Goal: Information Seeking & Learning: Find specific fact

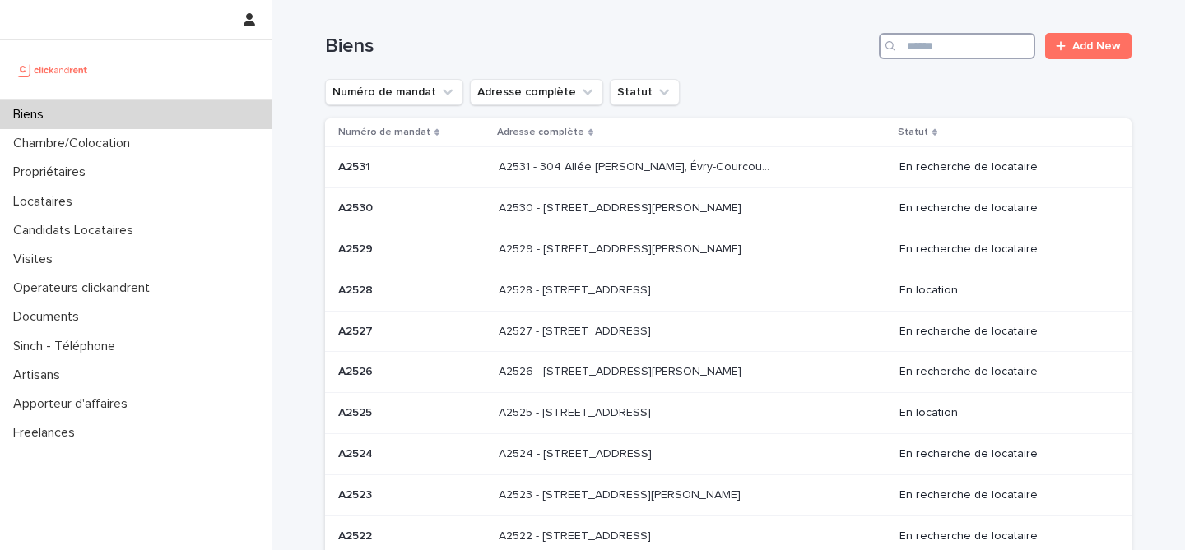
click at [987, 45] on input "Search" at bounding box center [957, 46] width 156 height 26
paste input "**********"
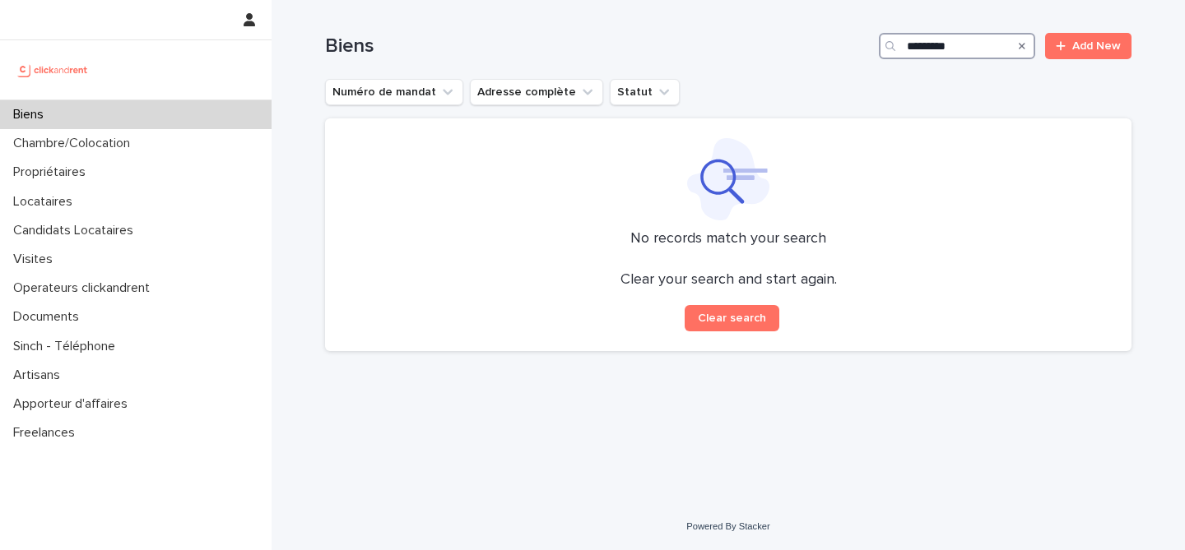
click at [957, 53] on input "*********" at bounding box center [957, 46] width 156 height 26
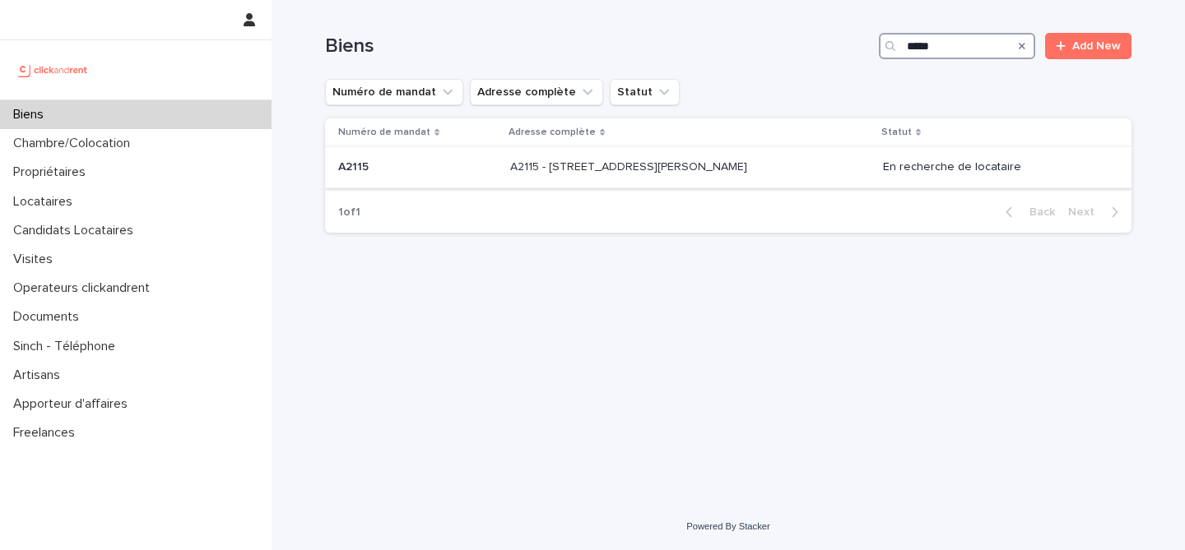
type input "*****"
click at [510, 172] on p "A2115 - 34 Avenue Henri Mares, Montpellier 34000" at bounding box center [630, 165] width 240 height 17
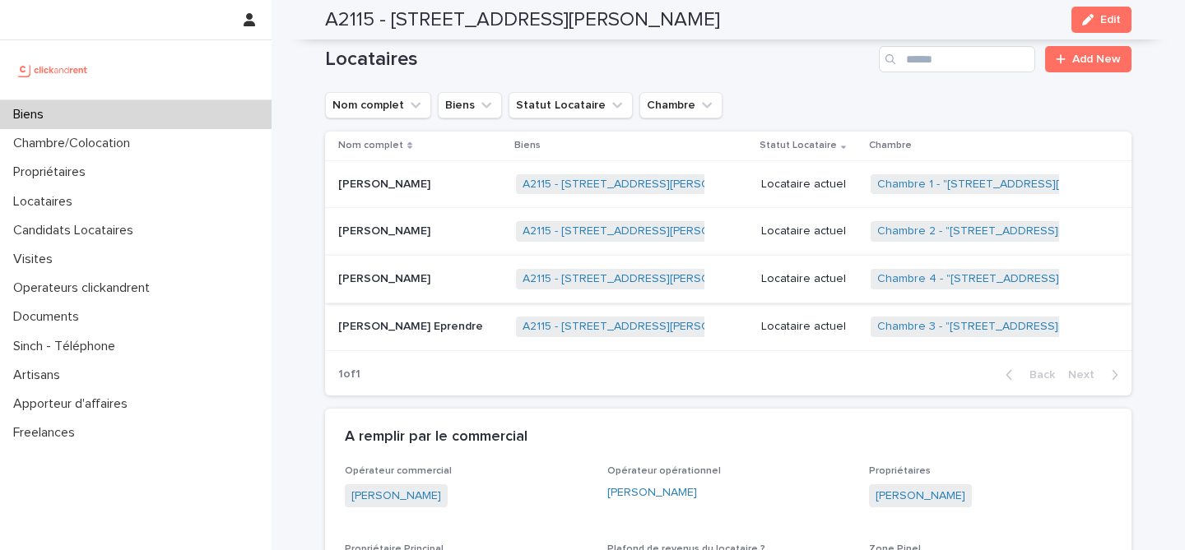
scroll to position [680, 0]
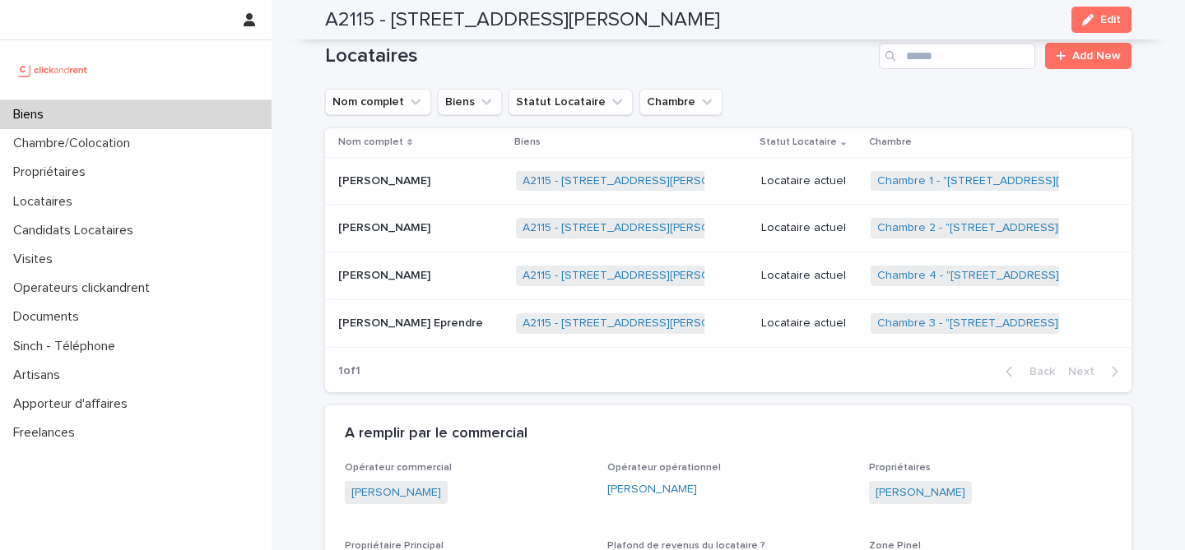
click at [494, 281] on p at bounding box center [420, 276] width 165 height 14
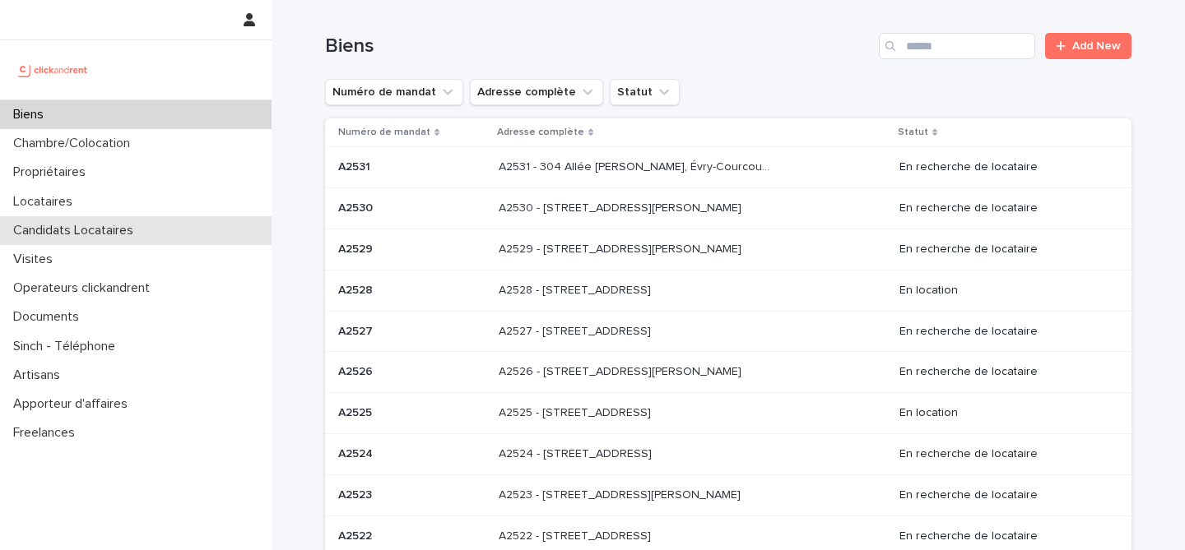
click at [132, 216] on div "Candidats Locataires" at bounding box center [136, 230] width 272 height 29
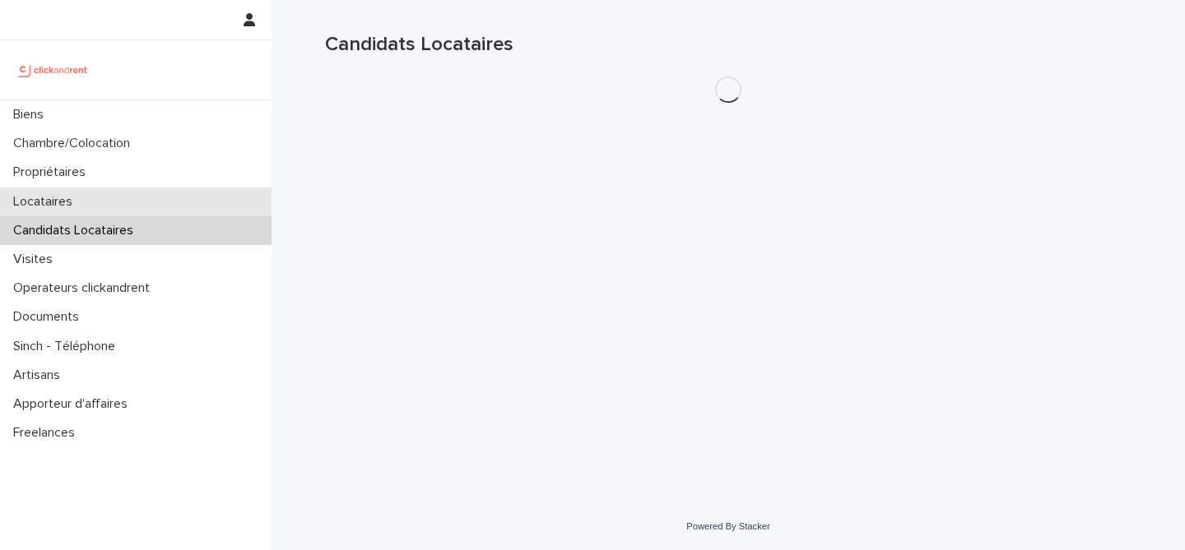
click at [133, 204] on div "Locataires" at bounding box center [136, 202] width 272 height 29
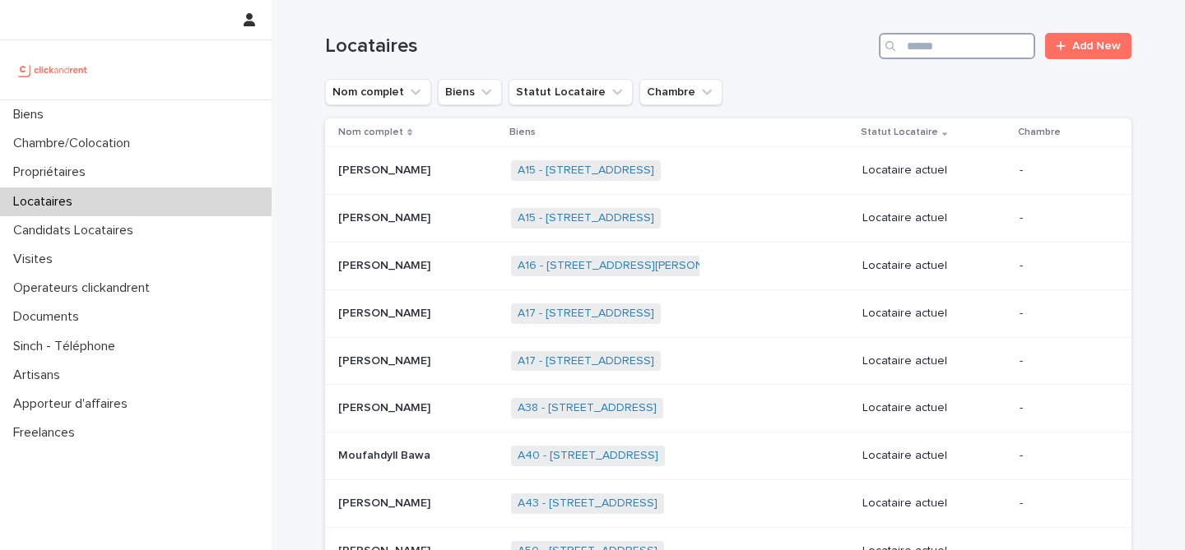
click at [950, 55] on input "Search" at bounding box center [957, 46] width 156 height 26
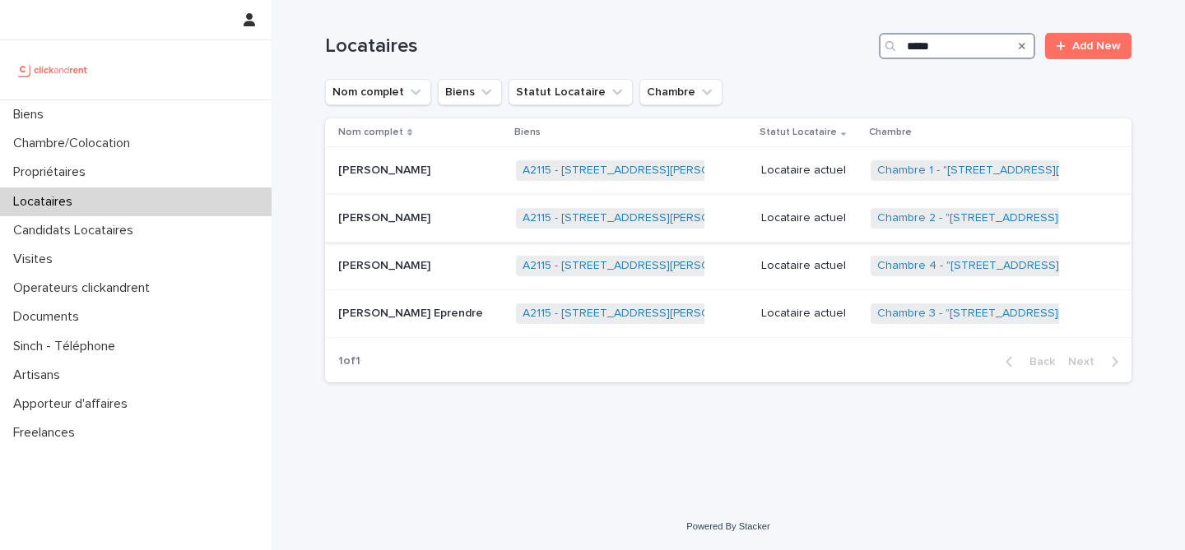
type input "*****"
click at [434, 217] on p "Julie Gladys Hortance Amoussou" at bounding box center [385, 216] width 95 height 17
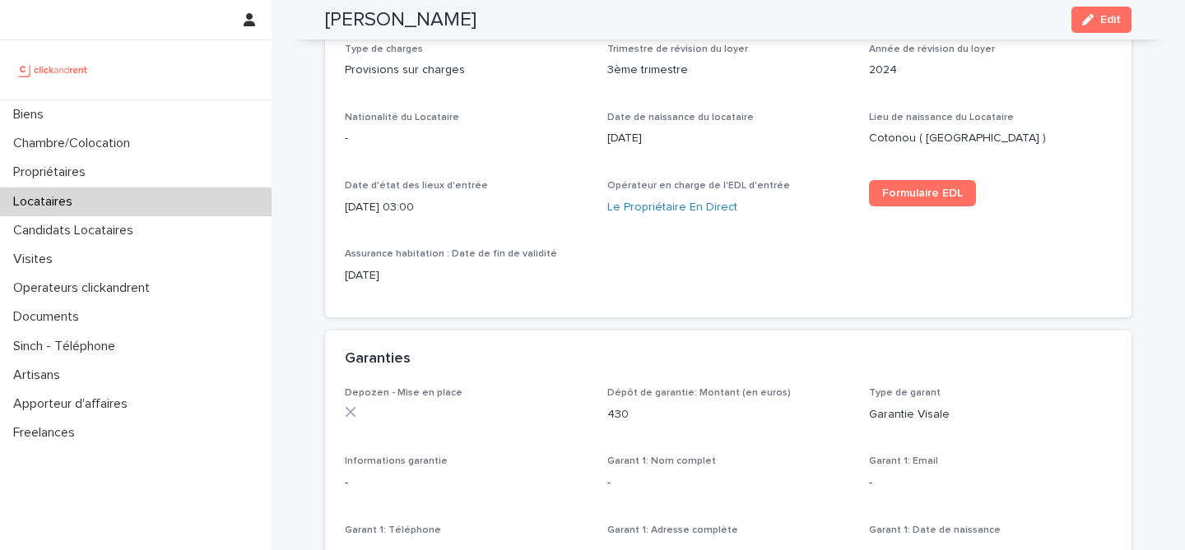
scroll to position [695, 0]
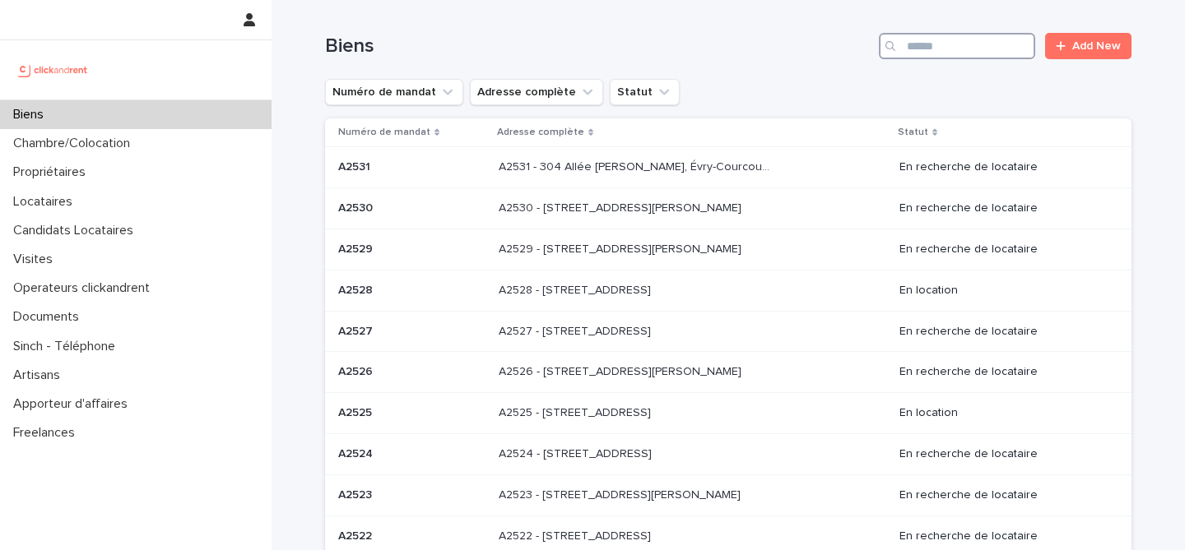
click at [969, 55] on input "Search" at bounding box center [957, 46] width 156 height 26
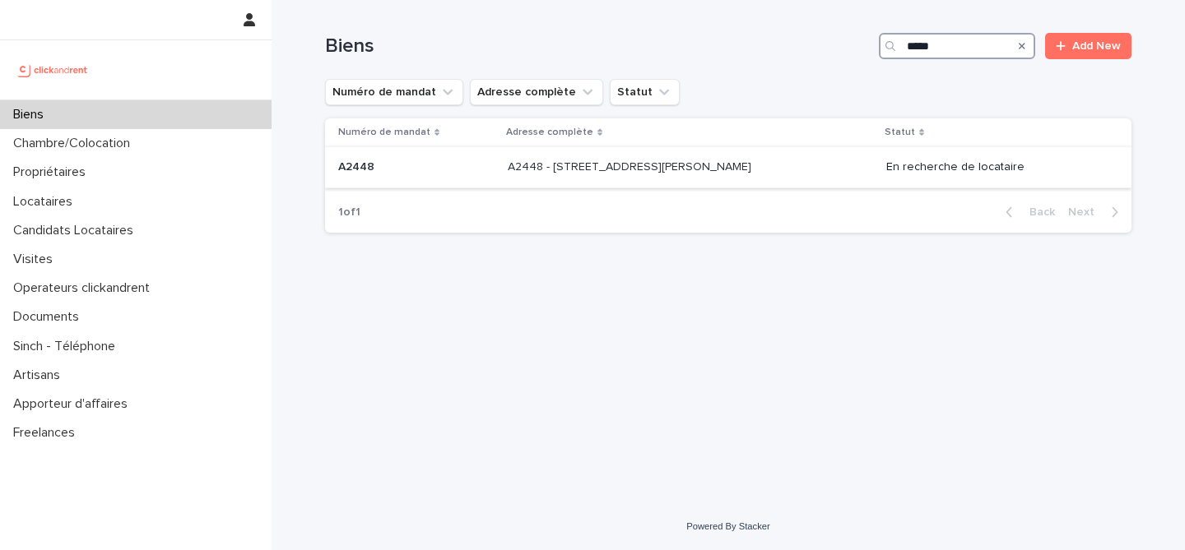
type input "*****"
click at [469, 151] on td "A2448 A2448" at bounding box center [413, 167] width 176 height 41
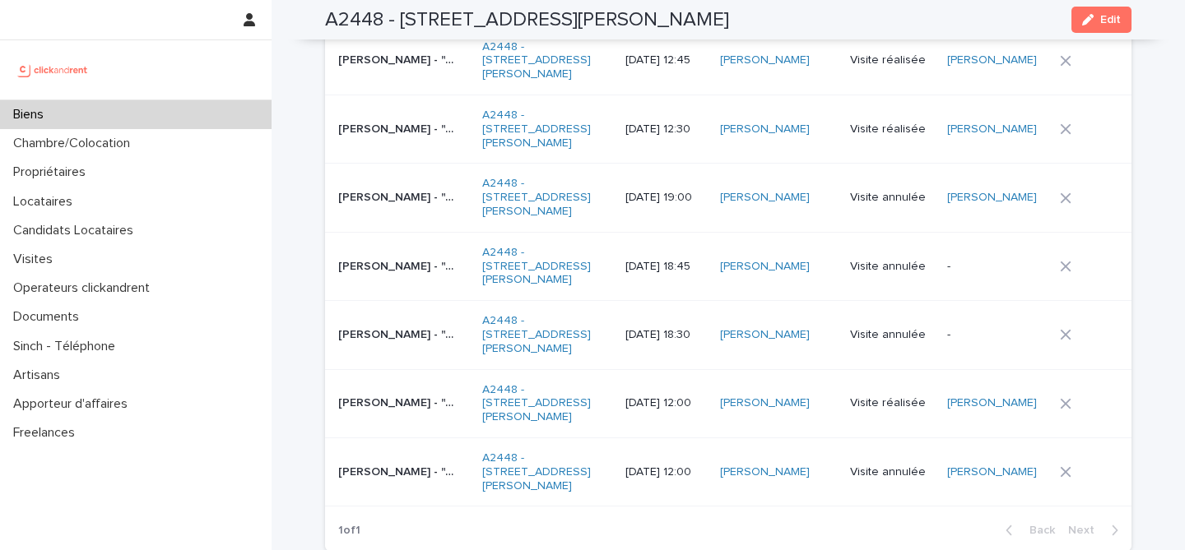
scroll to position [7089, 0]
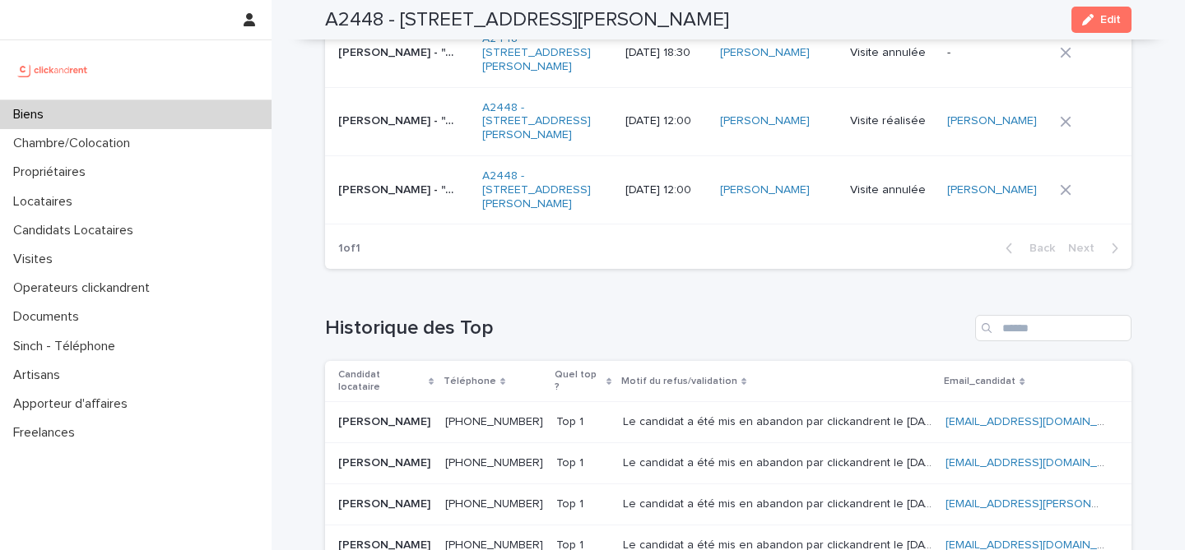
click at [126, 111] on div "Biens" at bounding box center [136, 114] width 272 height 29
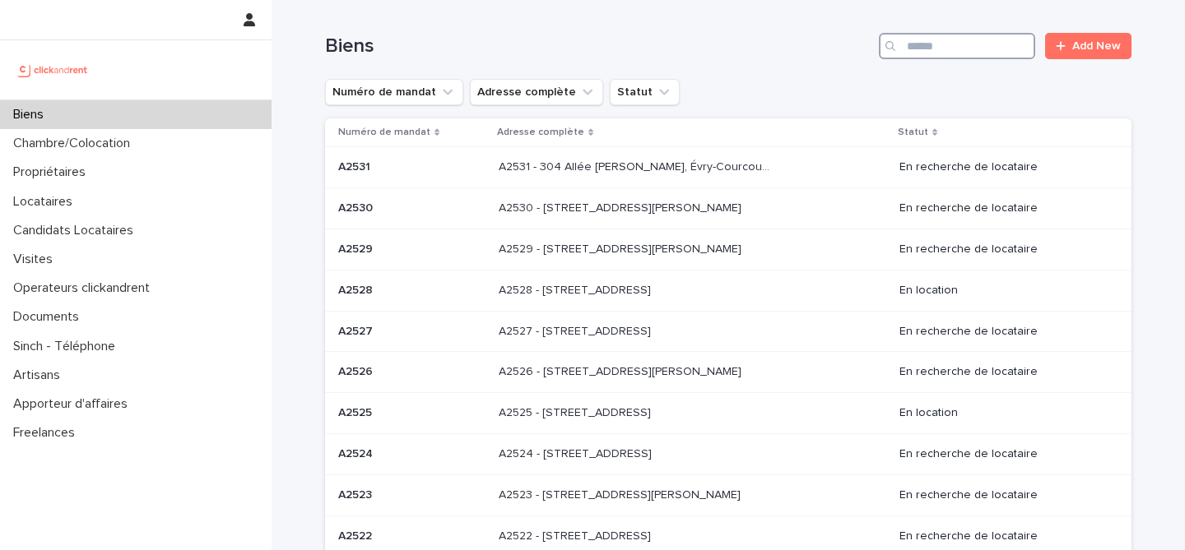
click at [998, 35] on input "Search" at bounding box center [957, 46] width 156 height 26
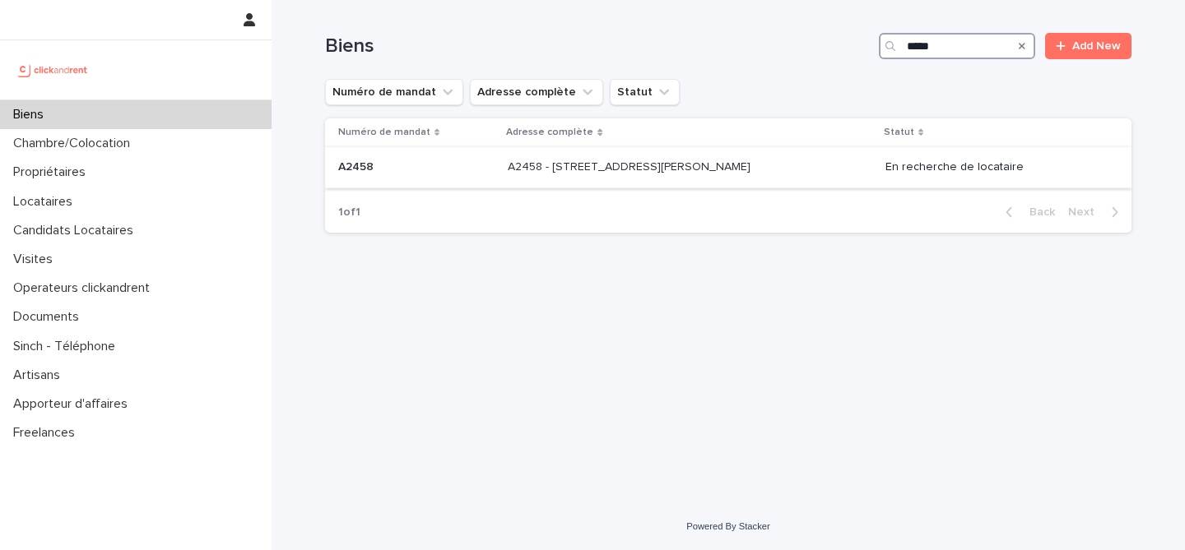
type input "*****"
click at [650, 174] on p "A2458 - 133 avenue Henri Barbusse, Le Blanc-Mesnil 93150" at bounding box center [631, 165] width 246 height 17
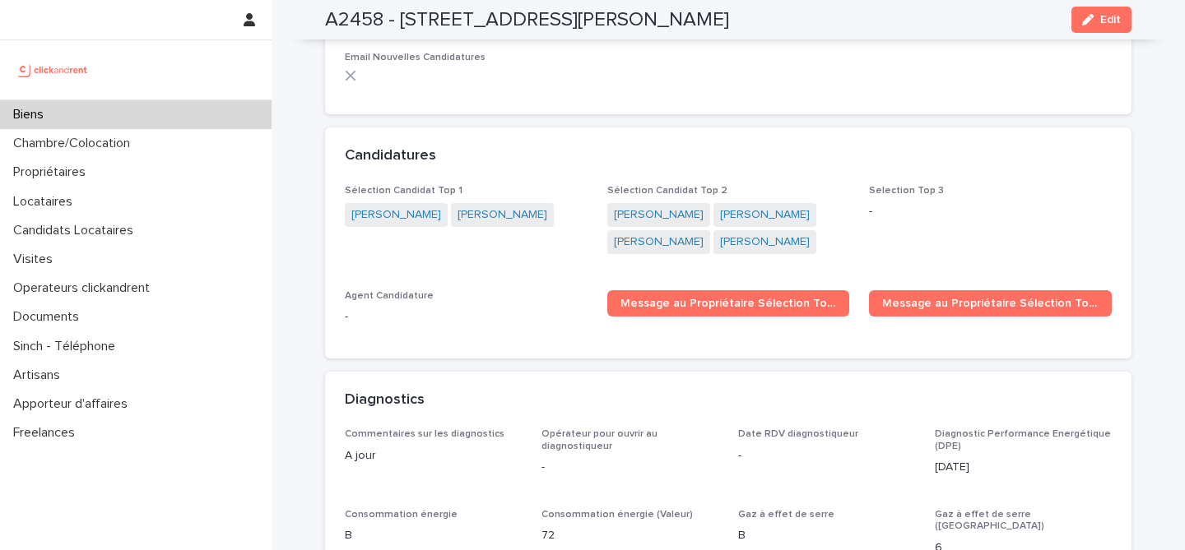
scroll to position [6275, 0]
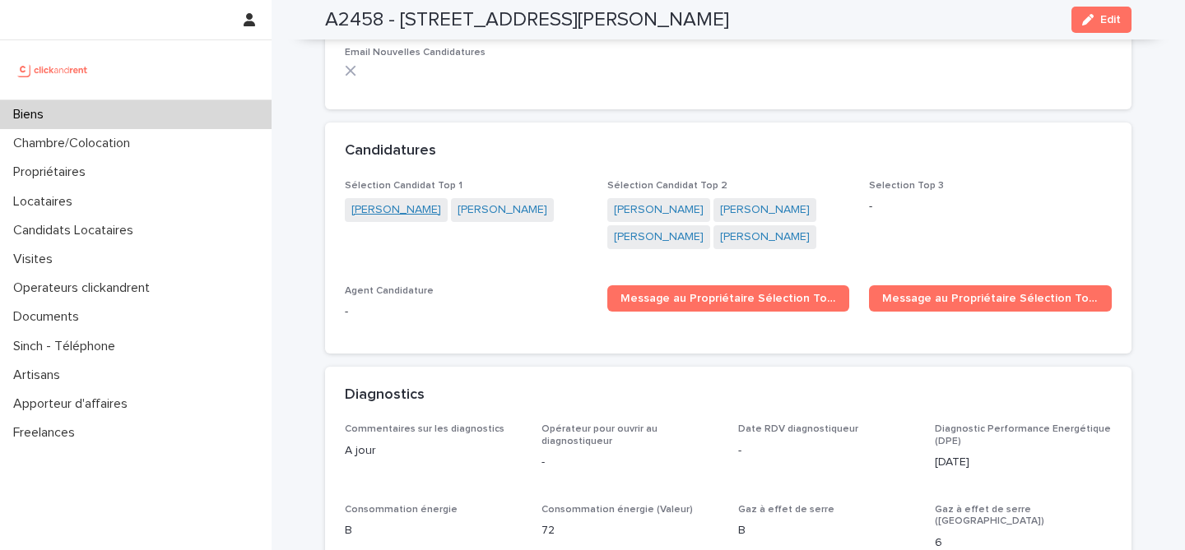
click at [403, 202] on link "Amélie Lauras" at bounding box center [396, 210] width 90 height 17
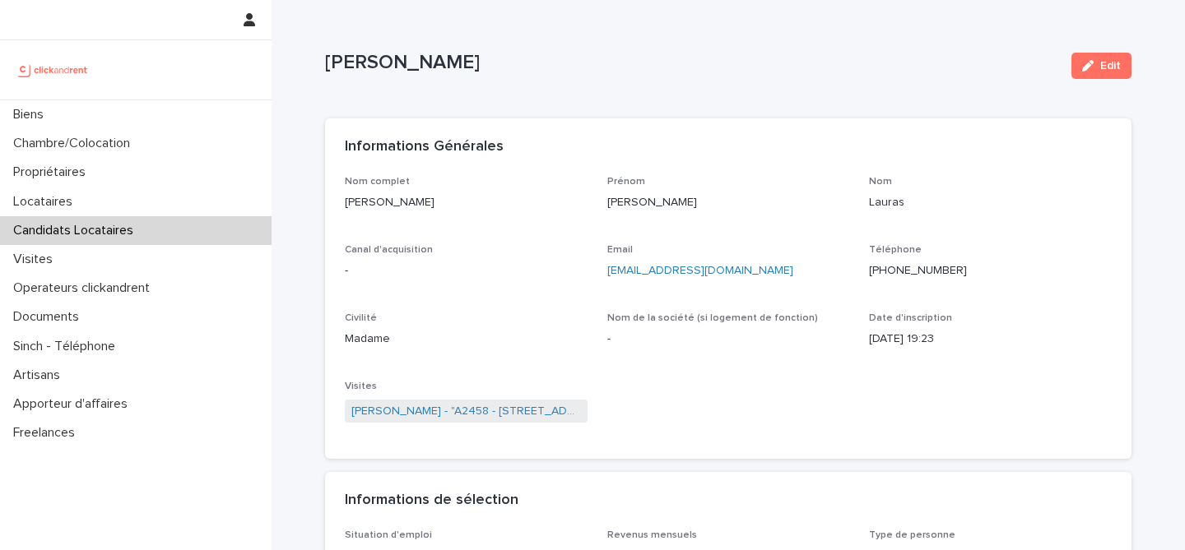
click at [931, 273] on ringoverc2c-number-84e06f14122c "+33616742344" at bounding box center [918, 271] width 98 height 12
click at [159, 236] on div "Candidats Locataires" at bounding box center [136, 230] width 272 height 29
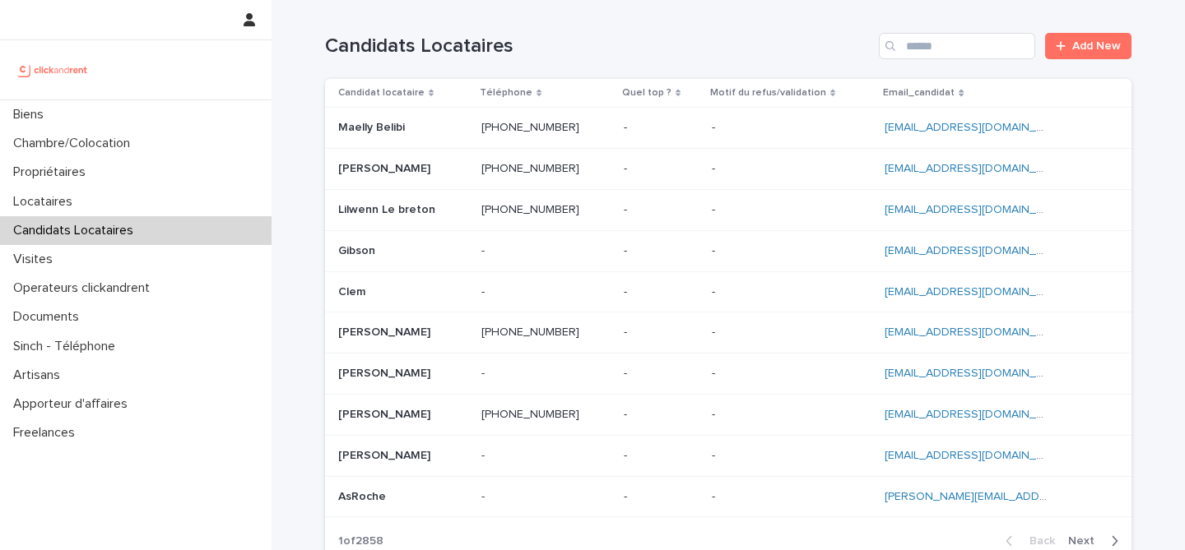
click at [124, 95] on div at bounding box center [136, 69] width 272 height 59
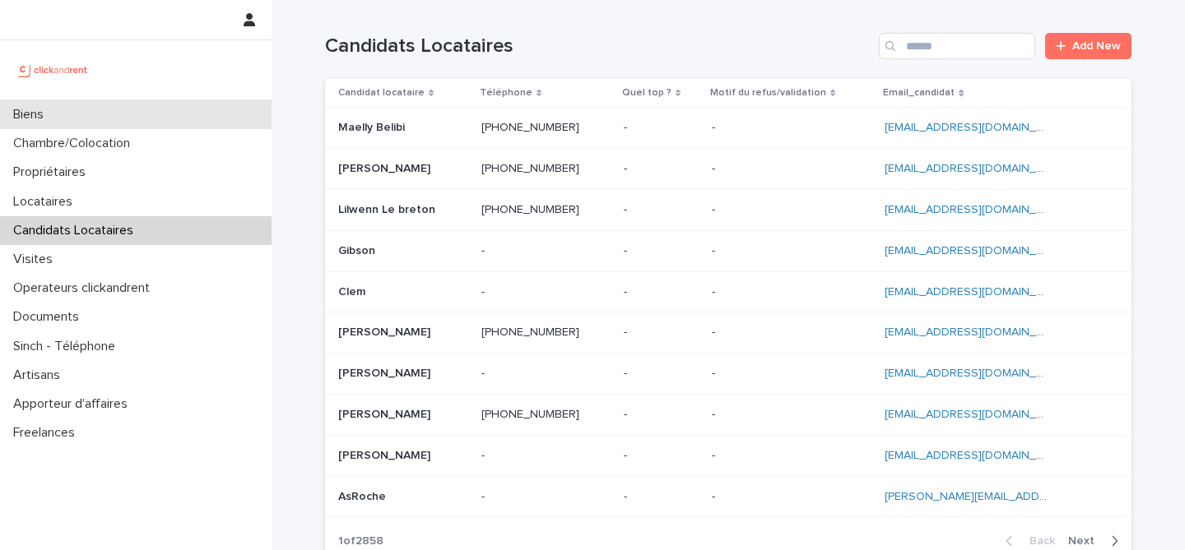
click at [123, 109] on div "Biens" at bounding box center [136, 114] width 272 height 29
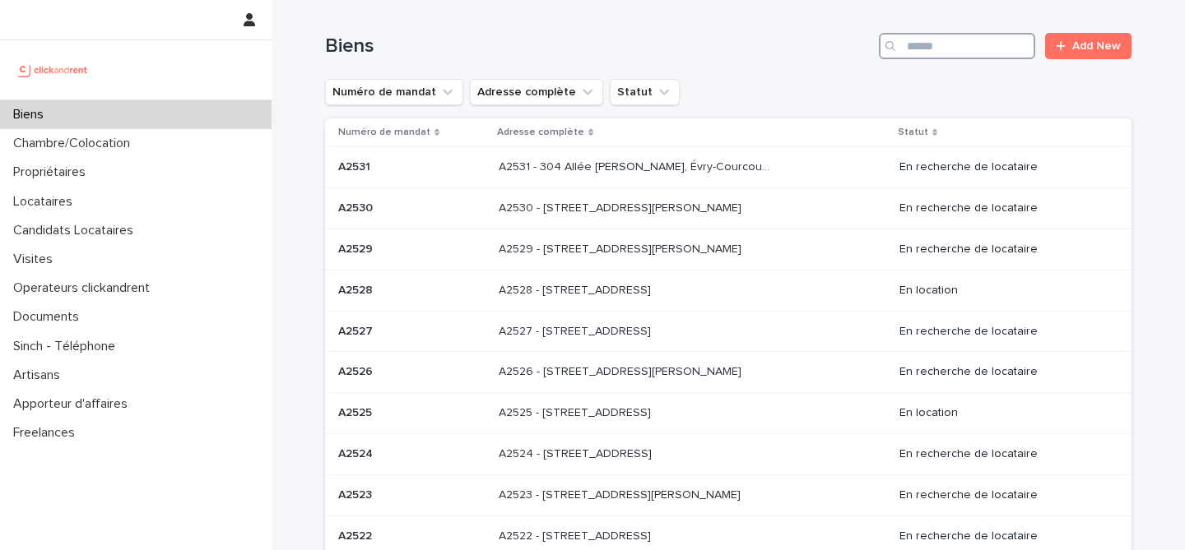
click at [959, 47] on input "Search" at bounding box center [957, 46] width 156 height 26
paste input "*****"
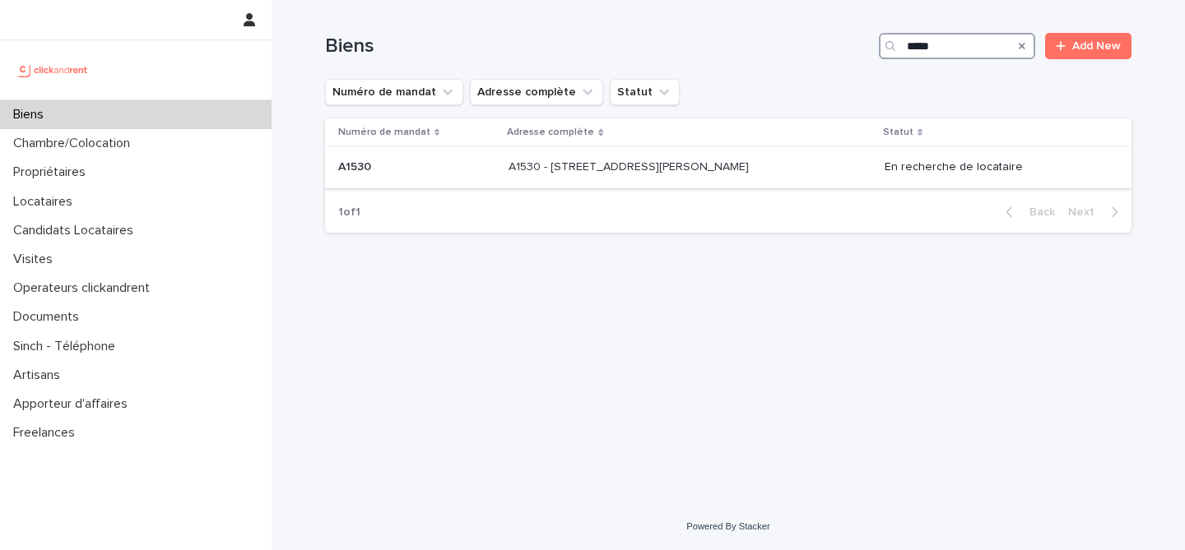
type input "*****"
click at [604, 172] on p "A1530 - 33 Avenue des Martyrs de Chateaubriant, Orly 94310" at bounding box center [630, 165] width 244 height 17
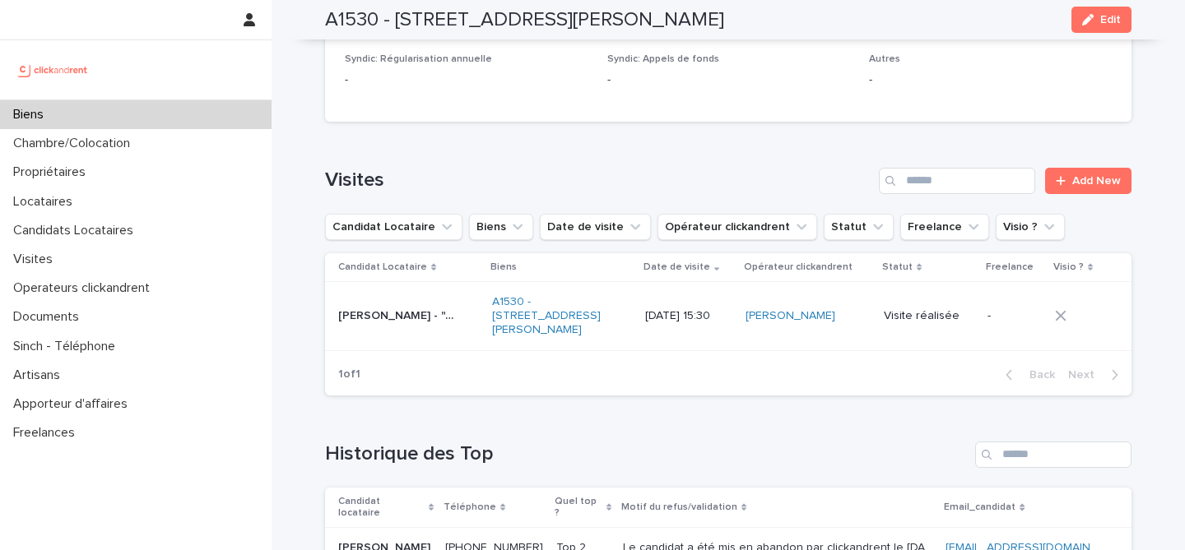
scroll to position [6339, 0]
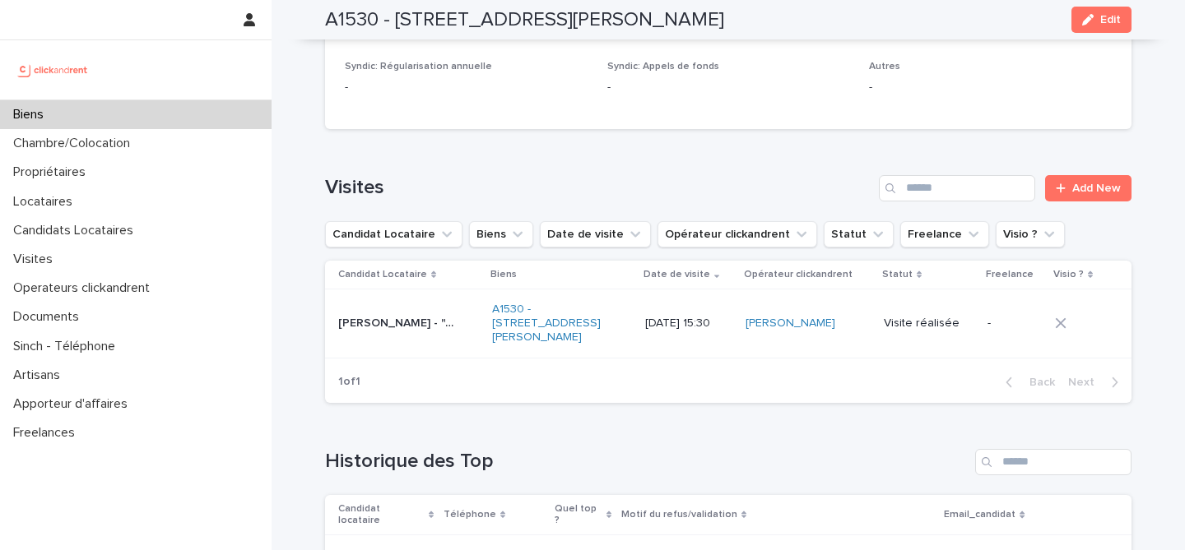
click at [453, 313] on p "Adam Ouariba - "A1530 - 33 Avenue des Martyrs de Chateaubriant, Orly 94310"" at bounding box center [398, 321] width 121 height 17
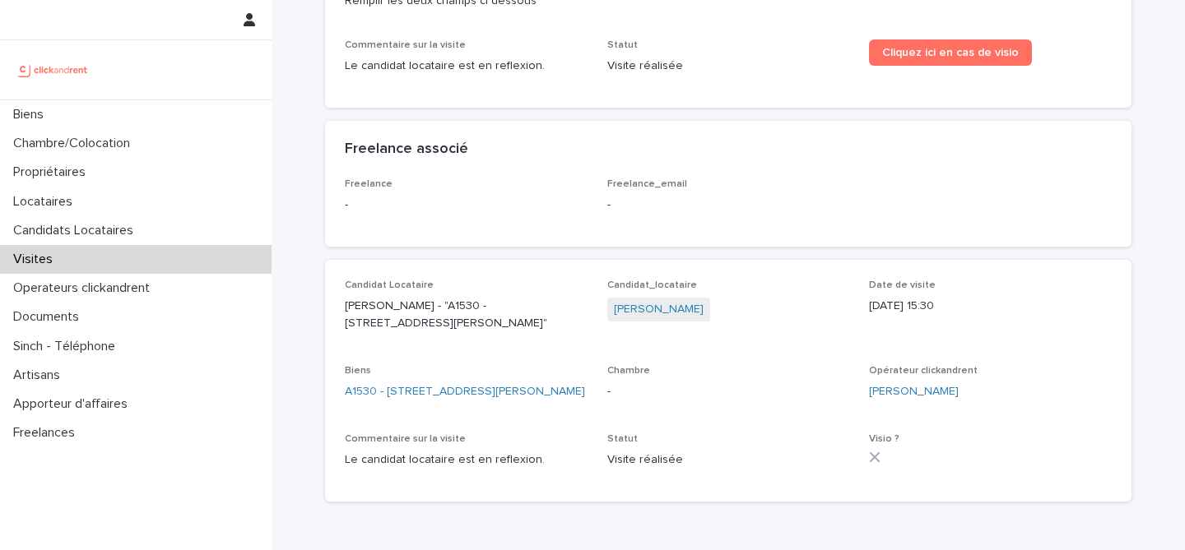
scroll to position [286, 0]
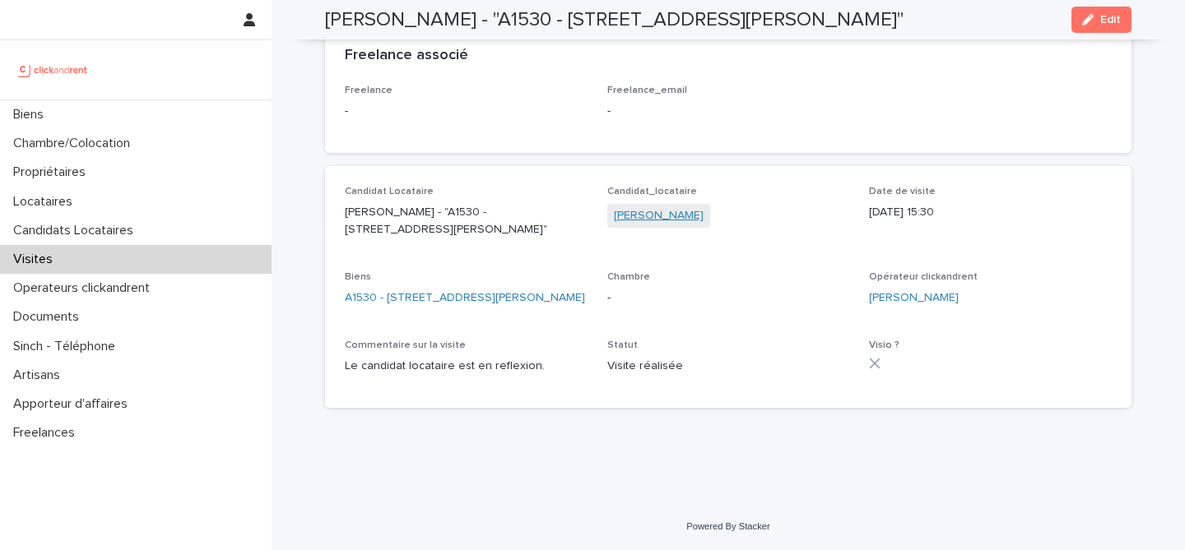
click at [652, 207] on link "Adam Ouariba" at bounding box center [659, 215] width 90 height 17
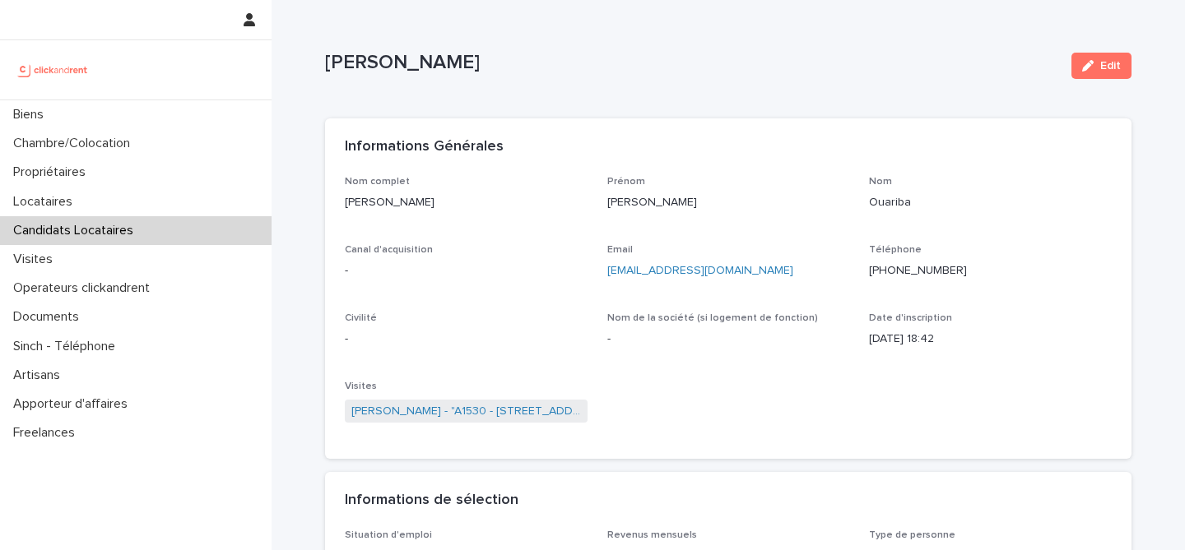
click at [894, 274] on ringoverc2c-number-84e06f14122c "+33768338743" at bounding box center [918, 271] width 98 height 12
click at [407, 59] on p "Adam Ouariba" at bounding box center [691, 63] width 733 height 24
copy div "Adam Ouariba Edit Sorry, there was an error saving your record. Please try agai…"
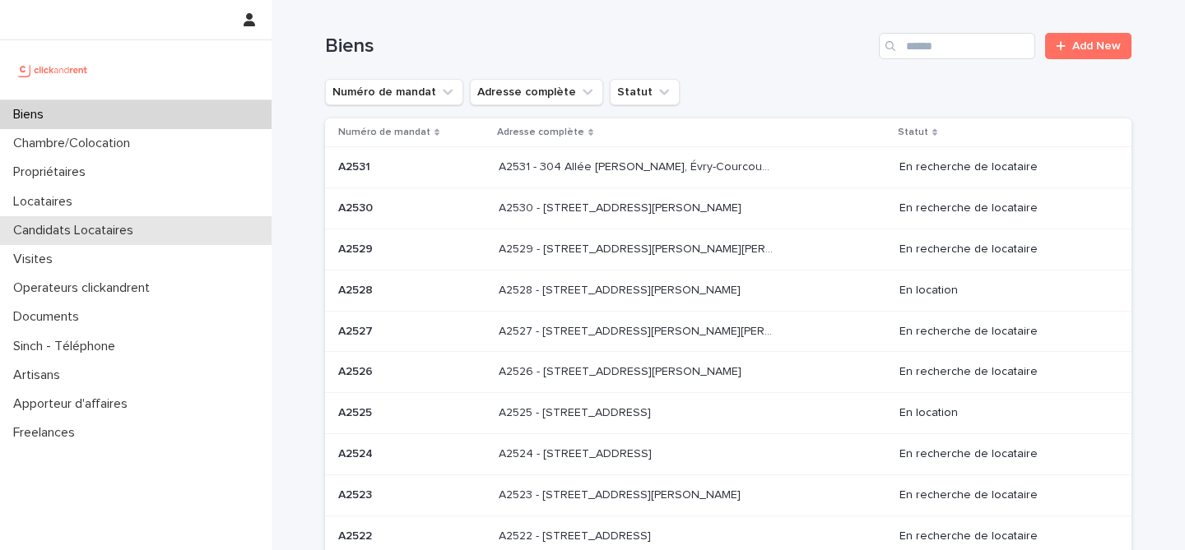
click at [99, 221] on div "Candidats Locataires" at bounding box center [136, 230] width 272 height 29
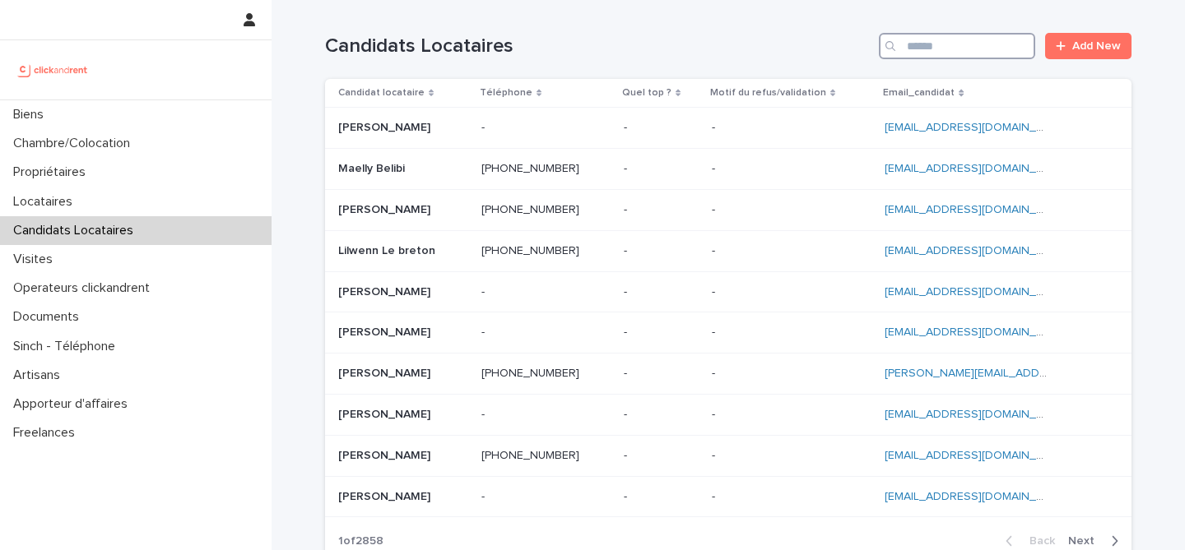
click at [926, 50] on input "Search" at bounding box center [957, 46] width 156 height 26
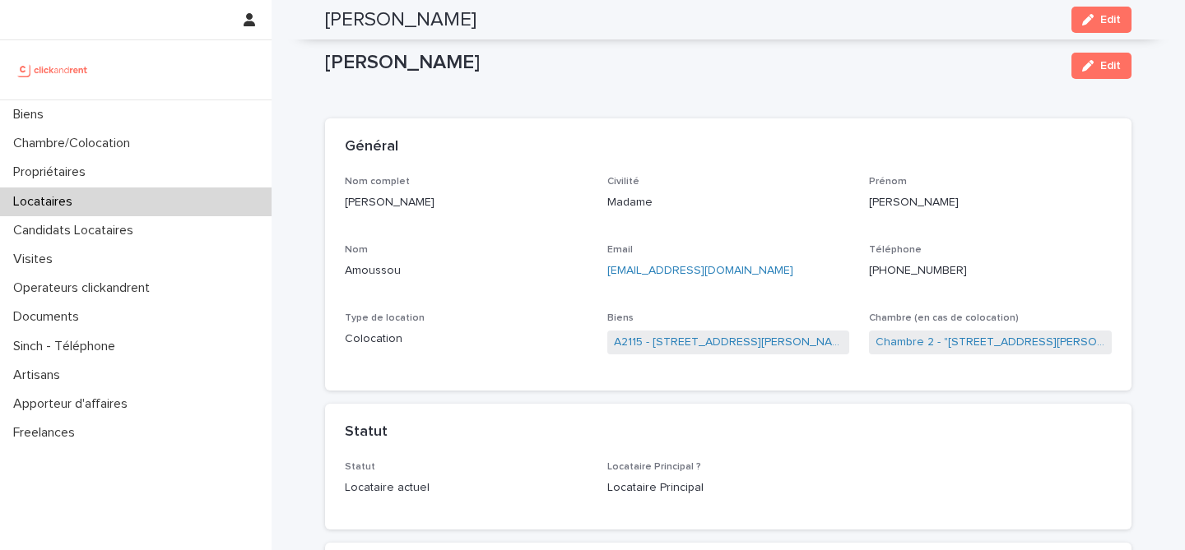
scroll to position [695, 0]
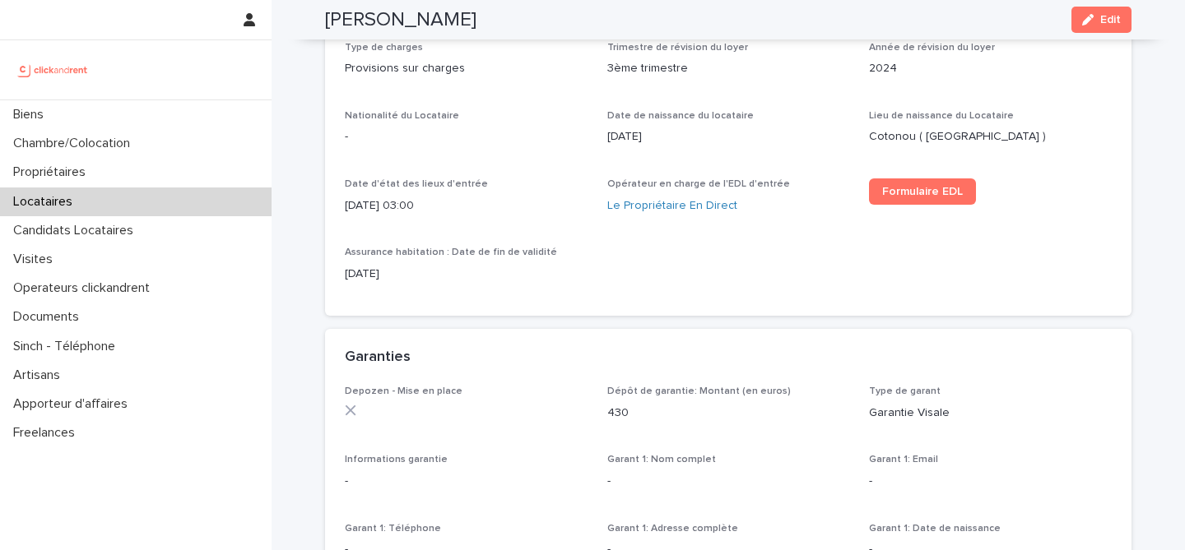
click at [155, 207] on div "Locataires" at bounding box center [136, 202] width 272 height 29
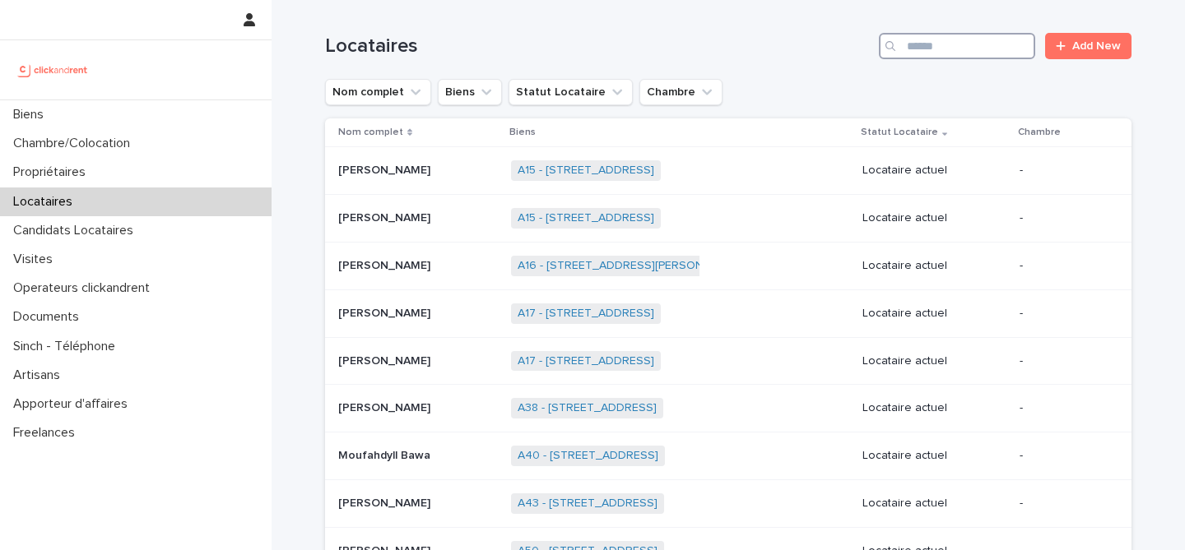
click at [959, 44] on input "Search" at bounding box center [957, 46] width 156 height 26
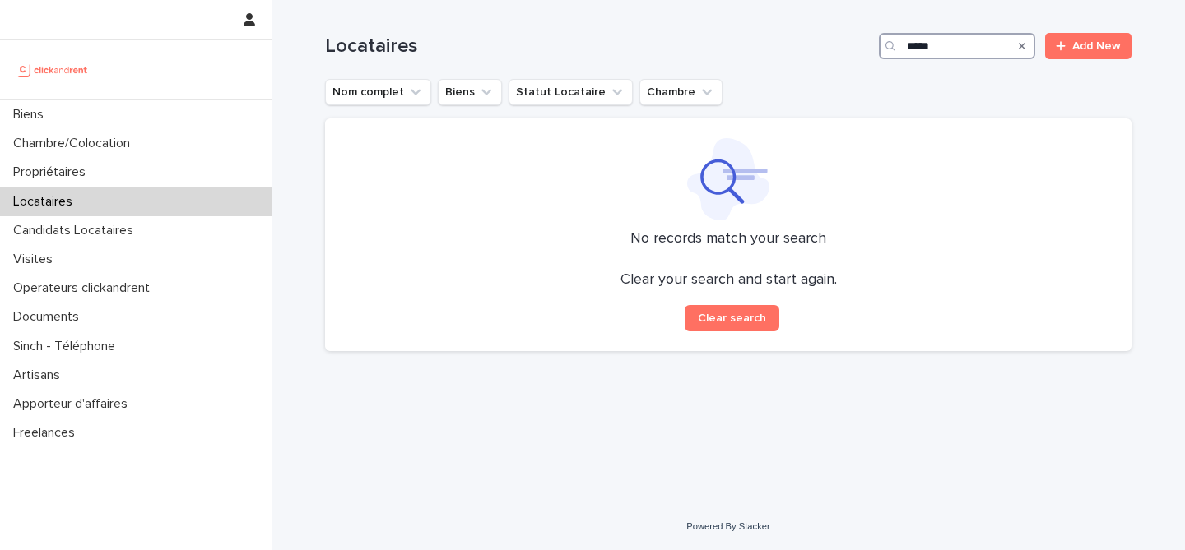
click at [987, 50] on input "*****" at bounding box center [957, 46] width 156 height 26
paste input "**********"
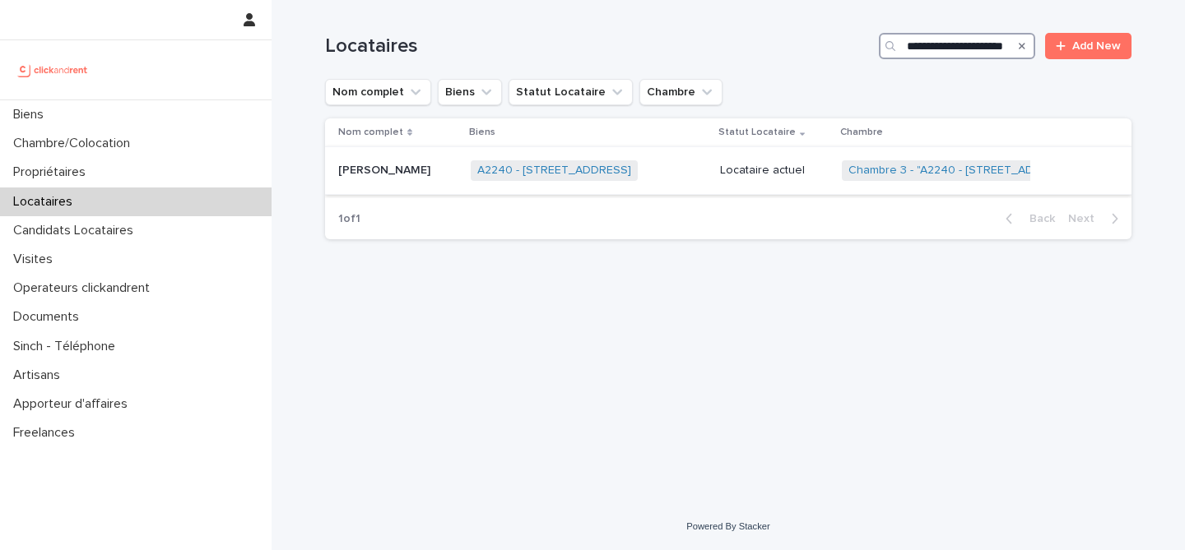
type input "**********"
click at [457, 179] on div "Hans Devis Djimeli Nawa Hans Devis Djimeli Nawa" at bounding box center [397, 170] width 119 height 27
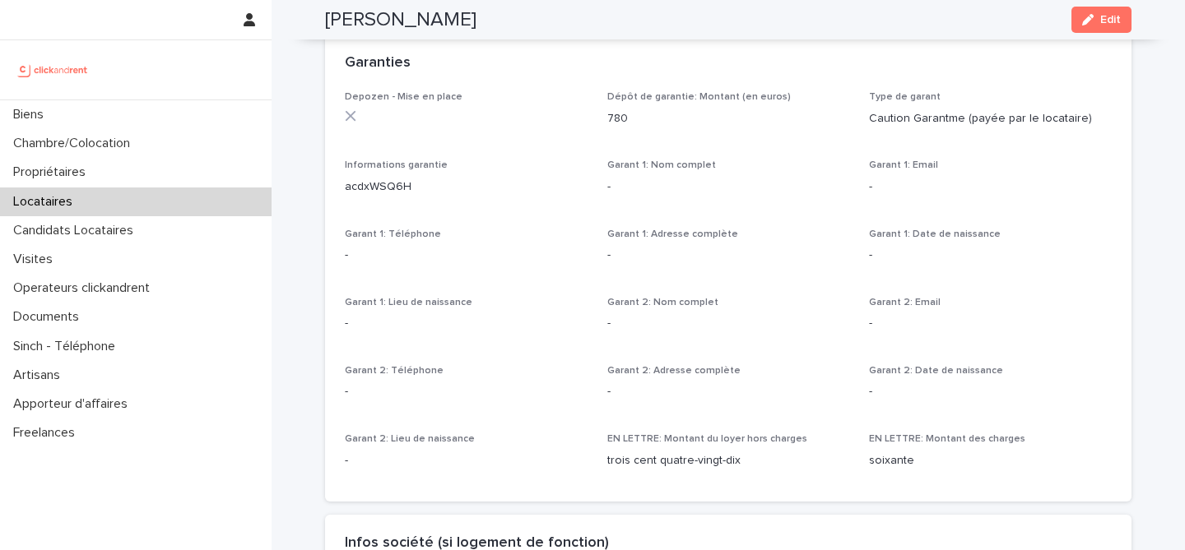
scroll to position [975, 0]
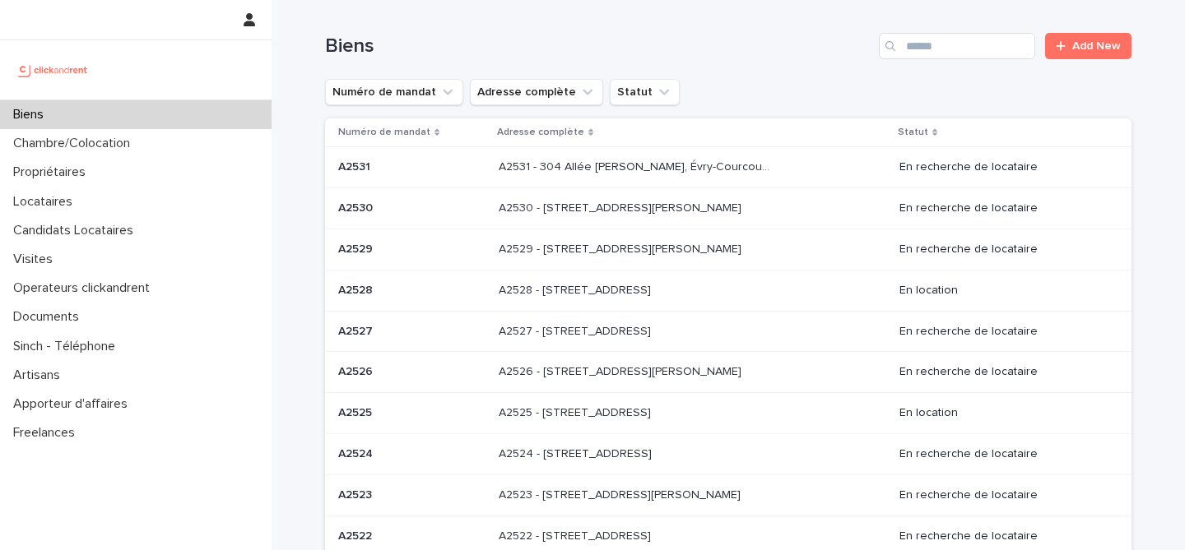
click at [917, 63] on div "Biens Add New" at bounding box center [728, 39] width 806 height 79
click at [917, 62] on div "Biens Add New" at bounding box center [728, 39] width 806 height 79
click at [924, 55] on input "Search" at bounding box center [957, 46] width 156 height 26
paste input "**********"
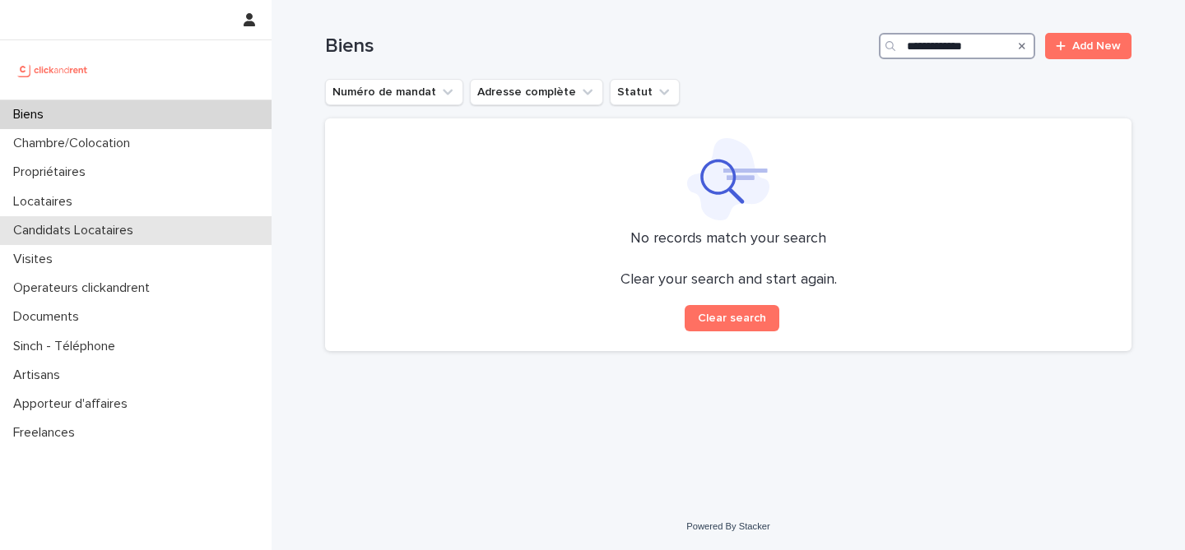
type input "**********"
click at [140, 219] on div "Candidats Locataires" at bounding box center [136, 230] width 272 height 29
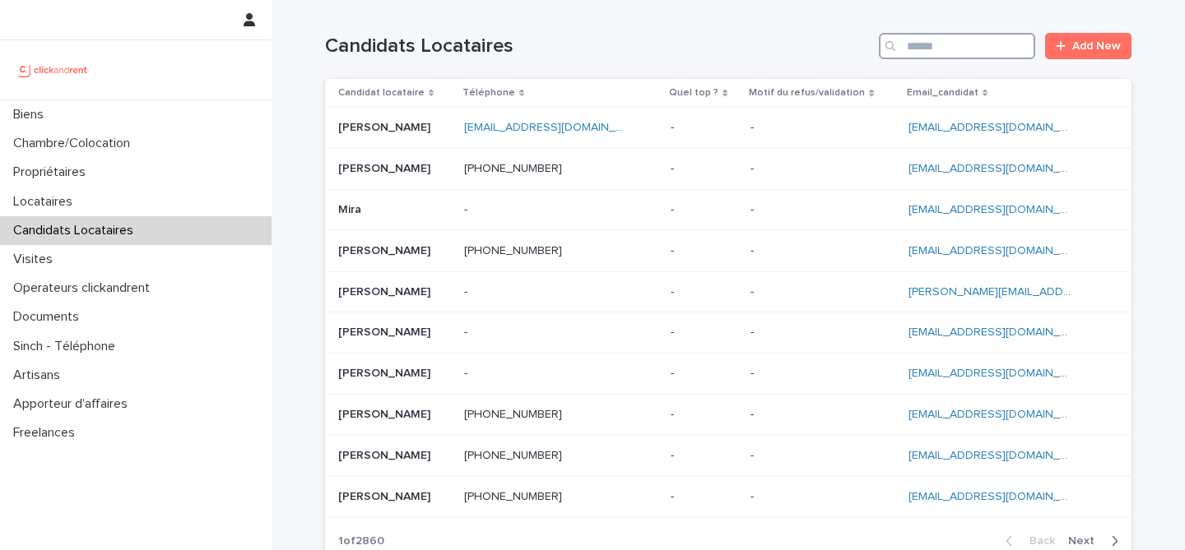
click at [944, 39] on input "Search" at bounding box center [957, 46] width 156 height 26
paste input "**********"
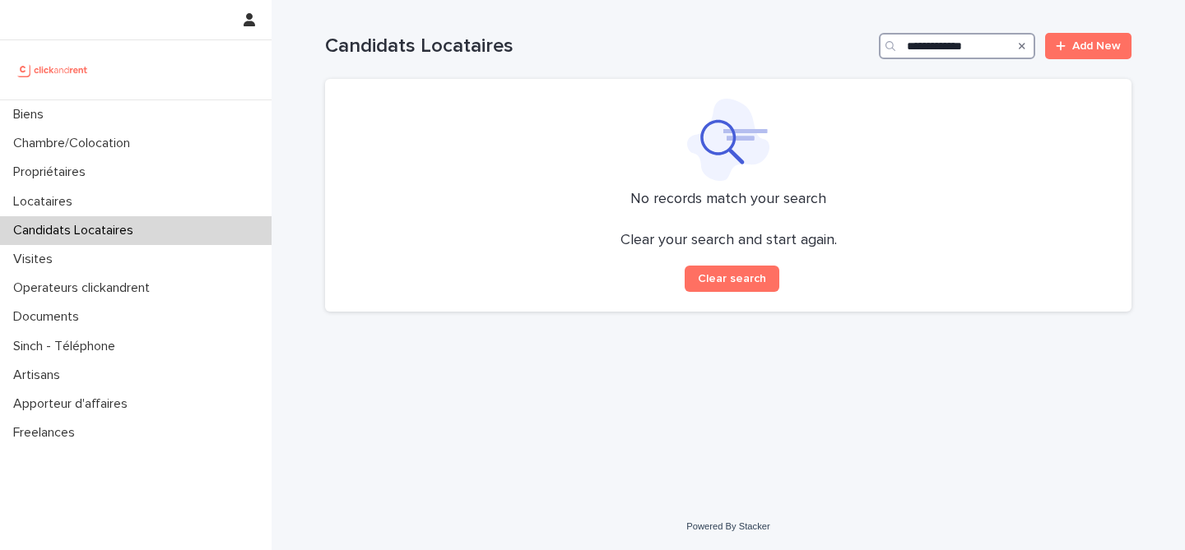
type input "**********"
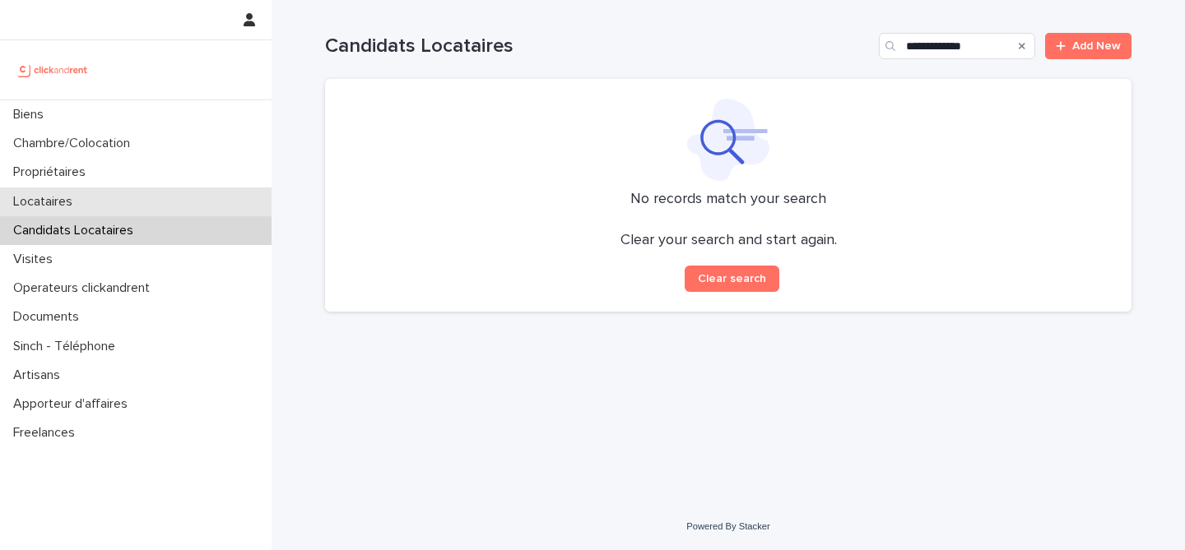
click at [150, 207] on div "Locataires" at bounding box center [136, 202] width 272 height 29
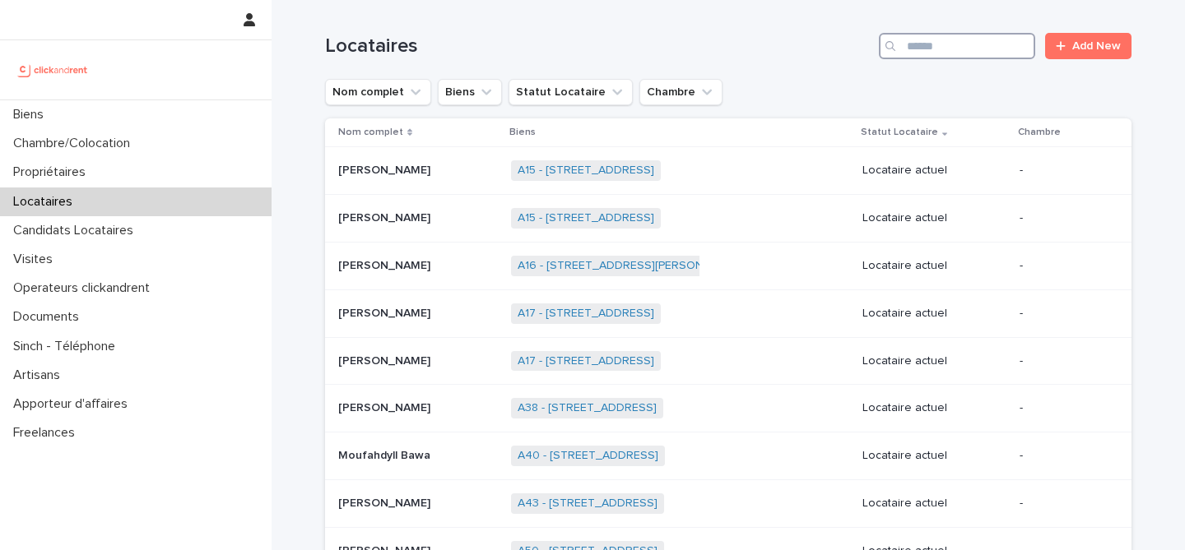
click at [943, 57] on input "Search" at bounding box center [957, 46] width 156 height 26
paste input "**********"
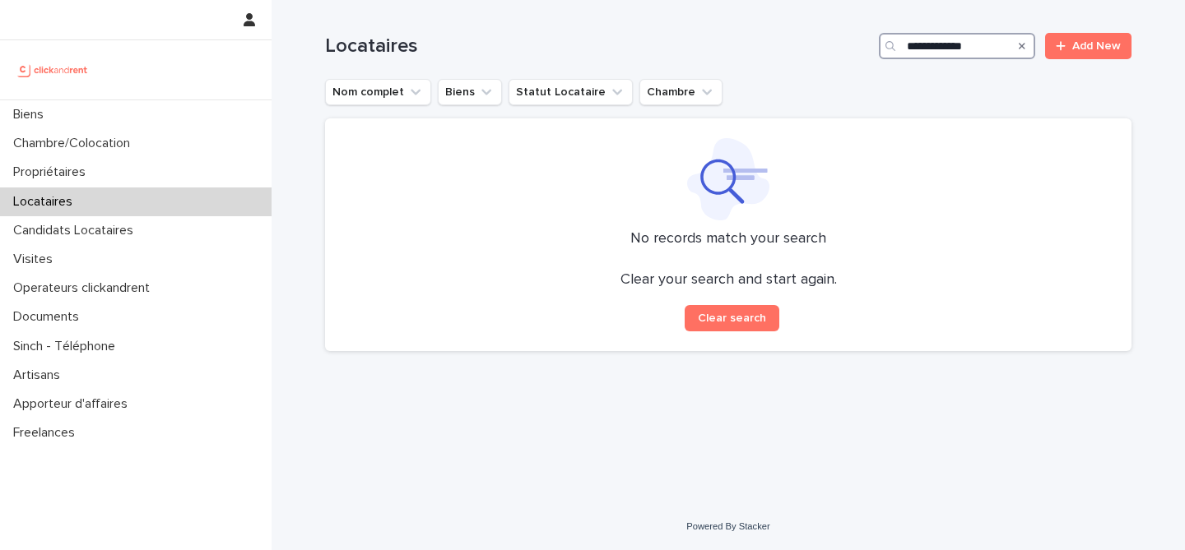
click at [967, 51] on input "**********" at bounding box center [957, 46] width 156 height 26
paste input "Search"
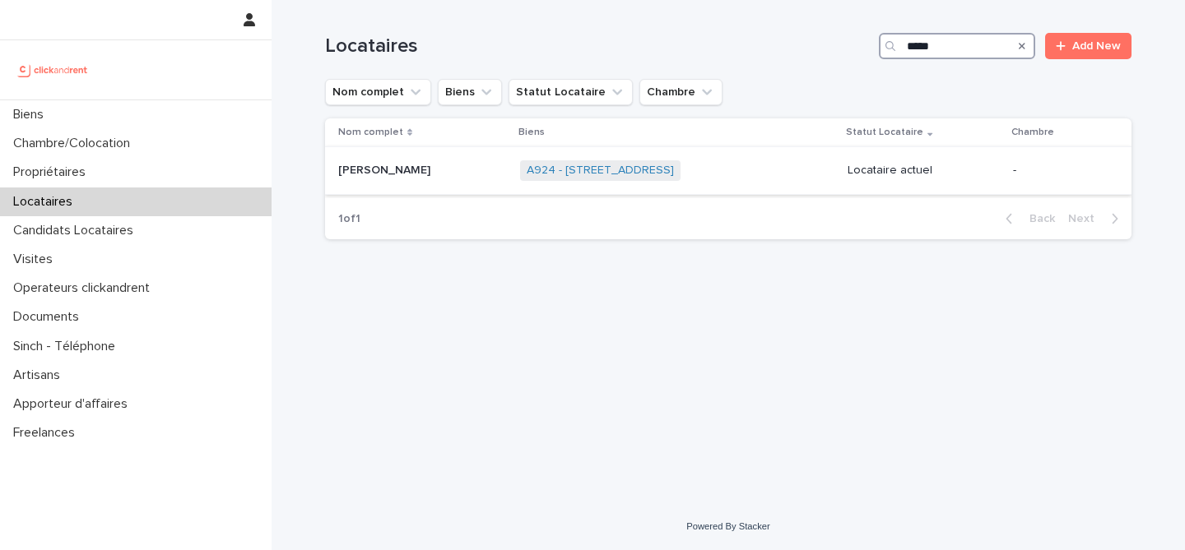
type input "*****"
click at [435, 158] on div "Koami Dosseh Koami Dosseh" at bounding box center [422, 170] width 169 height 27
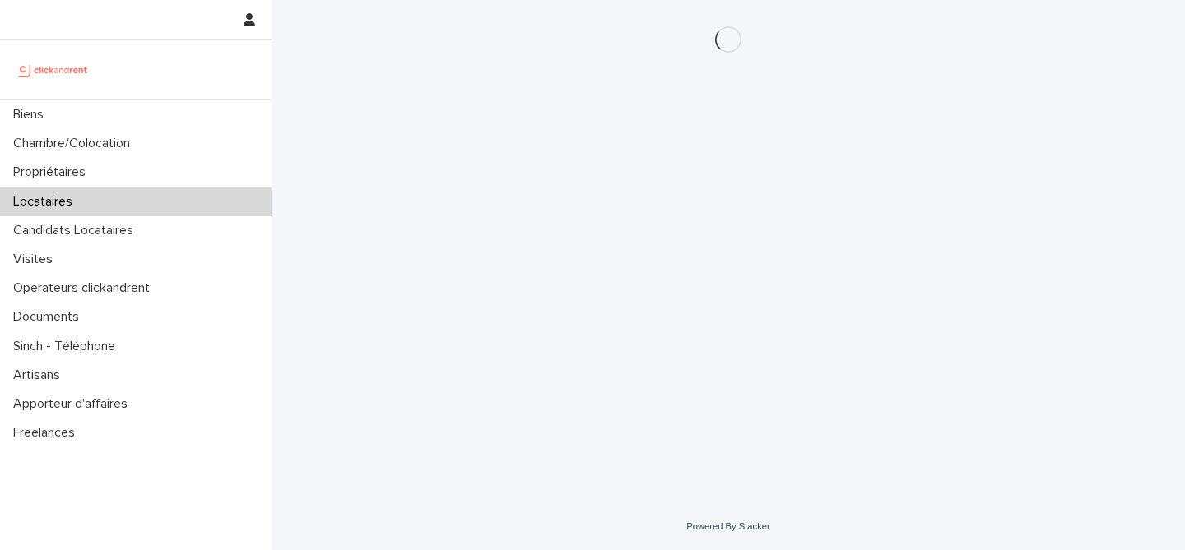
click at [864, 163] on div "Loading... Saving… Loading... Saving…" at bounding box center [728, 231] width 823 height 462
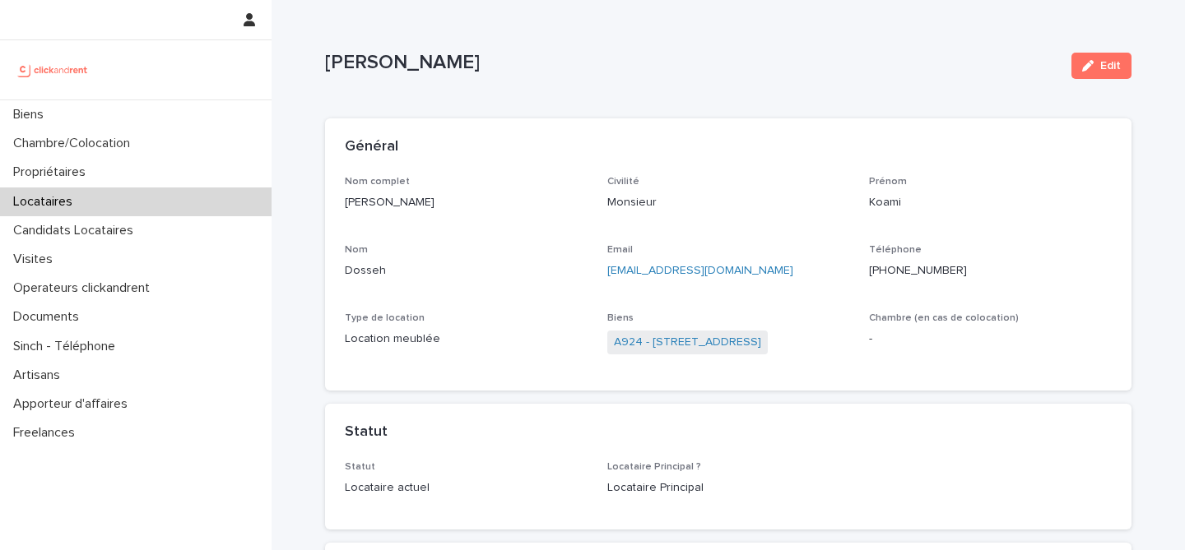
drag, startPoint x: 1107, startPoint y: 72, endPoint x: 920, endPoint y: 169, distance: 210.5
click at [1107, 72] on button "Edit" at bounding box center [1101, 66] width 60 height 26
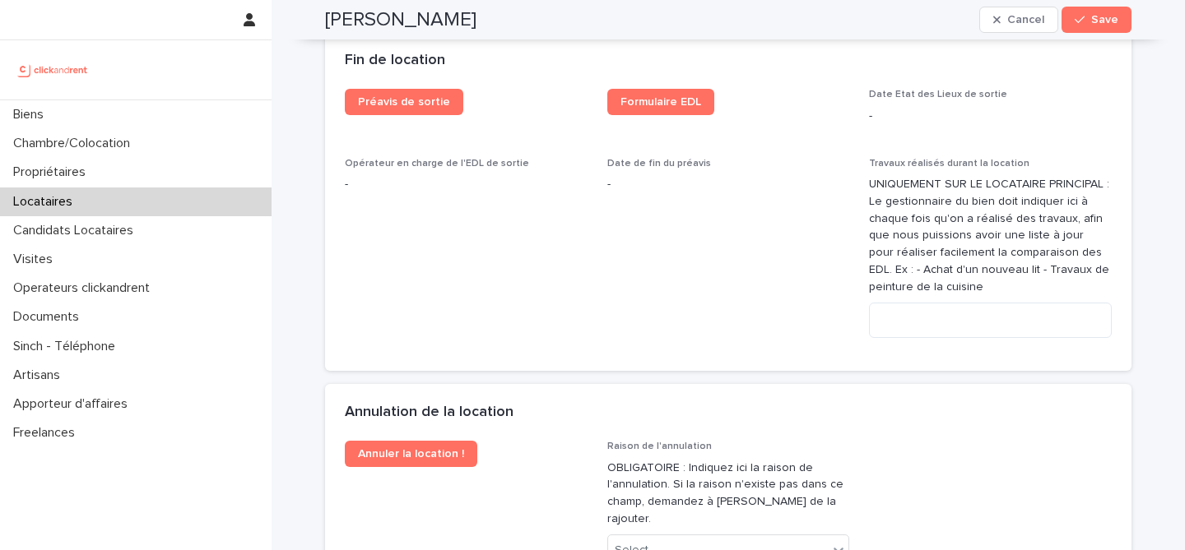
scroll to position [3118, 0]
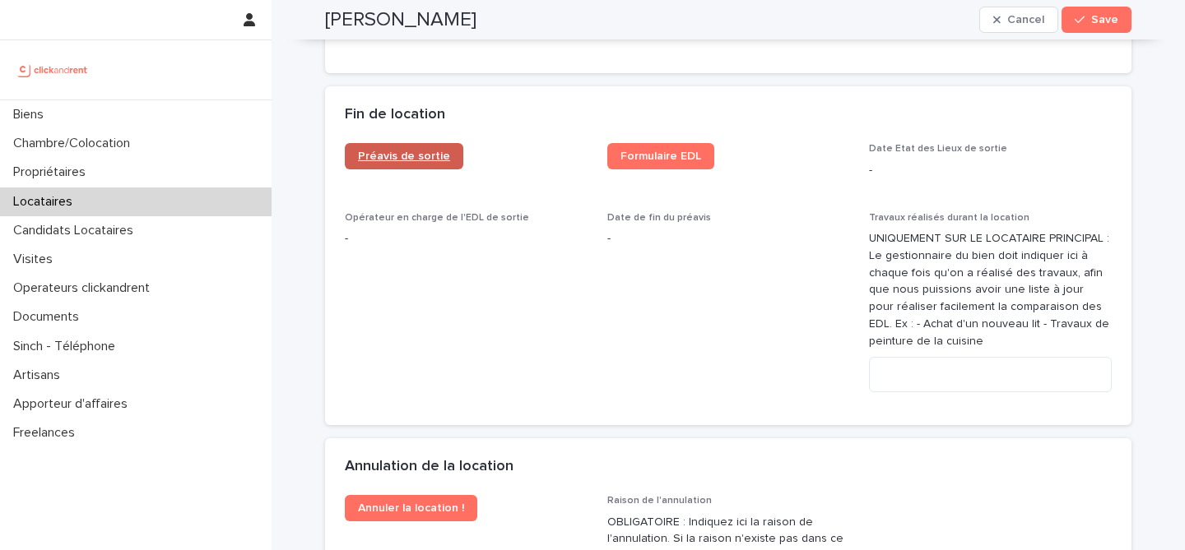
click at [402, 162] on span "Préavis de sortie" at bounding box center [404, 157] width 92 height 12
click at [669, 156] on span "Formulaire EDL" at bounding box center [660, 157] width 81 height 12
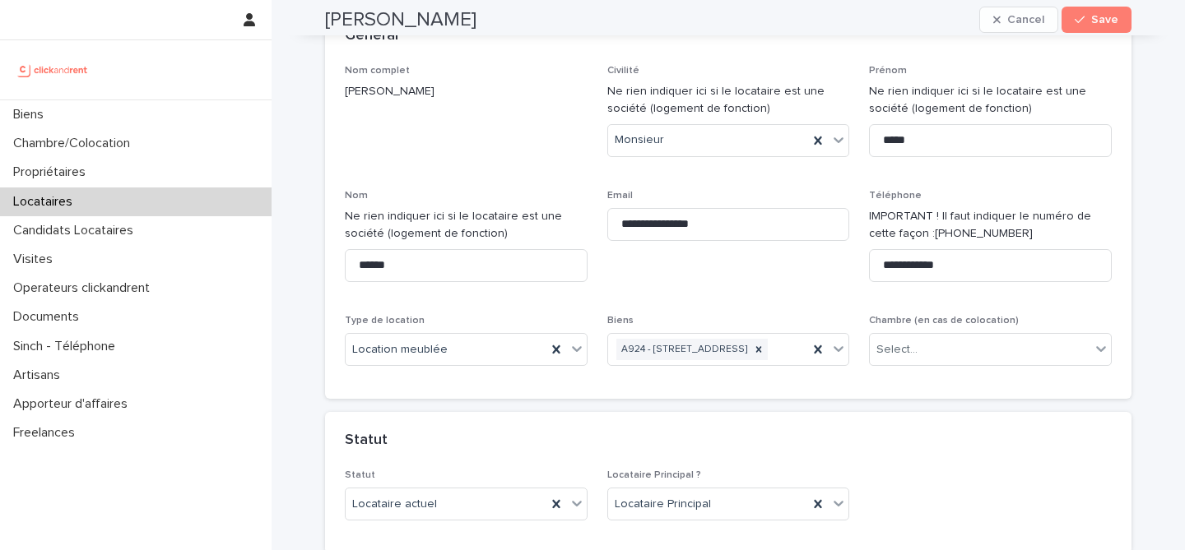
scroll to position [30, 0]
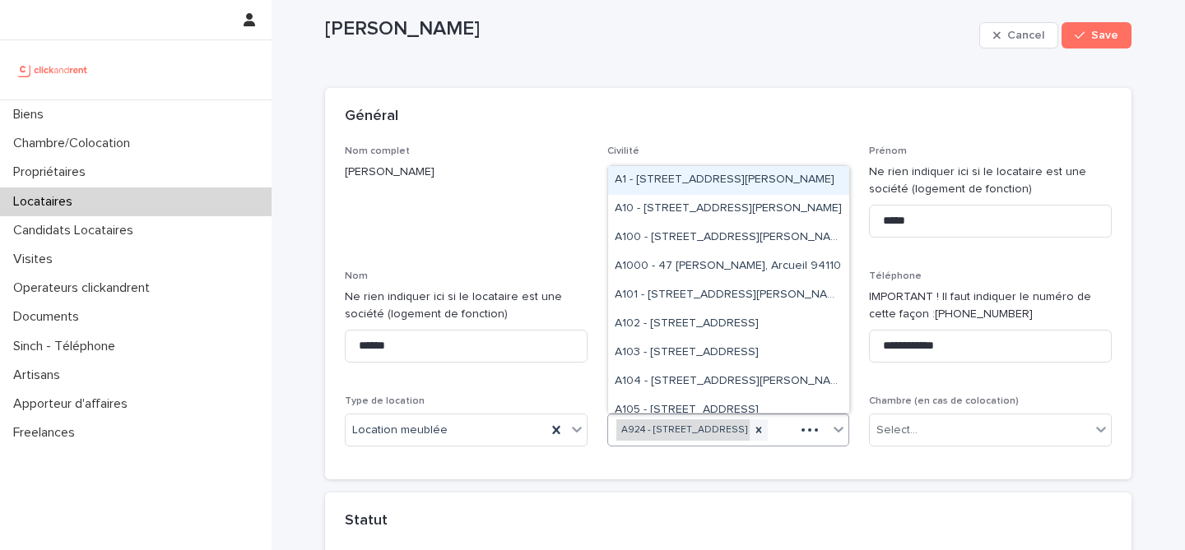
click at [692, 433] on div "A924 - 8-10 Place du Petit Martroy, Pontoise 95300" at bounding box center [682, 431] width 133 height 22
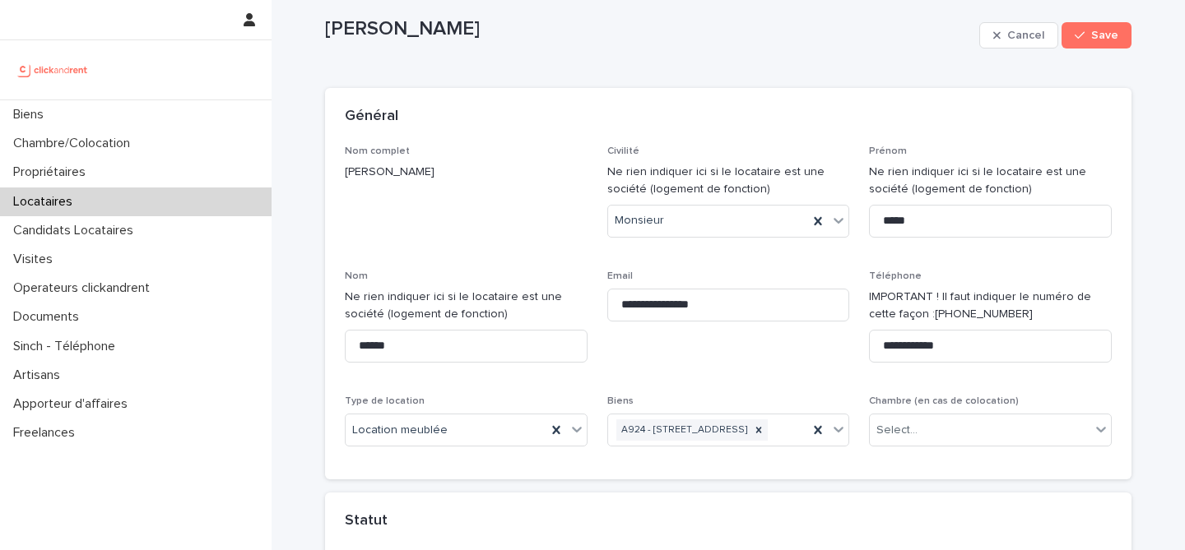
click at [416, 179] on p "Koami Dosseh" at bounding box center [466, 172] width 243 height 17
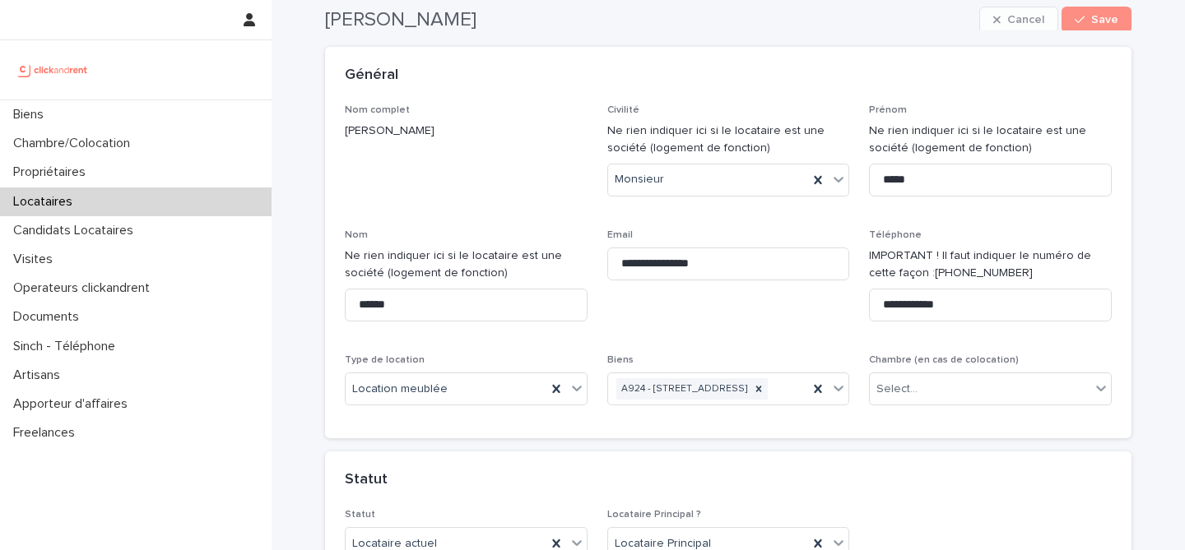
scroll to position [0, 0]
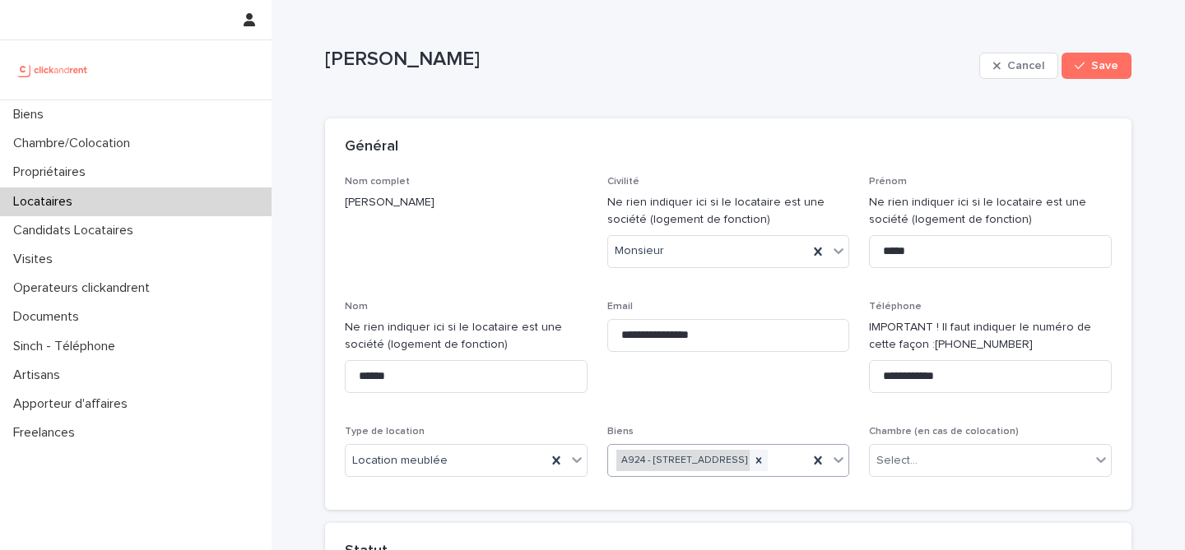
click at [729, 461] on div "A924 - 8-10 Place du Petit Martroy, Pontoise 95300" at bounding box center [682, 461] width 133 height 22
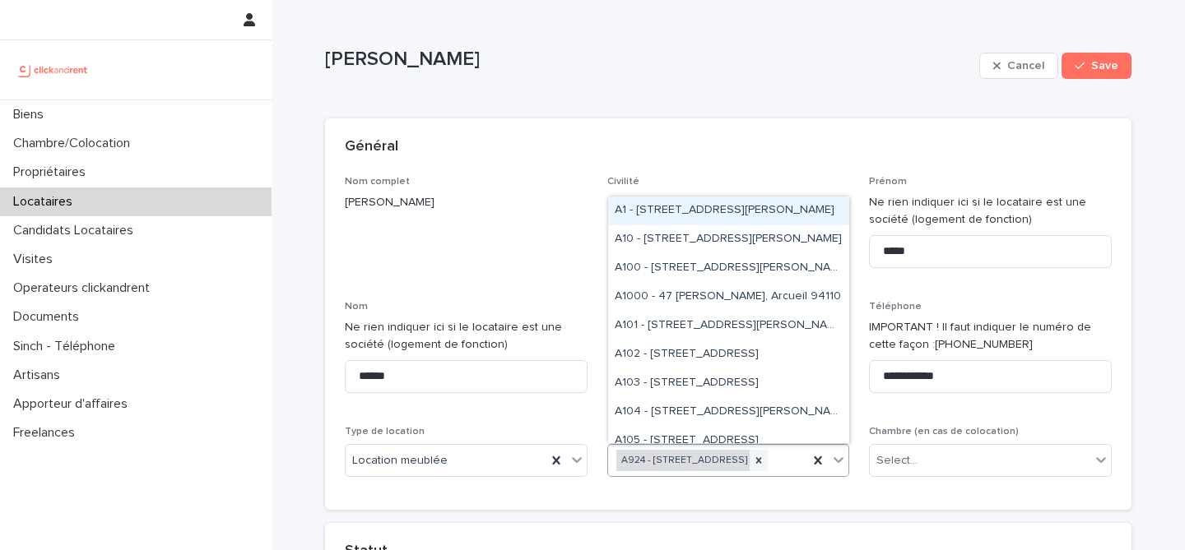
click at [729, 461] on div "A924 - 8-10 Place du Petit Martroy, Pontoise 95300" at bounding box center [682, 461] width 133 height 22
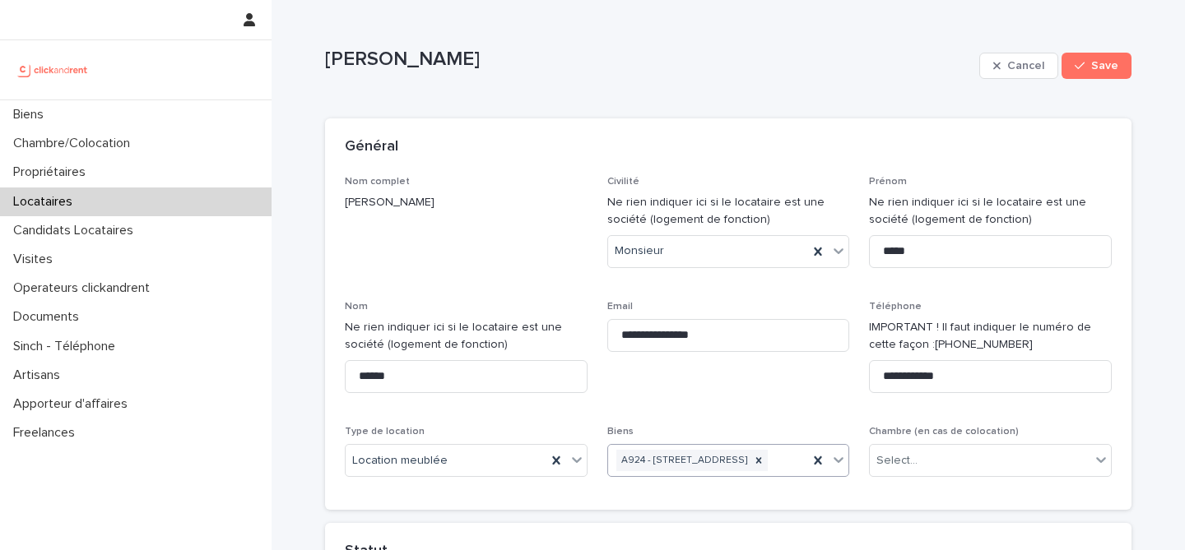
click at [151, 211] on div "Locataires" at bounding box center [136, 202] width 272 height 29
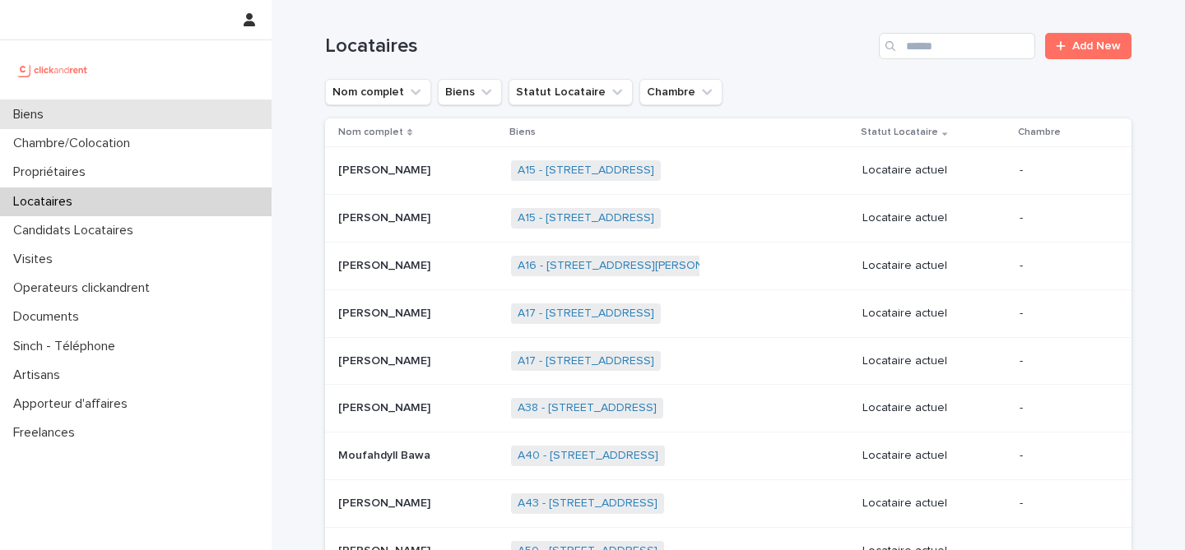
click at [133, 109] on div "Biens" at bounding box center [136, 114] width 272 height 29
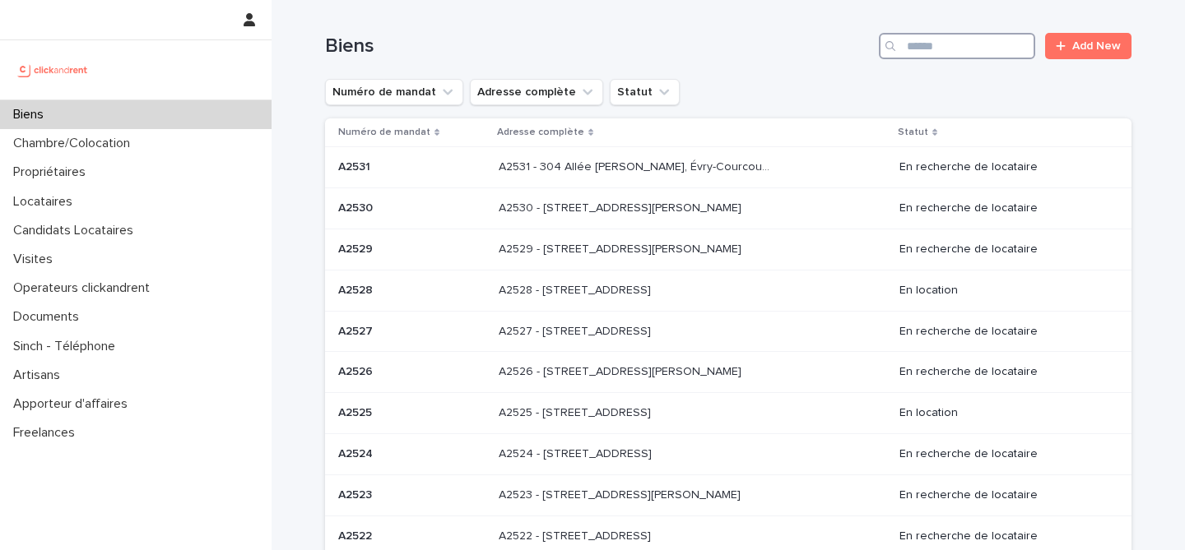
click at [955, 43] on input "Search" at bounding box center [957, 46] width 156 height 26
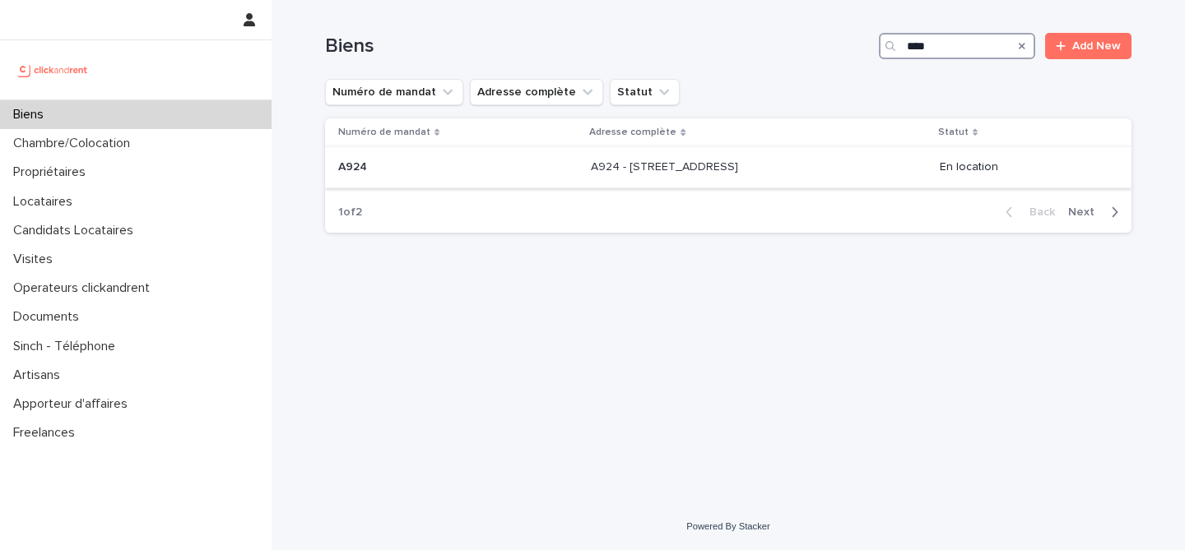
type input "****"
click at [664, 178] on div "A924 - 8-10 Place du Petit Martroy, Pontoise 95300 A924 - 8-10 Place du Petit M…" at bounding box center [758, 167] width 335 height 27
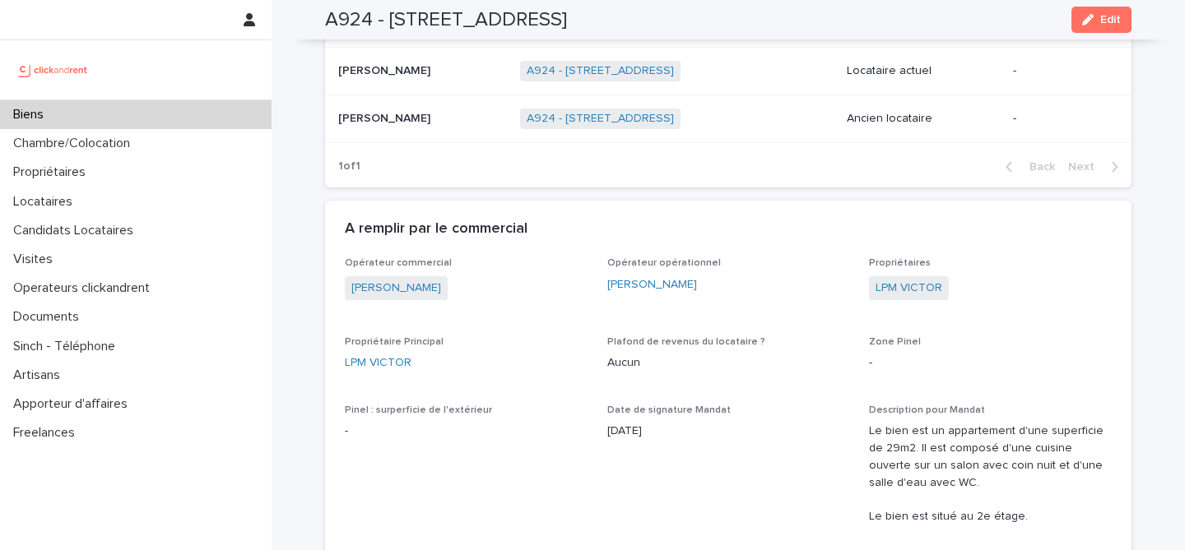
scroll to position [852, 0]
drag, startPoint x: 861, startPoint y: 286, endPoint x: 985, endPoint y: 302, distance: 125.2
copy link "LPM VICTOR"
copy p "Koami Dosseh"
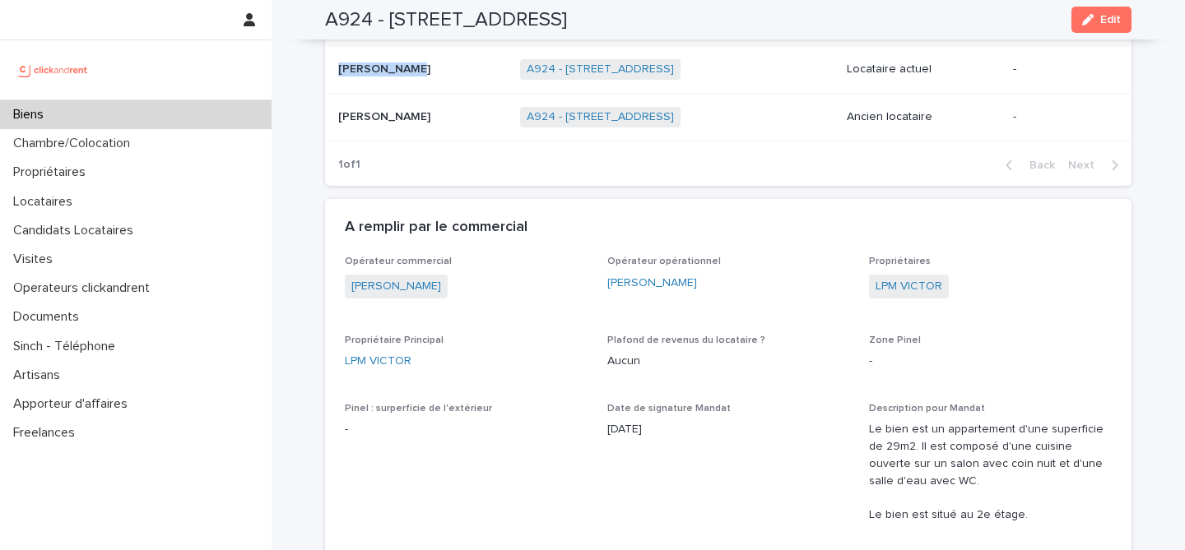
drag, startPoint x: 340, startPoint y: 67, endPoint x: 411, endPoint y: 75, distance: 71.1
click at [411, 75] on p "Koami Dosseh" at bounding box center [385, 67] width 95 height 17
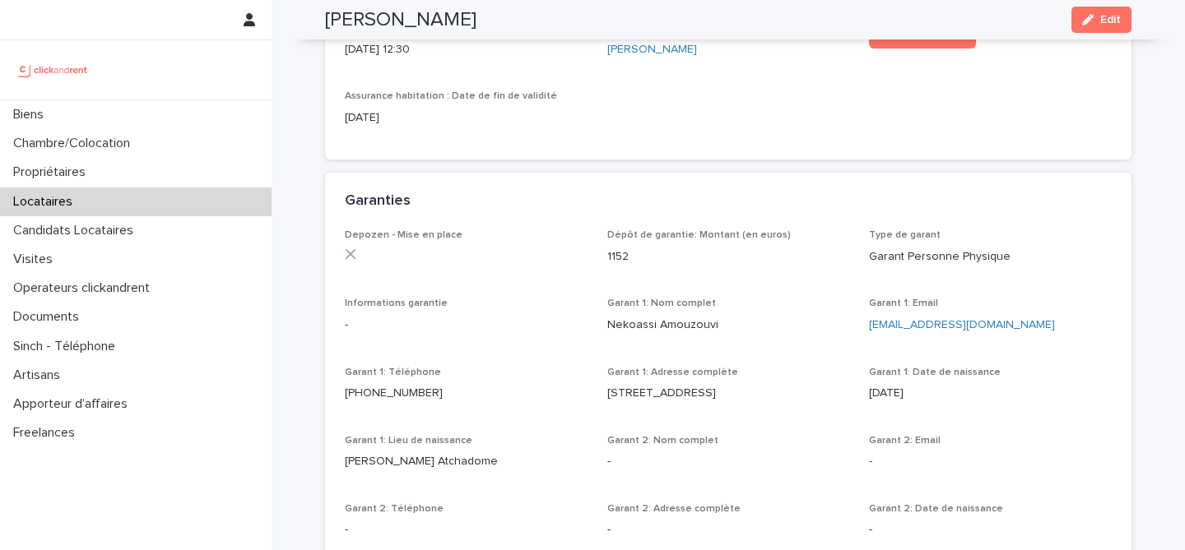
click at [434, 21] on h2 "Koami Dosseh" at bounding box center [400, 20] width 151 height 24
copy div "Koami Dosseh Edit"
click at [446, 10] on h2 "Koami Dosseh" at bounding box center [400, 20] width 151 height 24
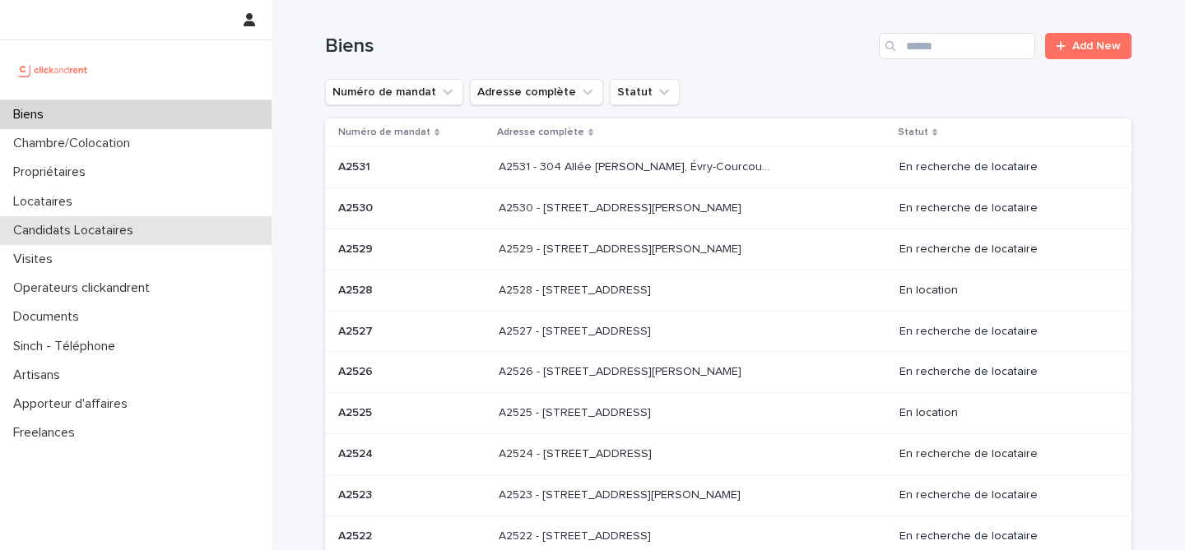
click at [155, 233] on div "Candidats Locataires" at bounding box center [136, 230] width 272 height 29
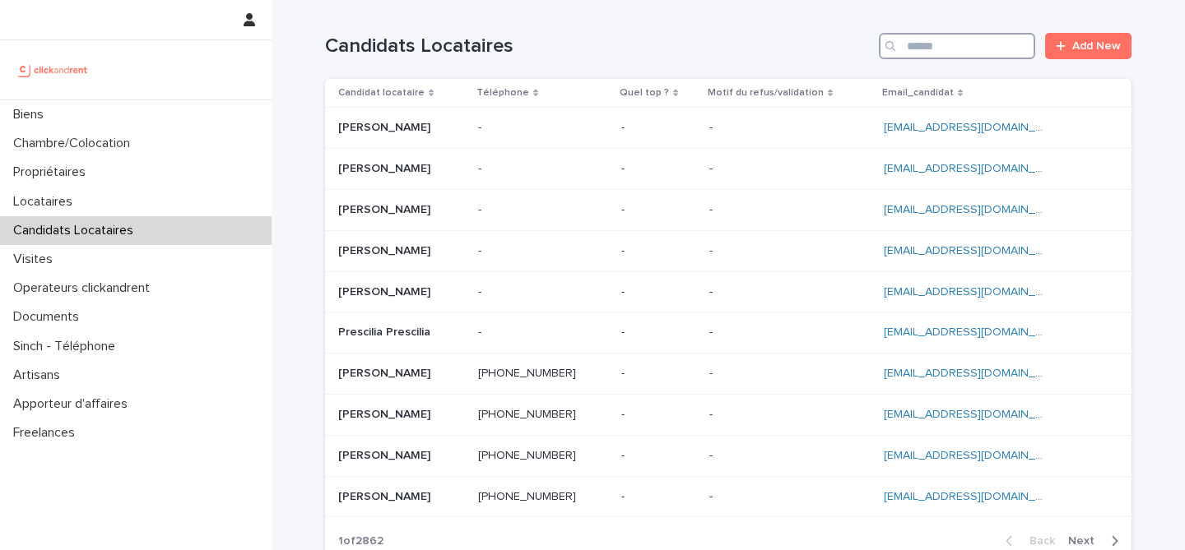
click at [931, 34] on input "Search" at bounding box center [957, 46] width 156 height 26
paste input "**********"
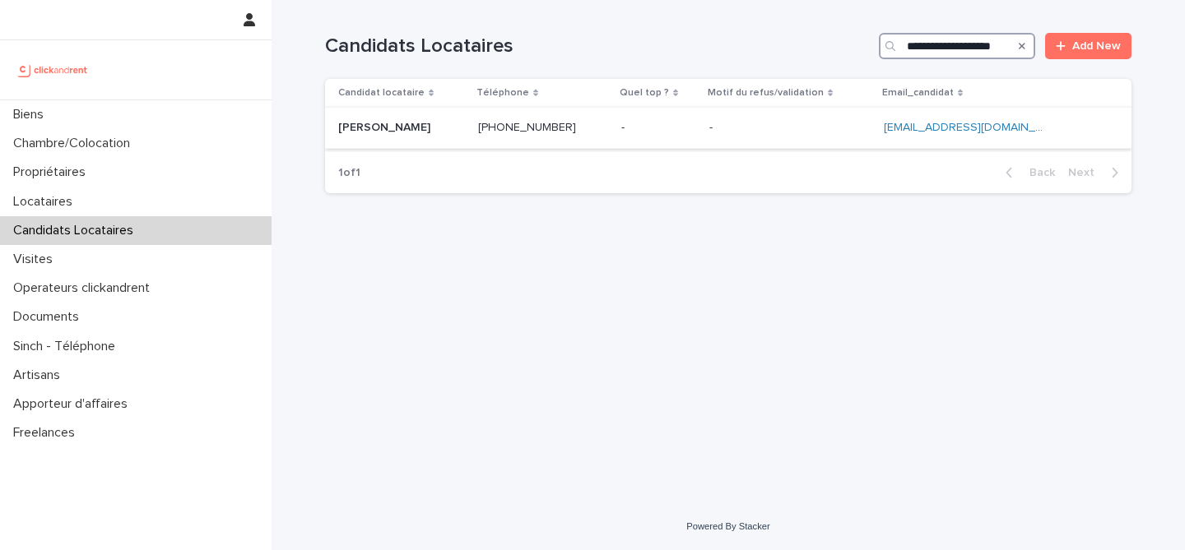
type input "**********"
click at [434, 126] on p "[PERSON_NAME]" at bounding box center [385, 126] width 95 height 17
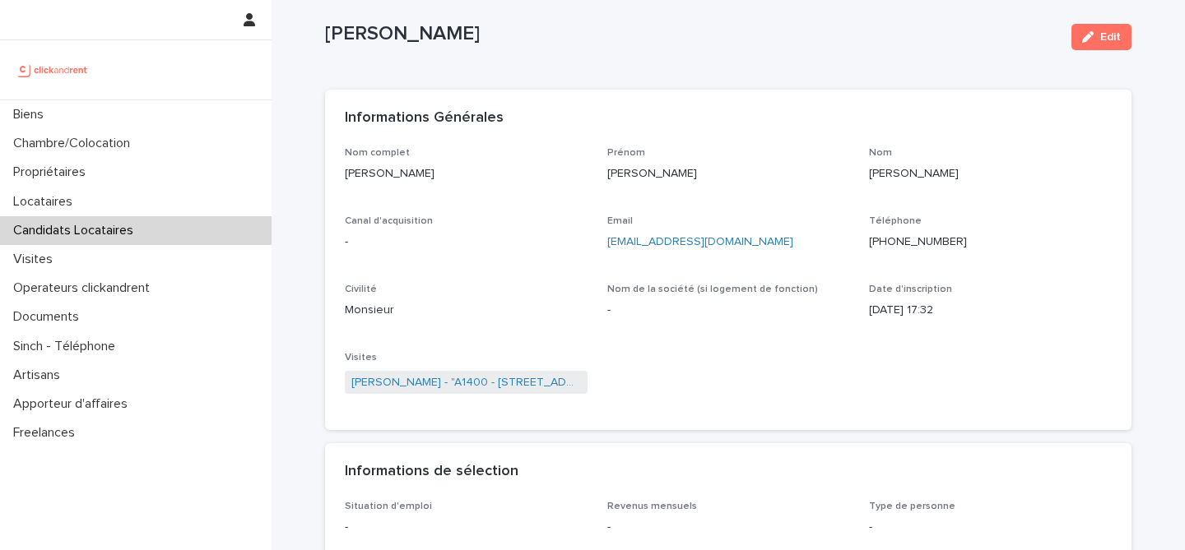
scroll to position [35, 0]
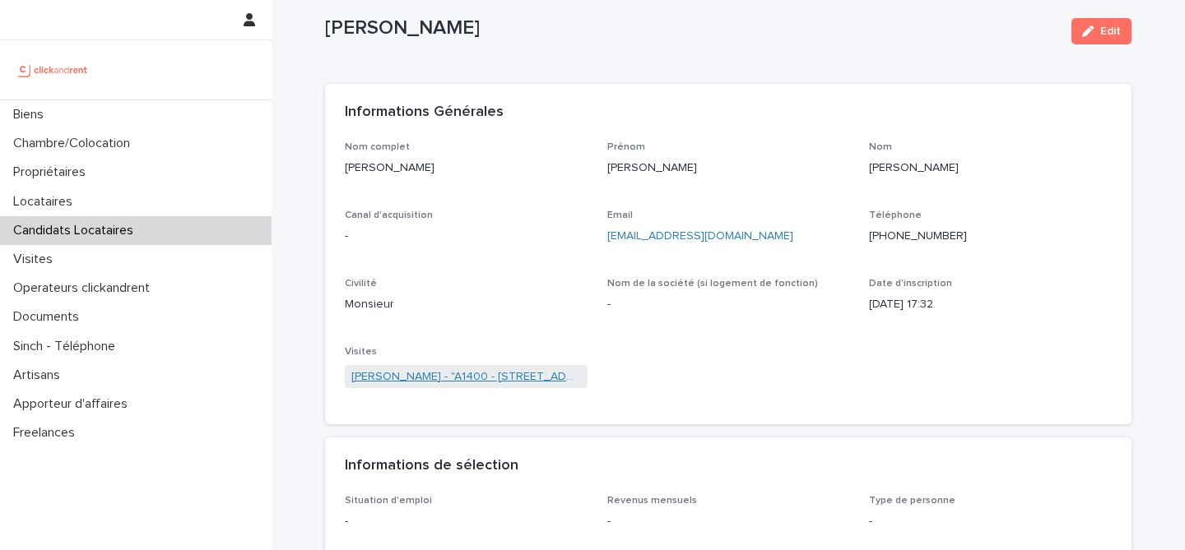
click at [545, 382] on link "[PERSON_NAME] - "A1400 - [STREET_ADDRESS]"" at bounding box center [466, 377] width 230 height 17
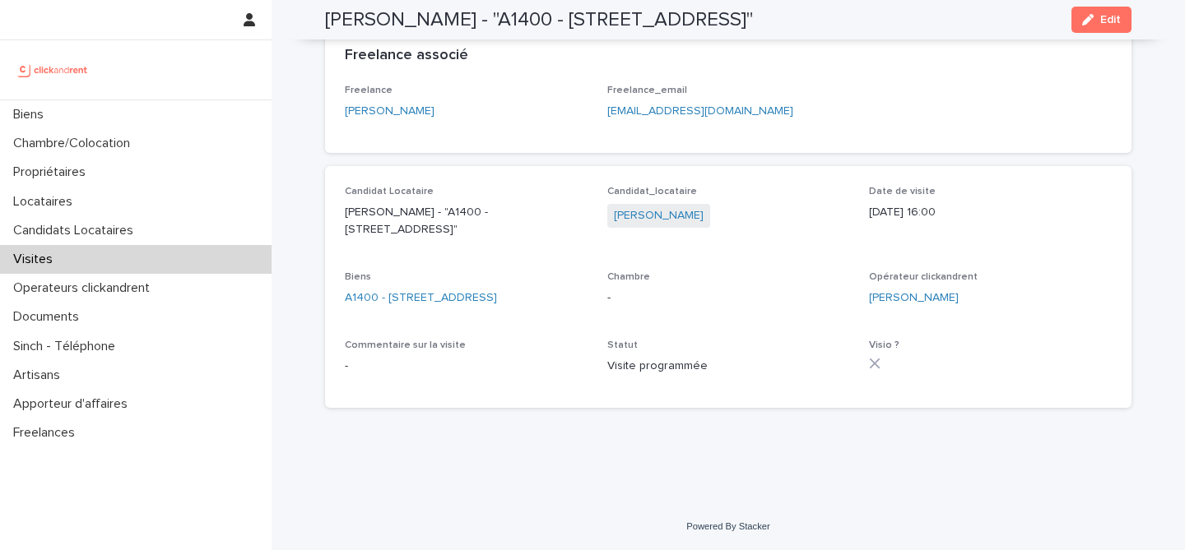
scroll to position [295, 0]
click at [497, 307] on link "A1400 - [STREET_ADDRESS]" at bounding box center [421, 298] width 152 height 17
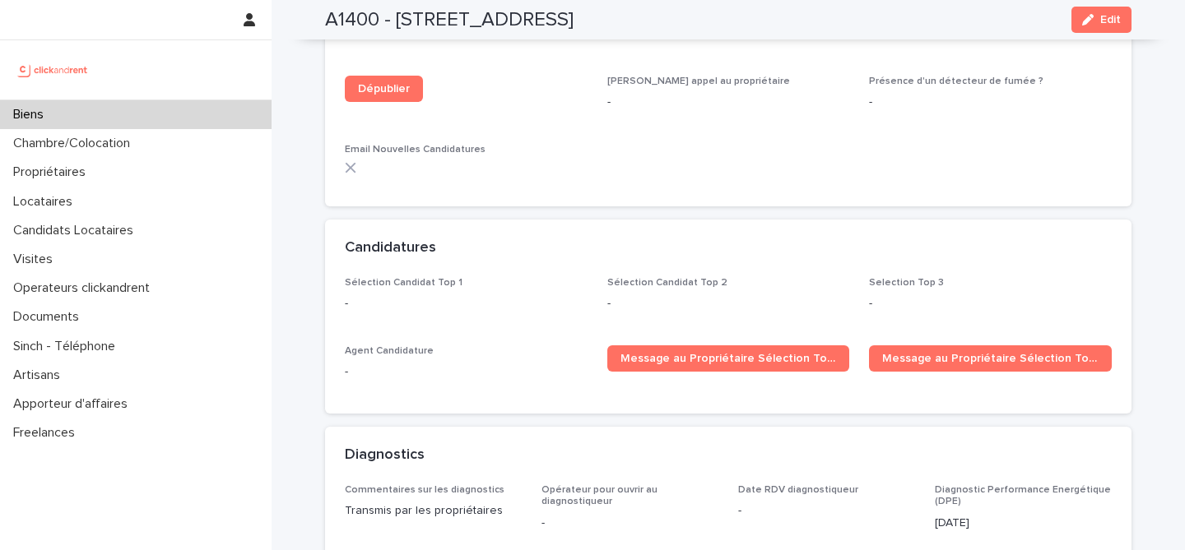
scroll to position [5077, 0]
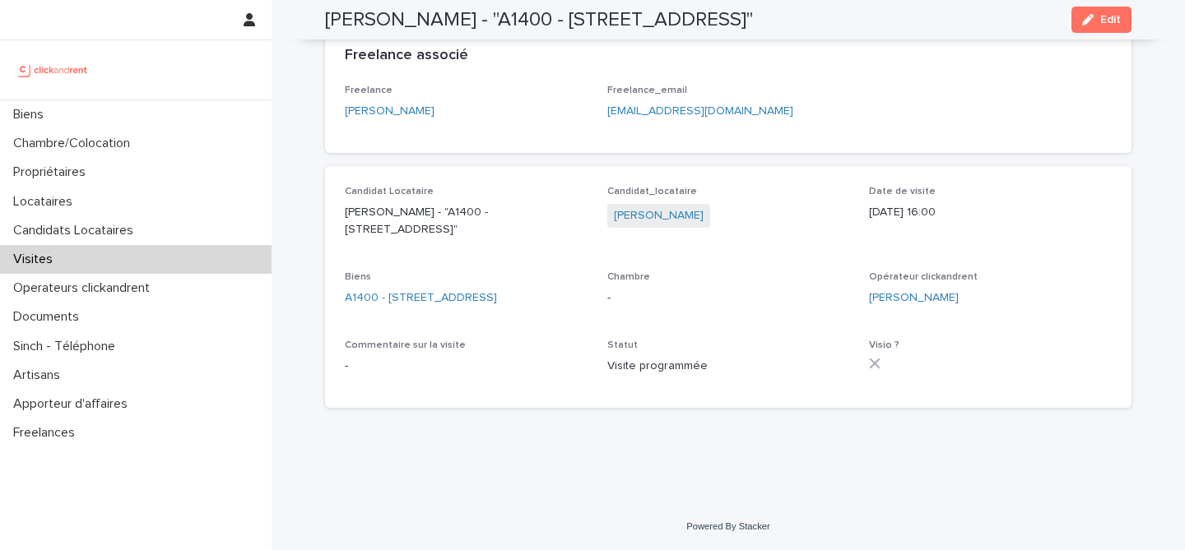
scroll to position [302, 0]
click at [420, 166] on div "Candidat Locataire [PERSON_NAME] - "A1400 - 1 Place de la Charte des Libertés C…" at bounding box center [728, 287] width 806 height 242
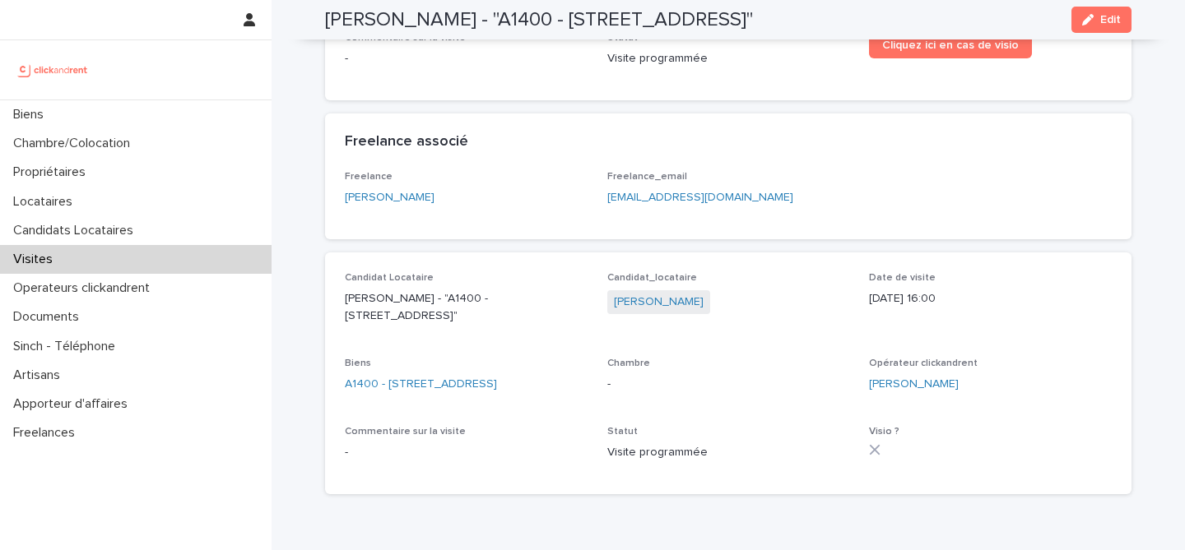
scroll to position [167, 0]
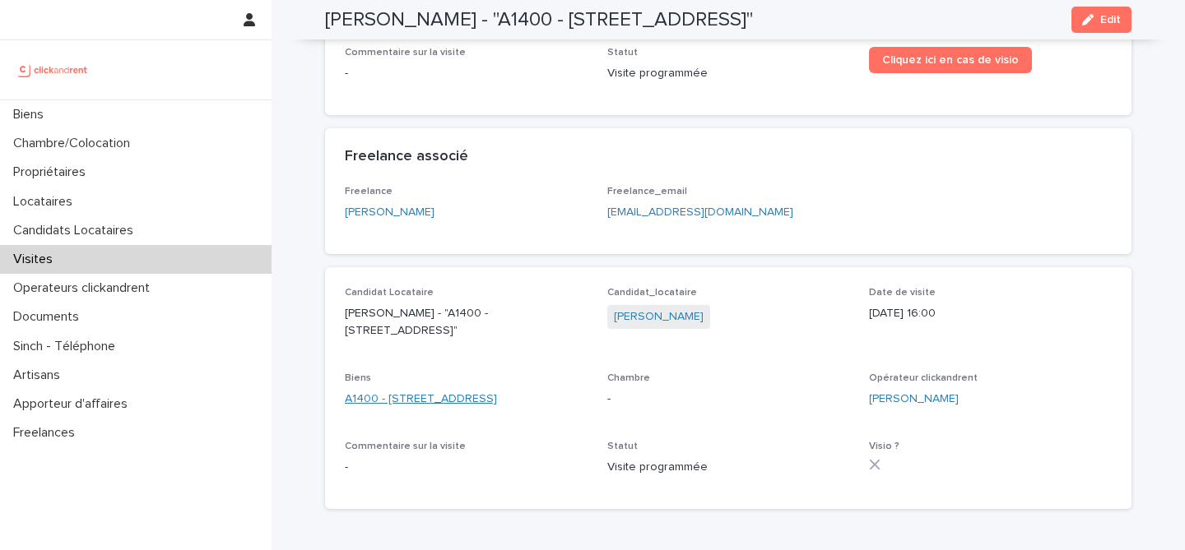
click at [497, 408] on link "A1400 - [STREET_ADDRESS]" at bounding box center [421, 399] width 152 height 17
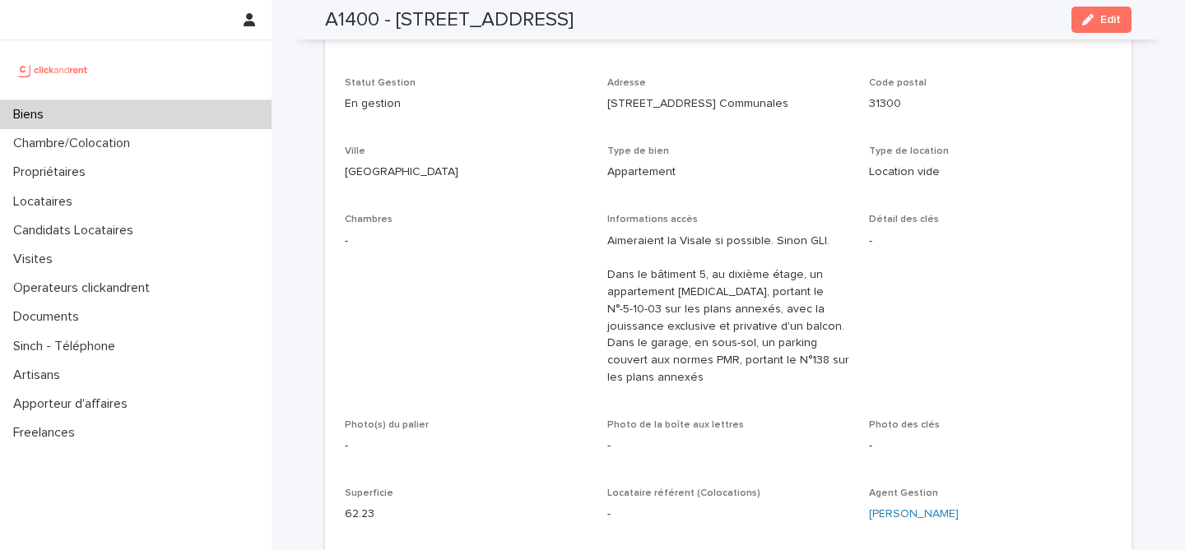
click at [833, 327] on p "Aimeraient la Visale si possible. Sinon GLI. Dans le bâtiment 5, au dixième éta…" at bounding box center [728, 310] width 243 height 154
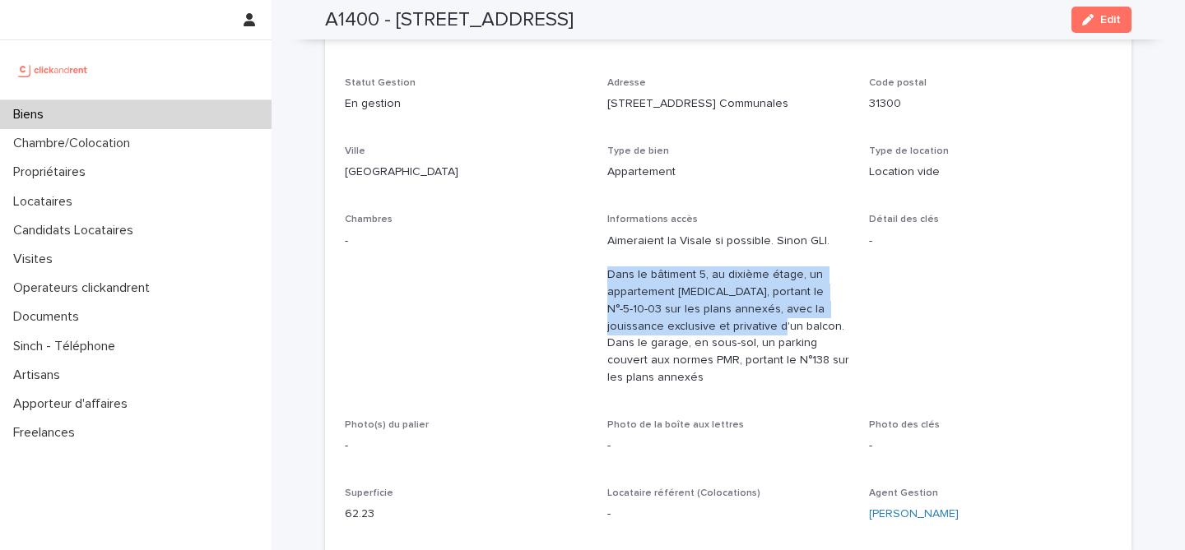
click at [833, 327] on p "Aimeraient la Visale si possible. Sinon GLI. Dans le bâtiment 5, au dixième éta…" at bounding box center [728, 310] width 243 height 154
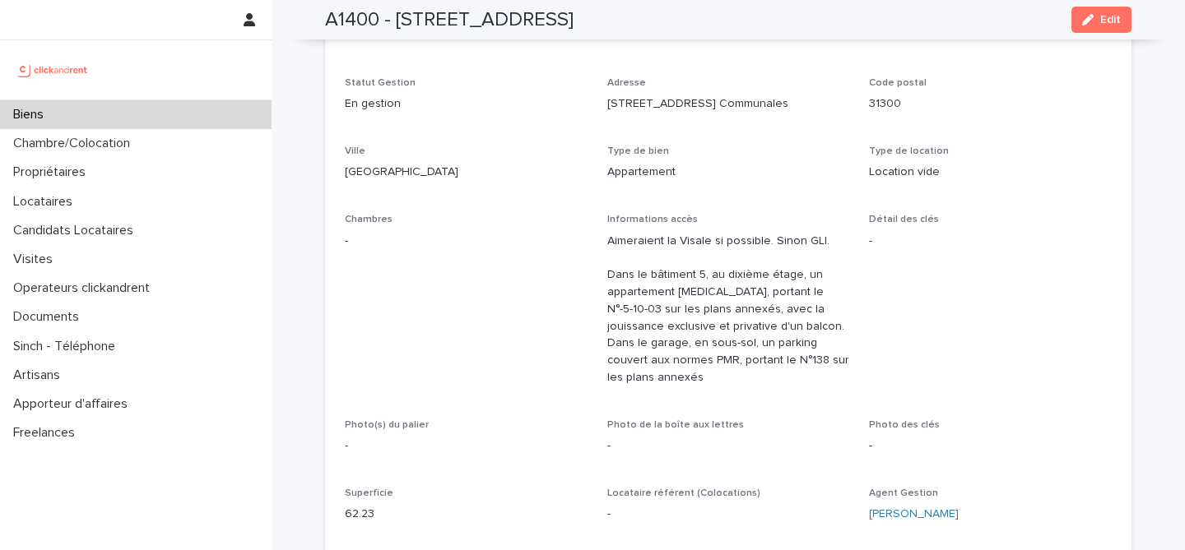
click at [835, 325] on p "Aimeraient la Visale si possible. Sinon GLI. Dans le bâtiment 5, au dixième éta…" at bounding box center [728, 310] width 243 height 154
click at [792, 381] on p "Aimeraient la Visale si possible. Sinon GLI. Dans le bâtiment 5, au dixième éta…" at bounding box center [728, 310] width 243 height 154
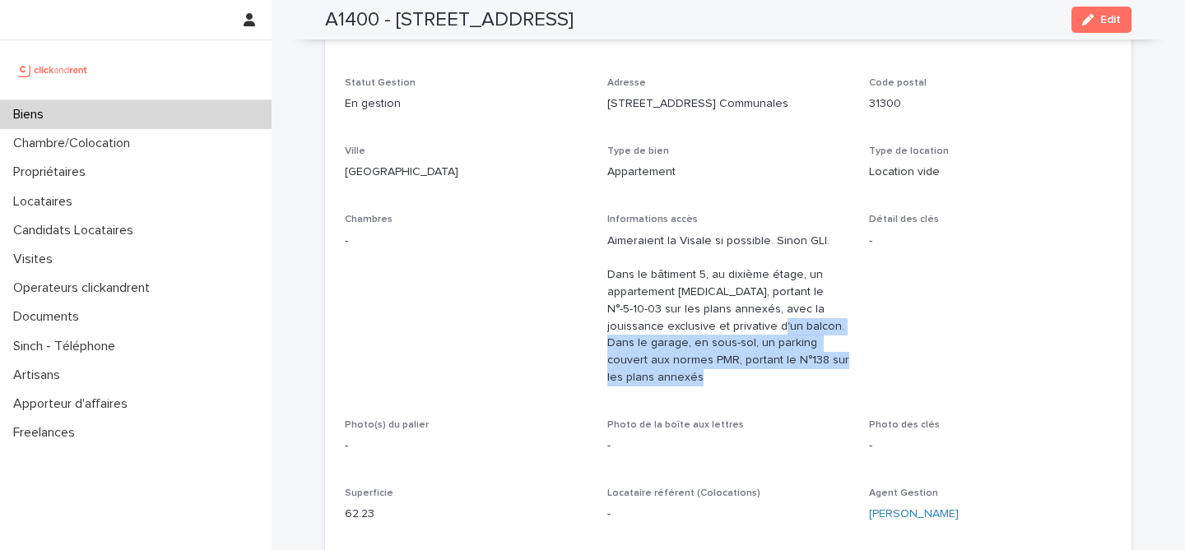
click at [792, 381] on p "Aimeraient la Visale si possible. Sinon GLI. Dans le bâtiment 5, au dixième éta…" at bounding box center [728, 310] width 243 height 154
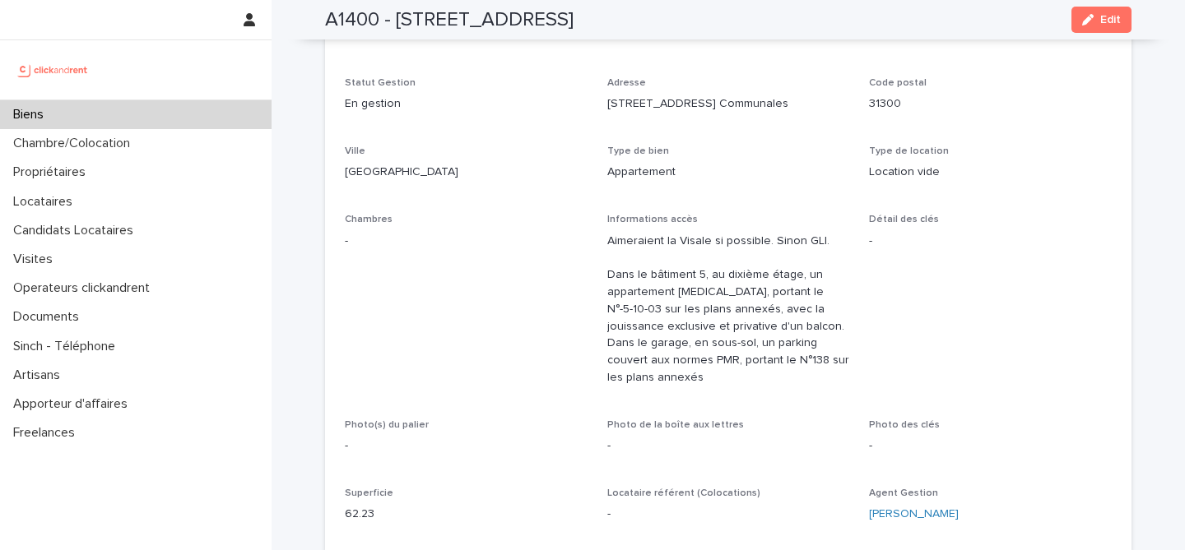
click at [817, 397] on div "Informations accès Aimeraient la Visale si possible. Sinon GLI. Dans le bâtimen…" at bounding box center [728, 307] width 243 height 186
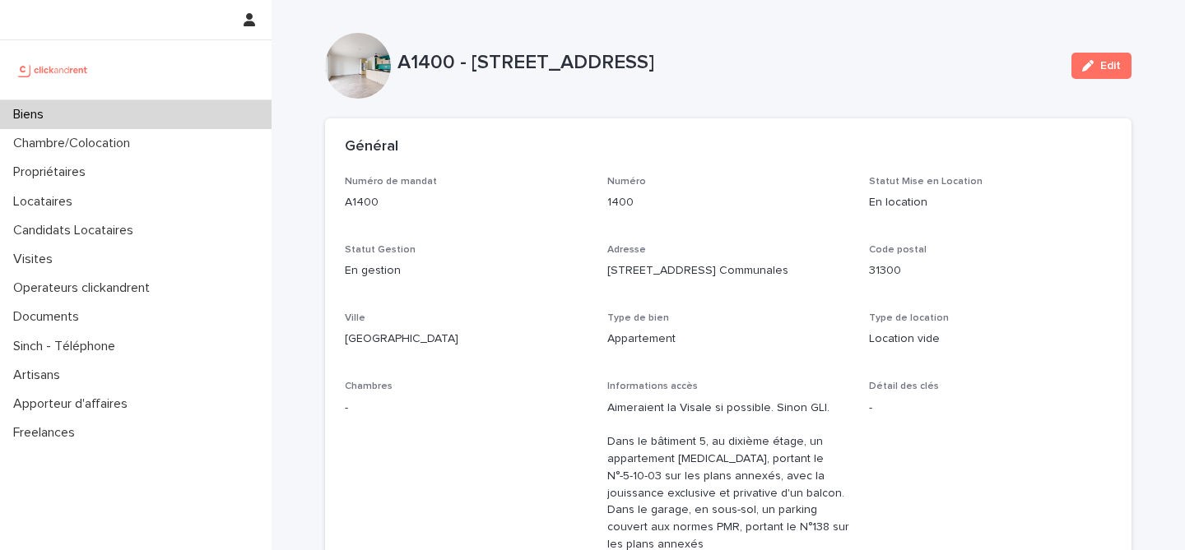
click at [820, 402] on p "Aimeraient la Visale si possible. Sinon GLI. Dans le bâtiment 5, au dixième éta…" at bounding box center [728, 477] width 243 height 154
click at [854, 409] on div "Numéro de mandat A1400 Numéro 1400 Statut Mise en Location En location Statut G…" at bounding box center [728, 440] width 767 height 528
click at [801, 72] on p "A1400 - [STREET_ADDRESS]" at bounding box center [727, 63] width 661 height 24
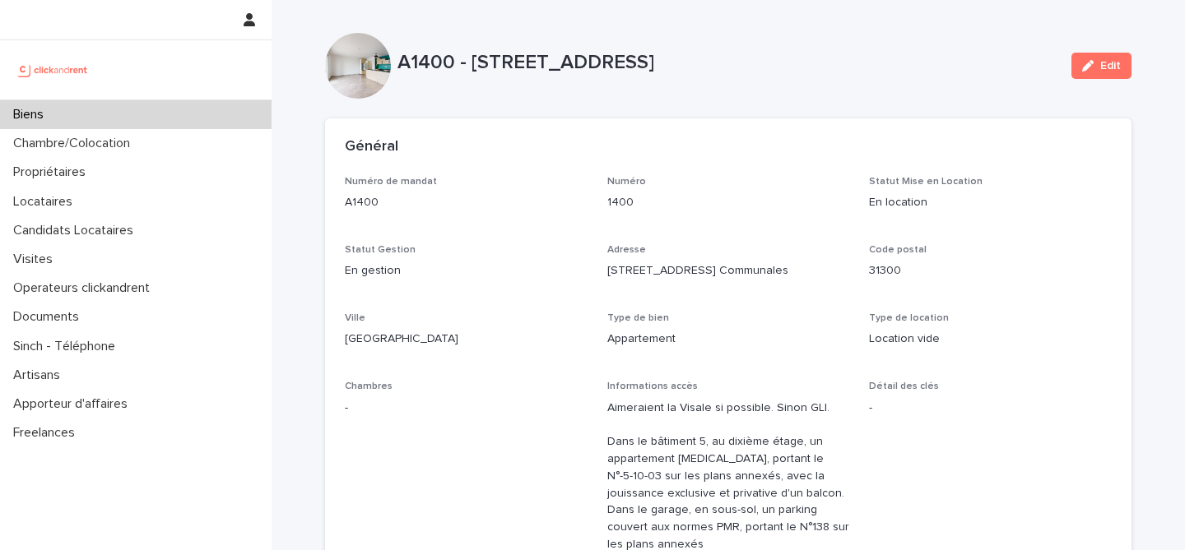
click at [801, 72] on p "A1400 - [STREET_ADDRESS]" at bounding box center [727, 63] width 661 height 24
click at [797, 85] on div "A1400 - [STREET_ADDRESS] Edit" at bounding box center [728, 66] width 806 height 66
click at [802, 56] on p "A1400 - [STREET_ADDRESS]" at bounding box center [727, 63] width 661 height 24
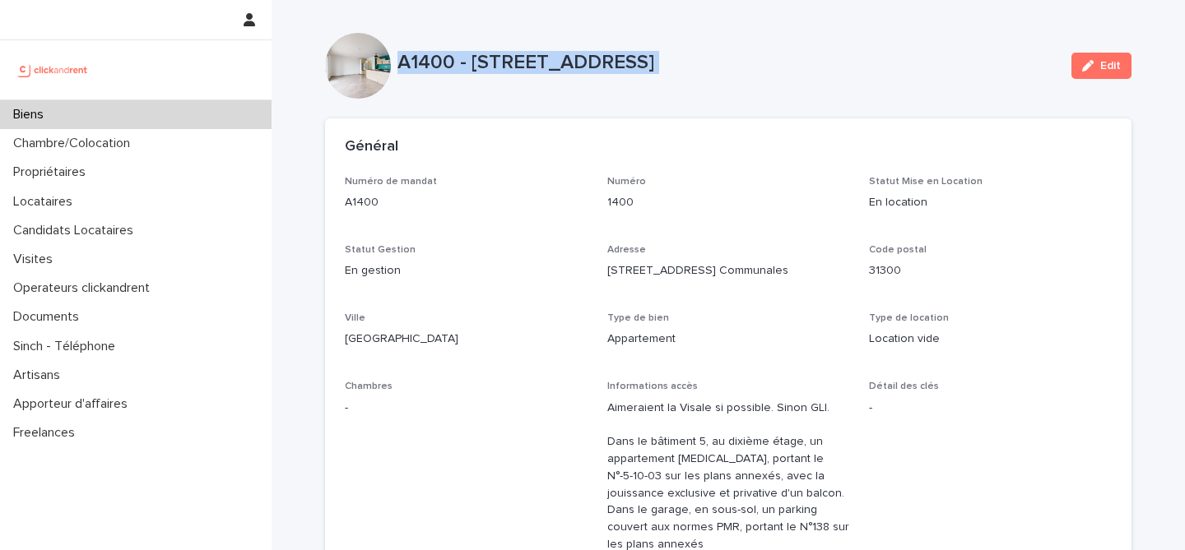
click at [802, 56] on p "A1400 - [STREET_ADDRESS]" at bounding box center [727, 63] width 661 height 24
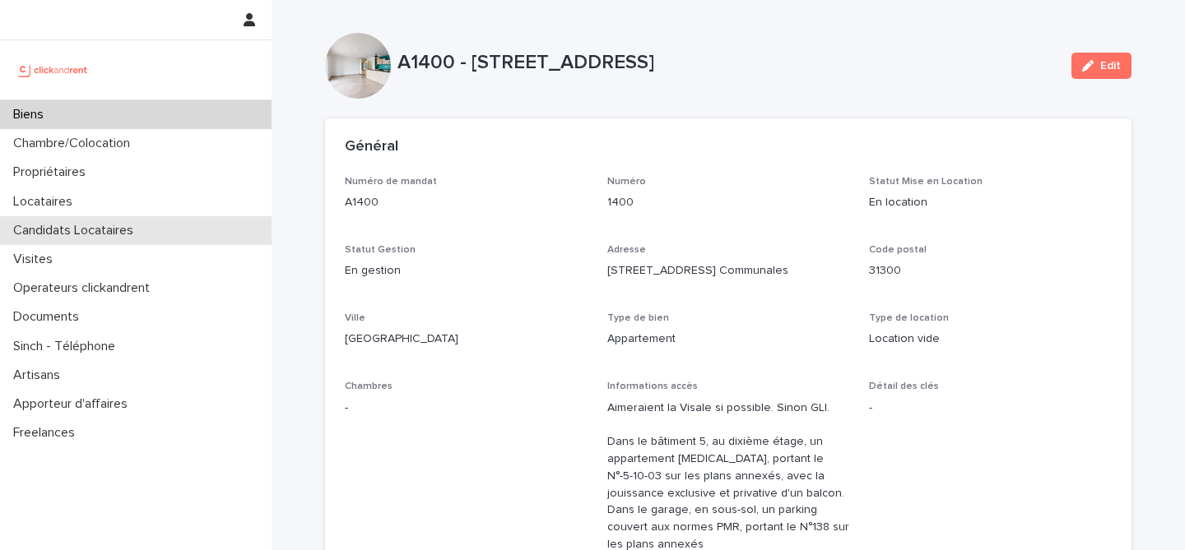
click at [185, 227] on div "Candidats Locataires" at bounding box center [136, 230] width 272 height 29
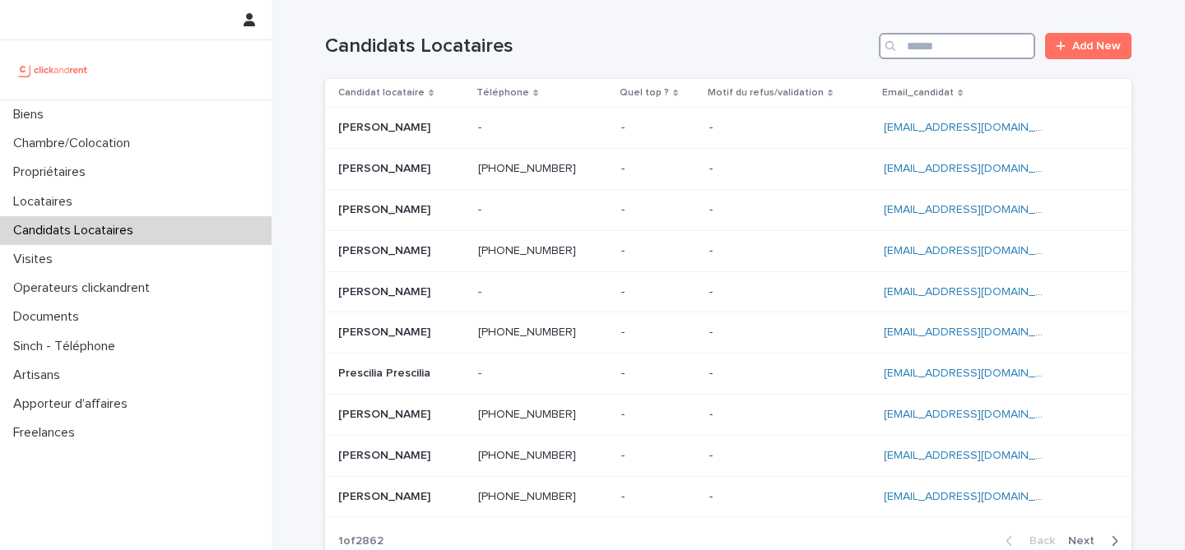
click at [948, 41] on input "Search" at bounding box center [957, 46] width 156 height 26
paste input "**********"
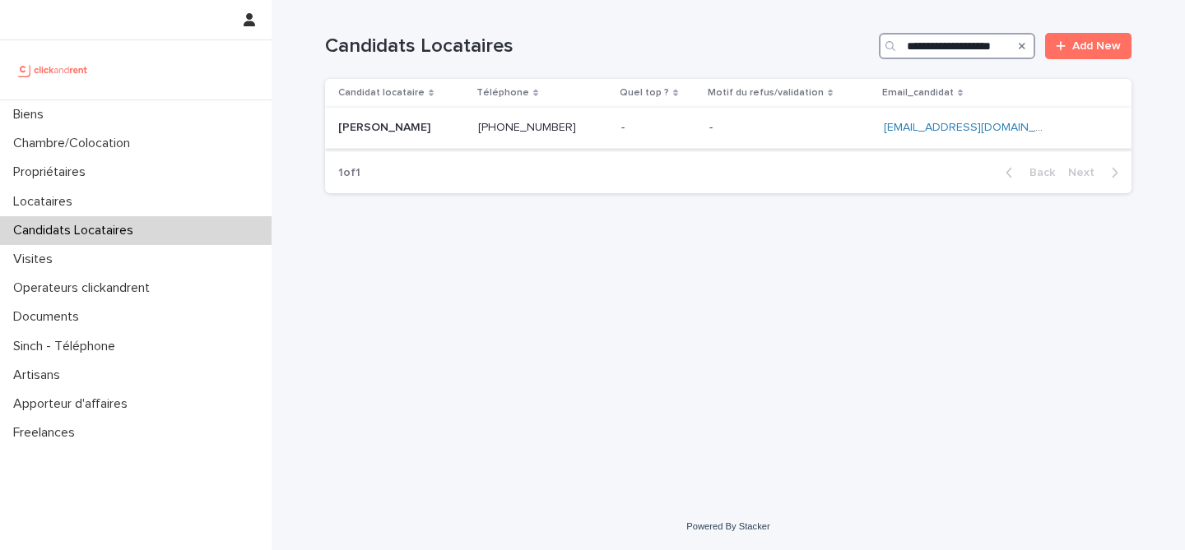
type input "**********"
click at [434, 133] on p "[PERSON_NAME]" at bounding box center [385, 126] width 95 height 17
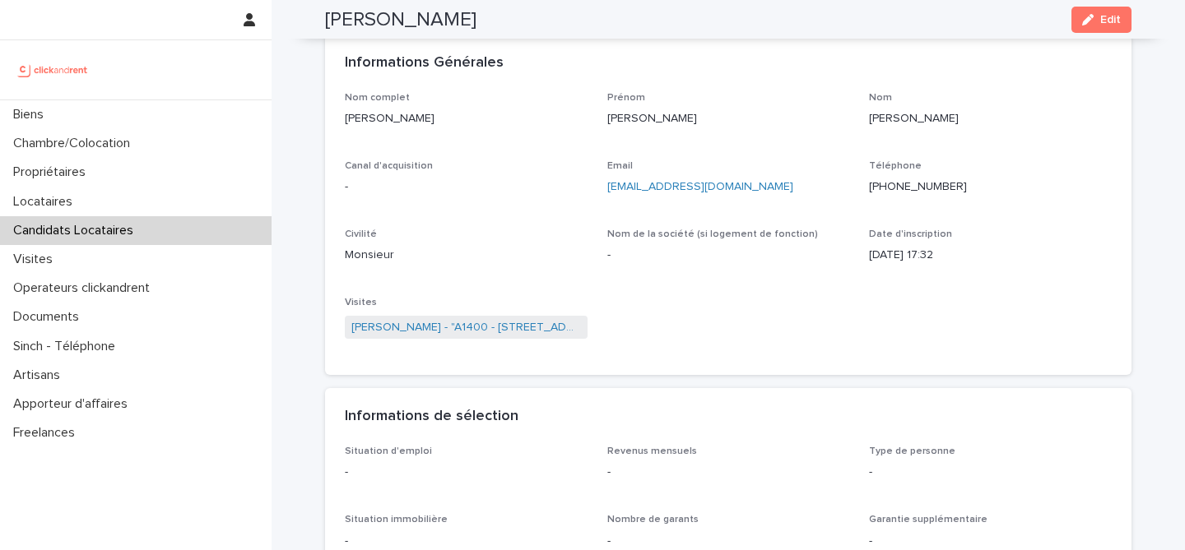
scroll to position [72, 0]
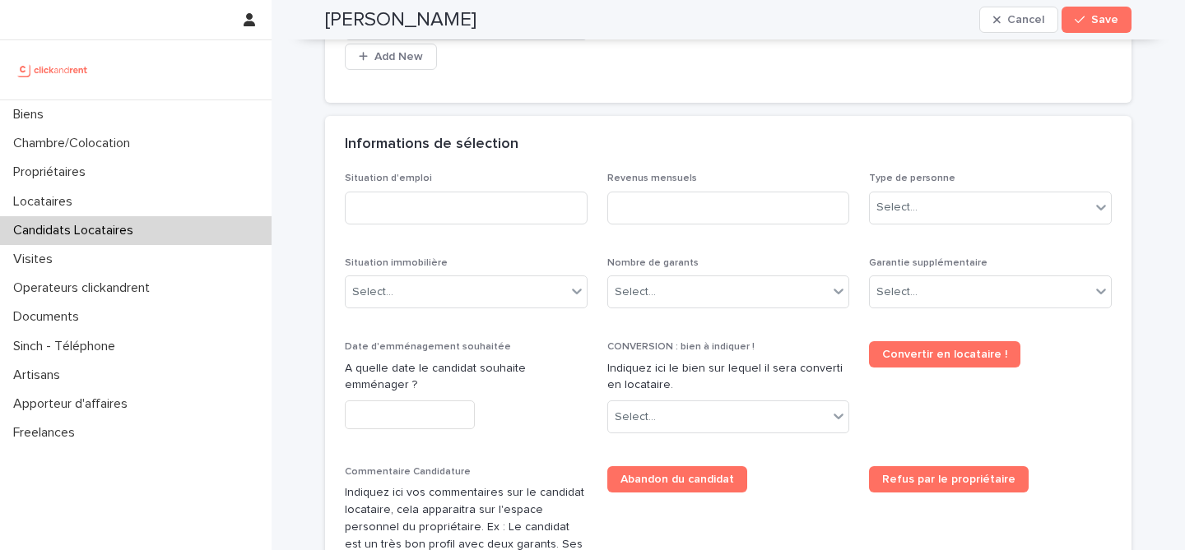
scroll to position [568, 0]
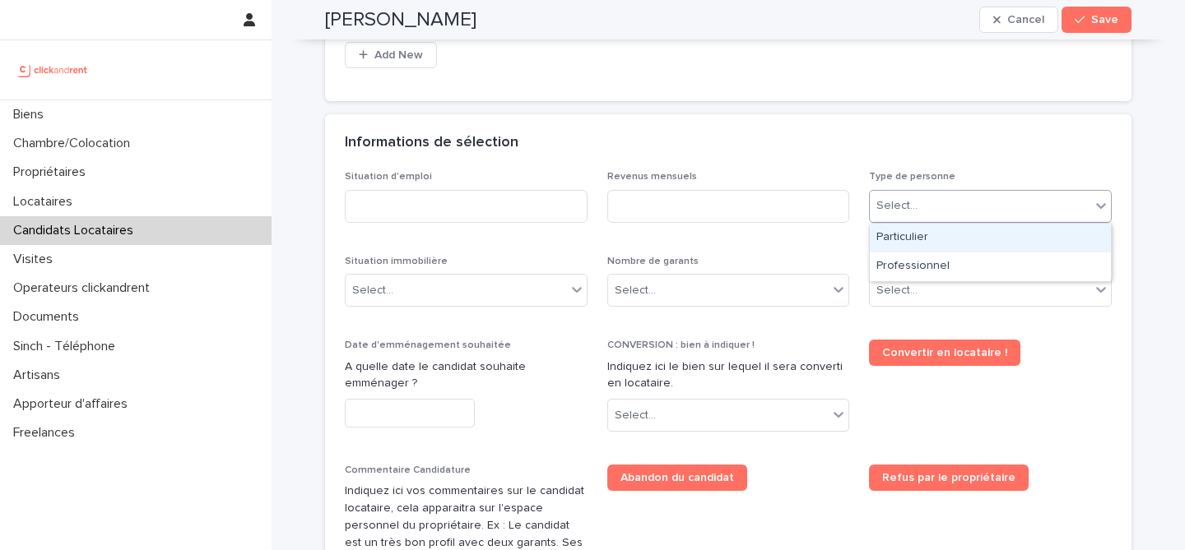
click at [1003, 195] on div "Select..." at bounding box center [980, 206] width 221 height 27
click at [970, 244] on div "Particulier" at bounding box center [990, 238] width 241 height 29
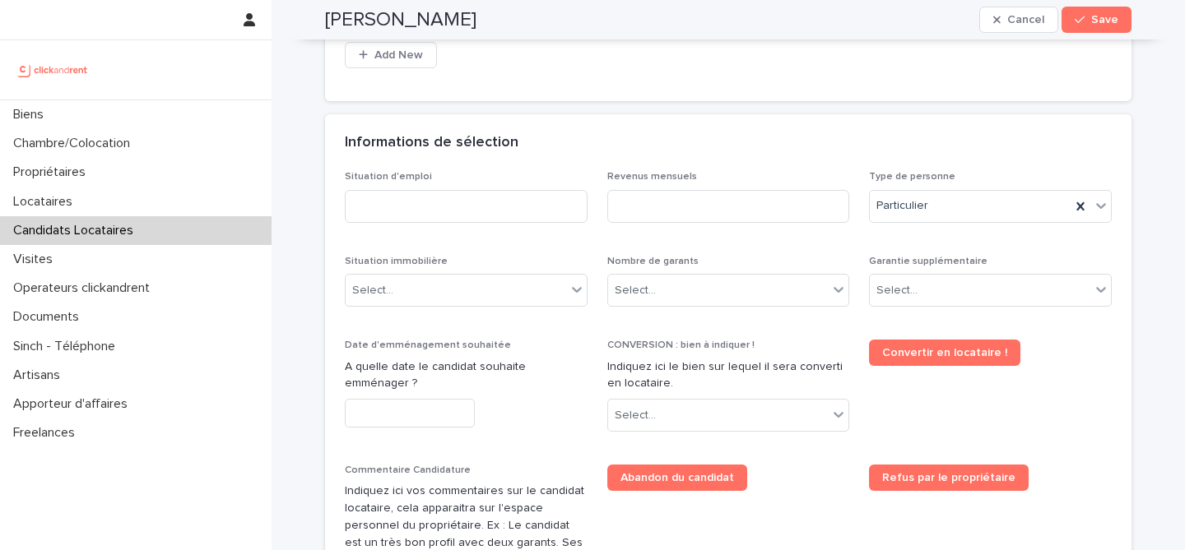
click at [970, 244] on div "Situation d'emploi Revenus mensuels Type de personne Particulier Situation immo…" at bounding box center [728, 441] width 767 height 540
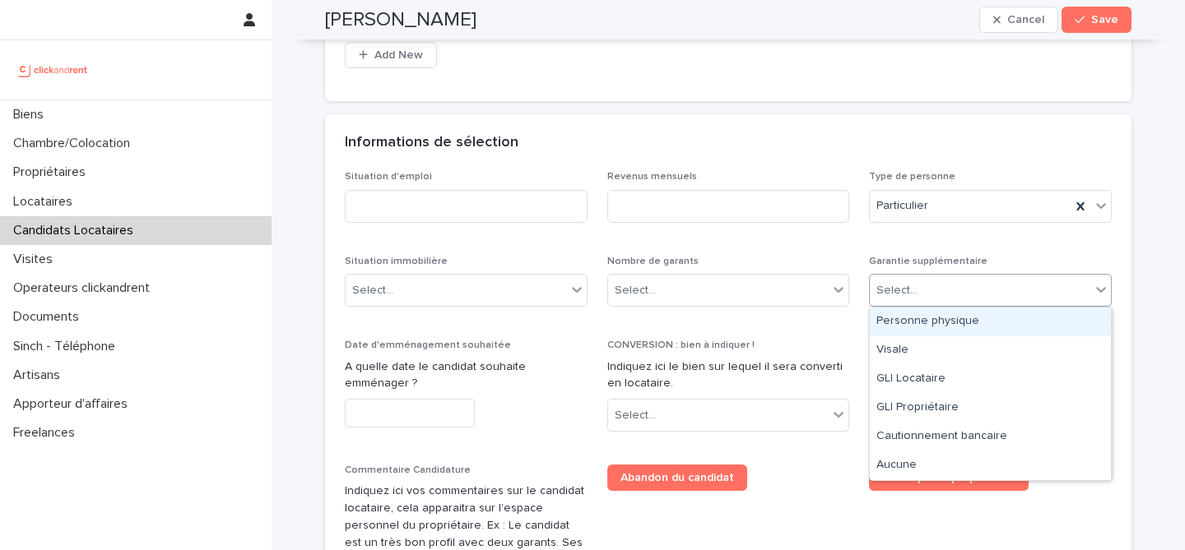
click at [966, 287] on div "Select..." at bounding box center [980, 290] width 221 height 27
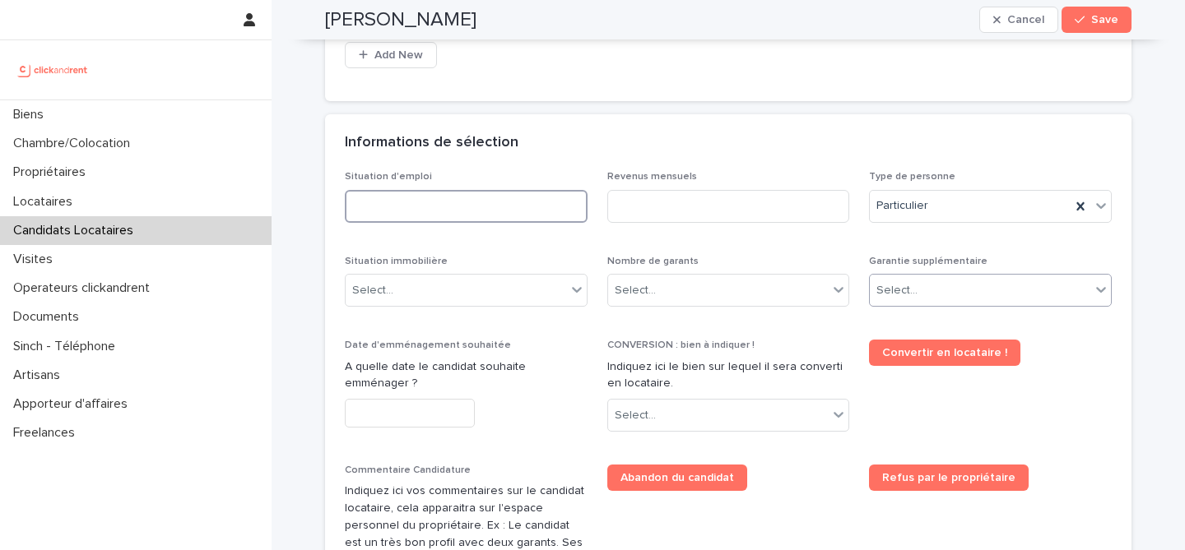
click at [532, 207] on input at bounding box center [466, 206] width 243 height 33
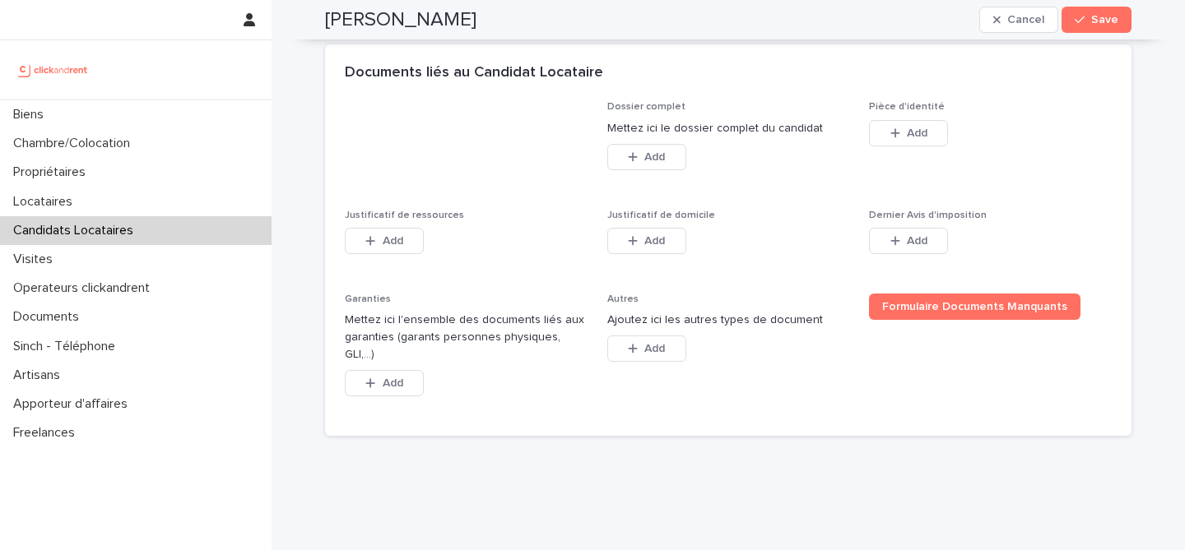
scroll to position [1278, 0]
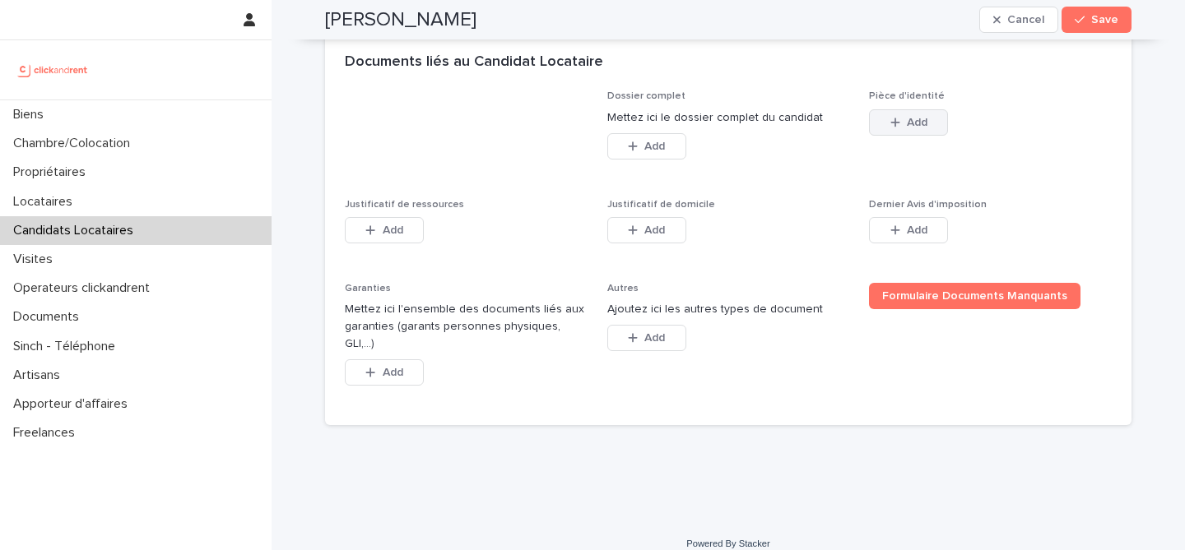
click at [898, 120] on icon "button" at bounding box center [895, 123] width 10 height 12
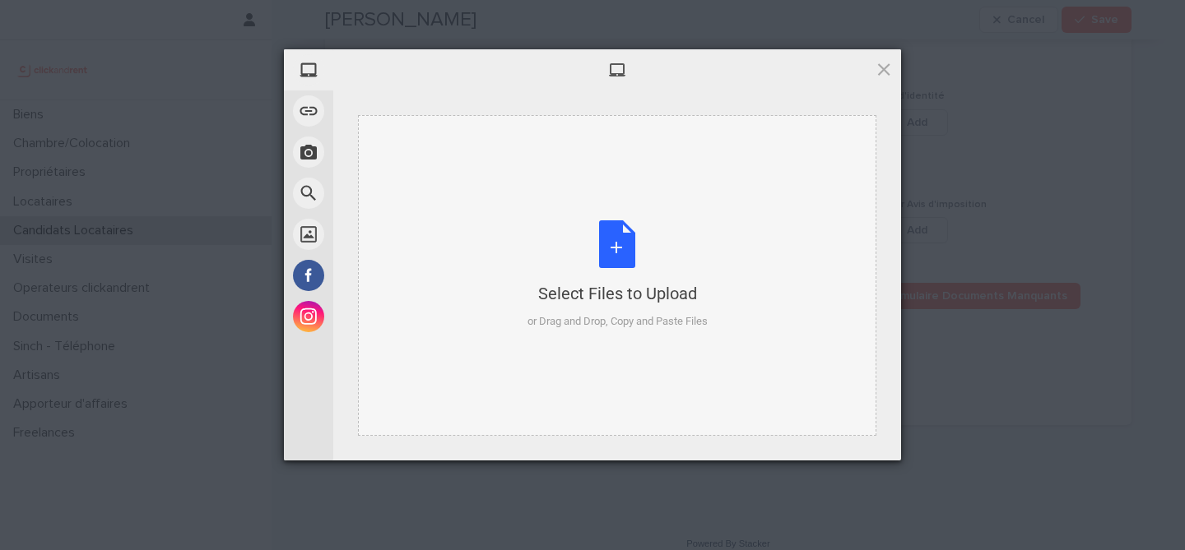
click at [615, 243] on div "Select Files to Upload or Drag and Drop, Copy and Paste Files" at bounding box center [617, 275] width 180 height 109
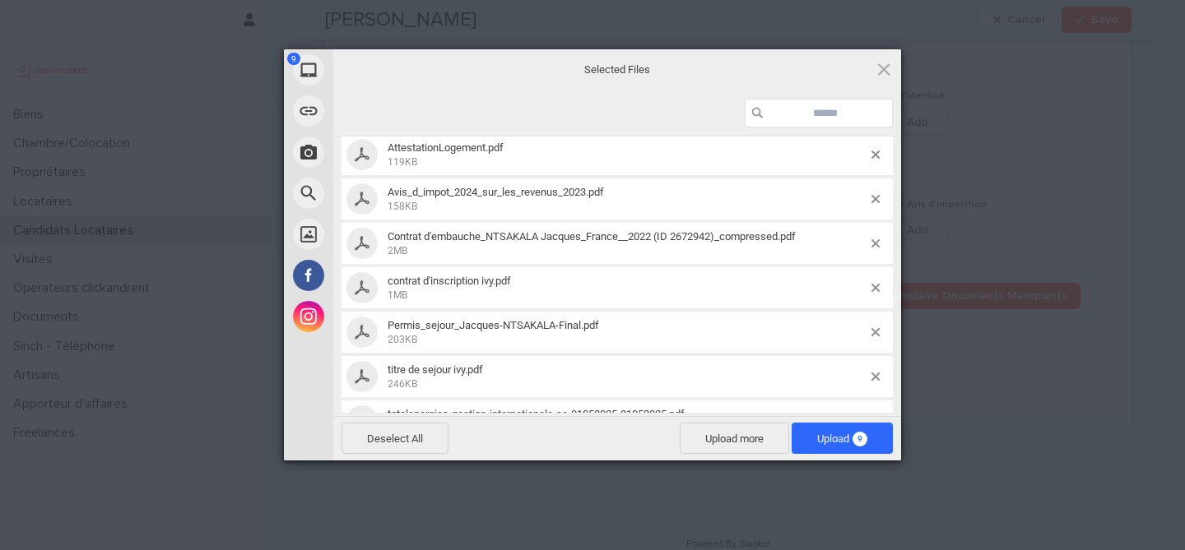
scroll to position [23, 0]
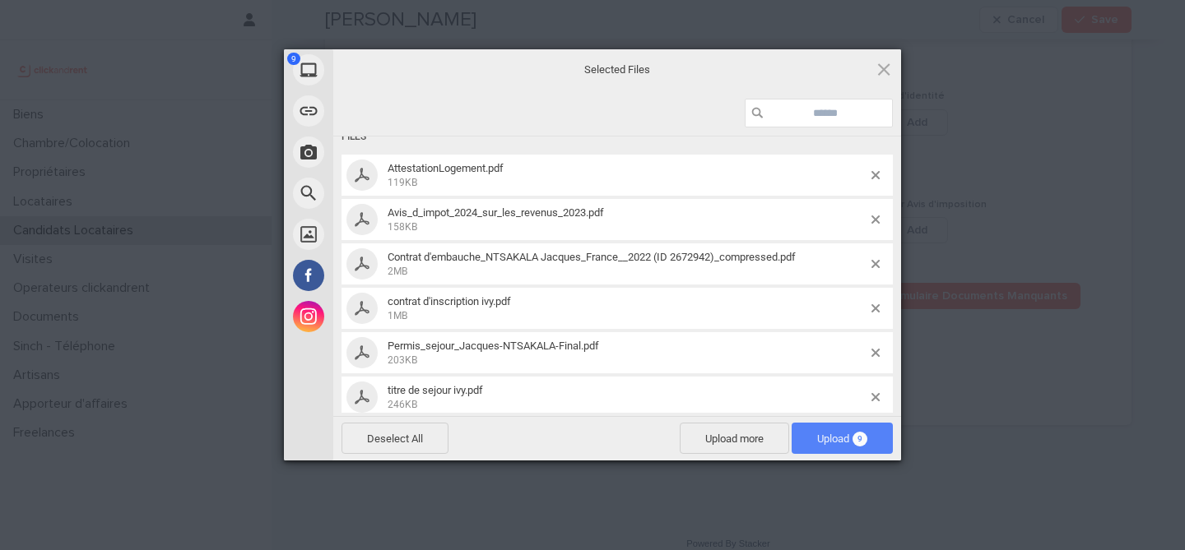
click at [849, 440] on span "Upload 9" at bounding box center [842, 439] width 50 height 12
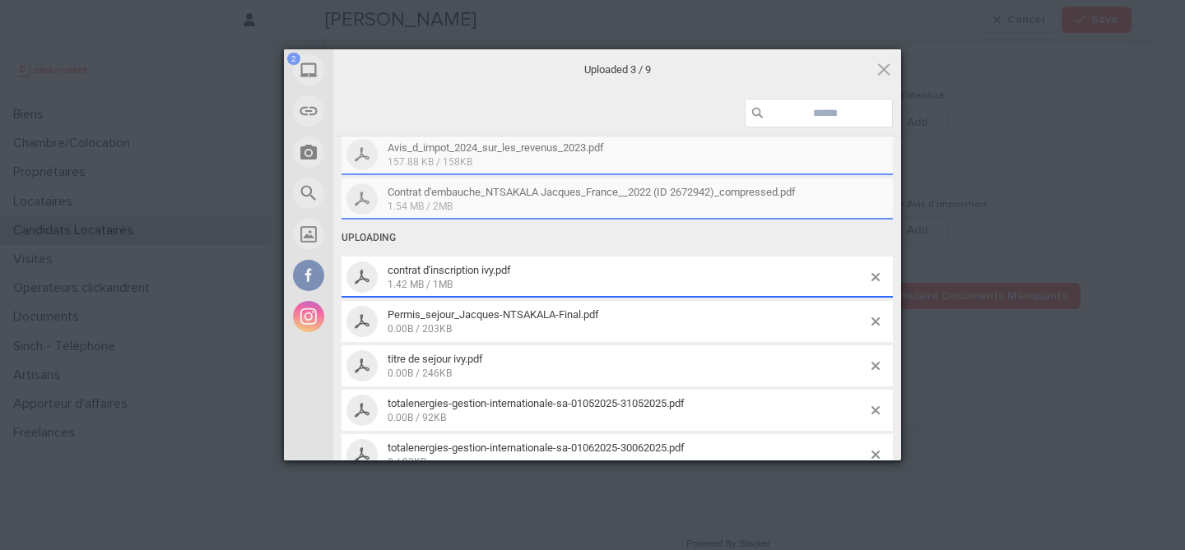
scroll to position [121, 0]
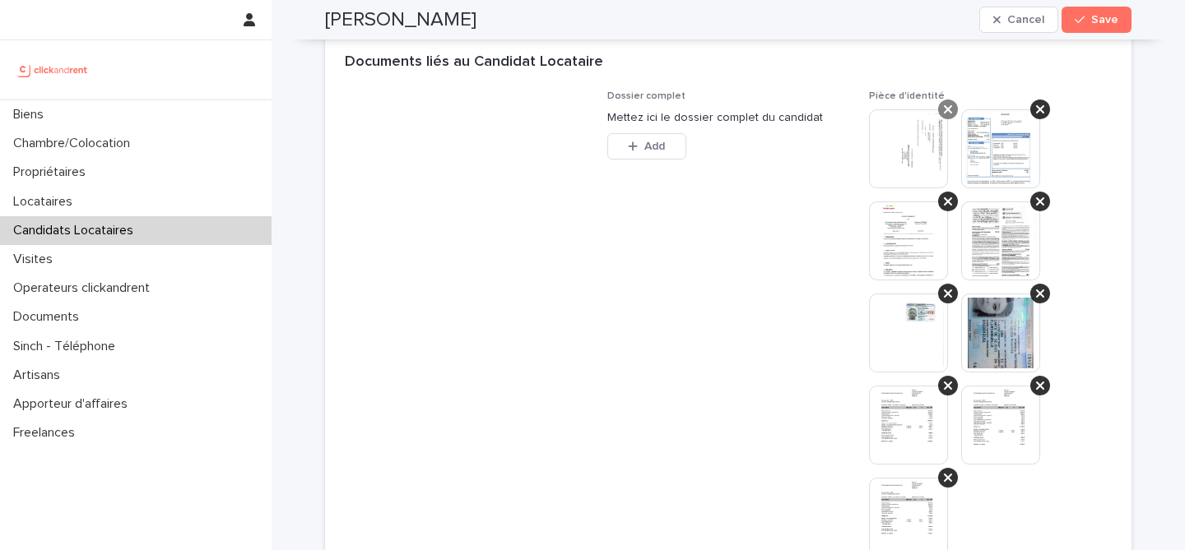
click at [944, 112] on icon at bounding box center [948, 109] width 8 height 13
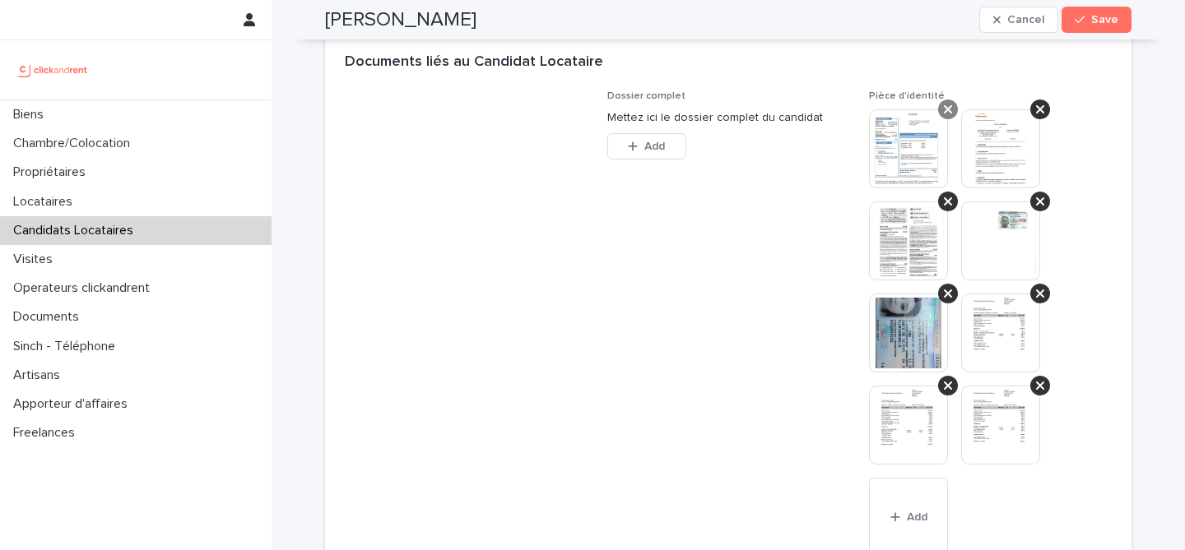
click at [949, 104] on icon at bounding box center [948, 109] width 8 height 13
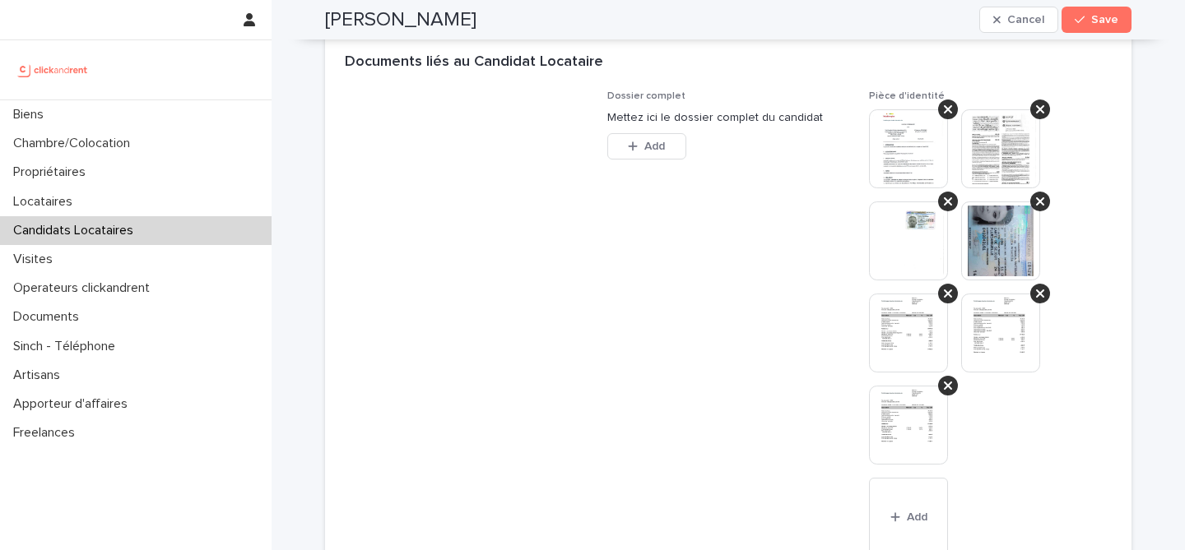
click at [949, 104] on icon at bounding box center [948, 109] width 8 height 13
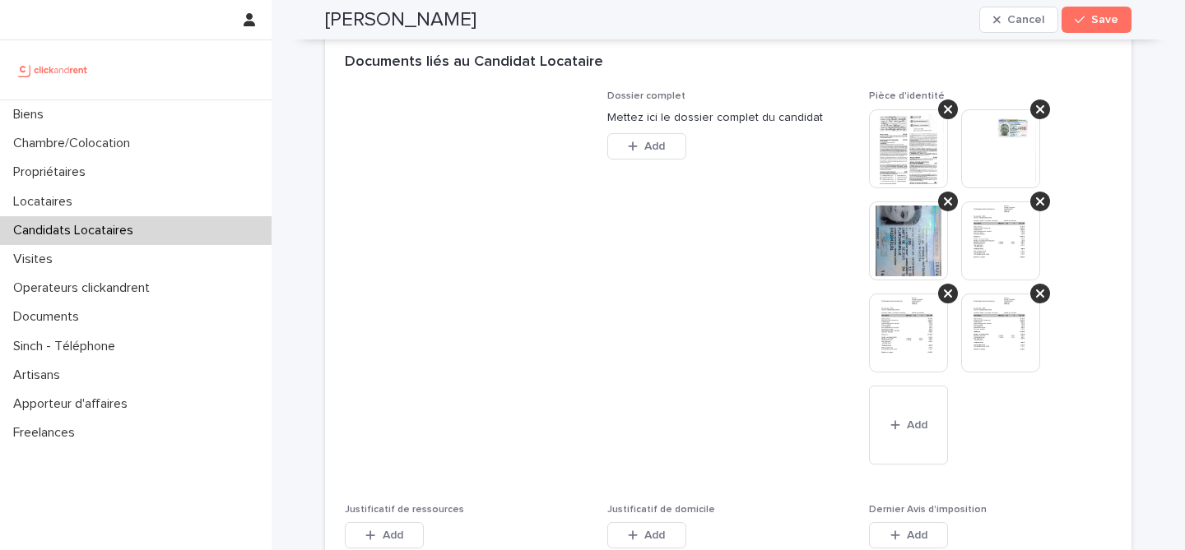
click at [949, 104] on icon at bounding box center [948, 109] width 8 height 13
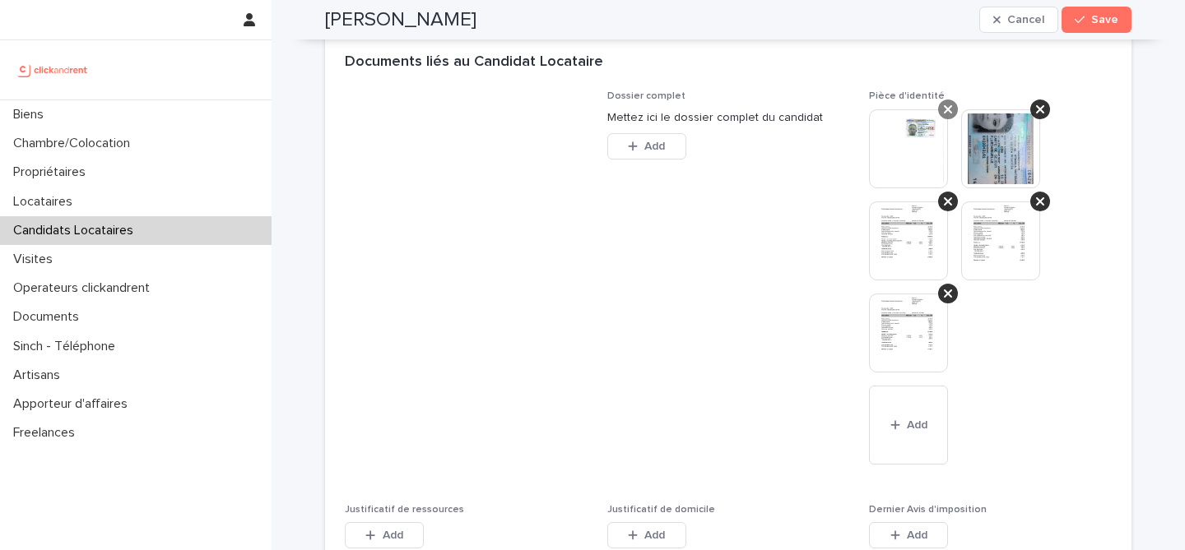
click at [948, 106] on icon at bounding box center [948, 109] width 8 height 13
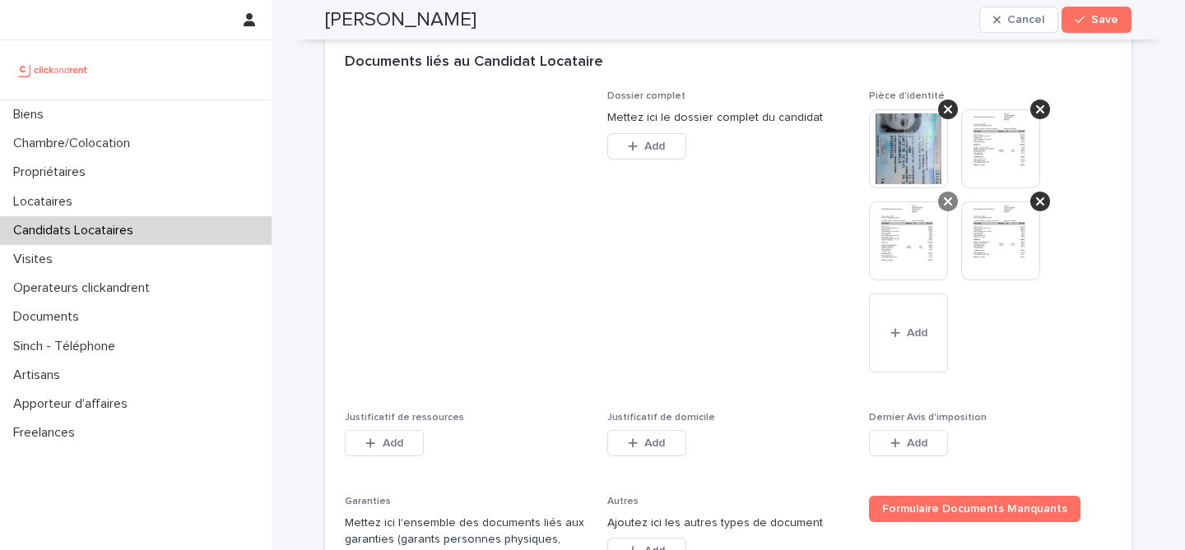
click at [954, 201] on div at bounding box center [948, 202] width 20 height 20
click at [950, 199] on icon at bounding box center [948, 201] width 8 height 8
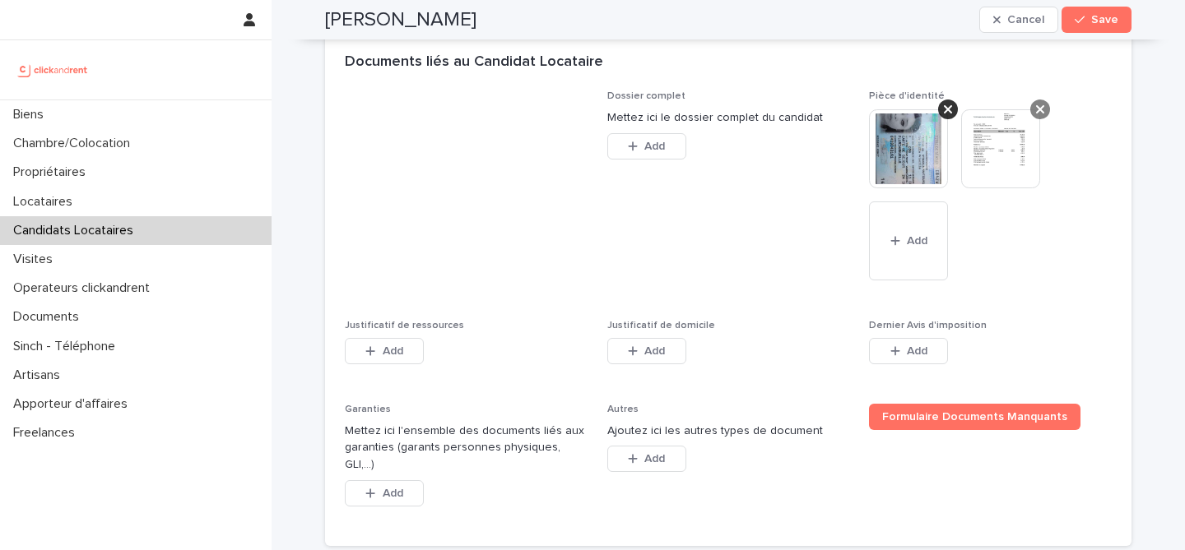
click at [1038, 108] on icon at bounding box center [1040, 109] width 8 height 8
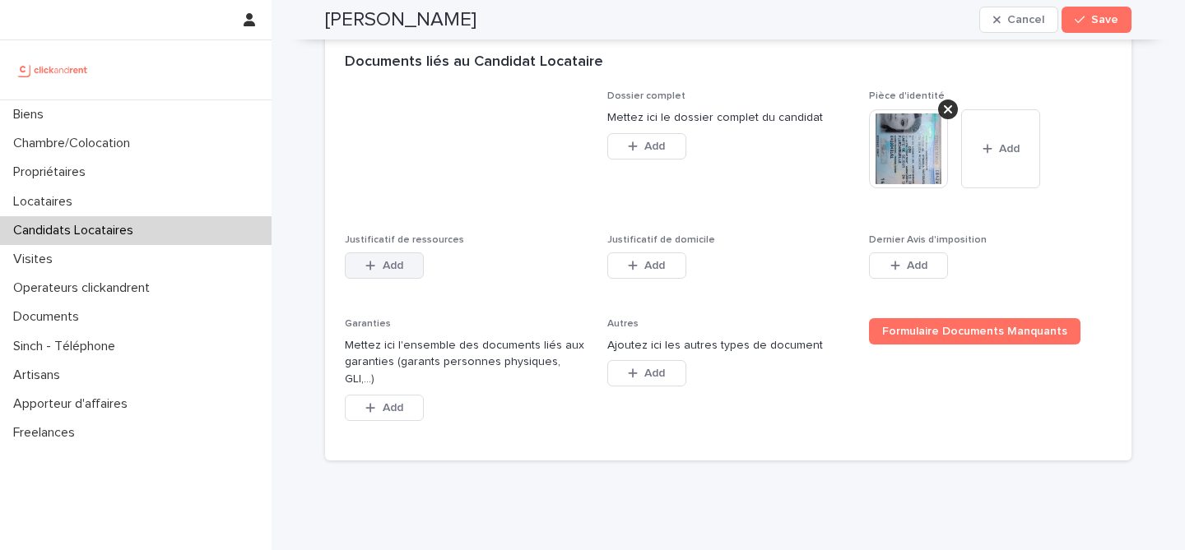
click at [384, 265] on span "Add" at bounding box center [393, 266] width 21 height 12
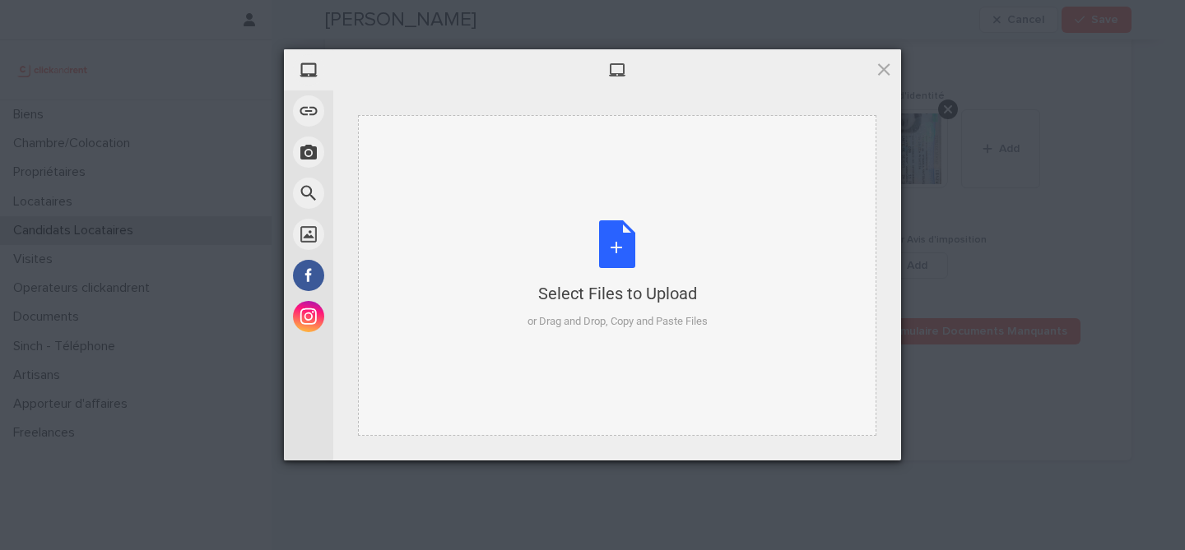
click at [597, 255] on div "Select Files to Upload or Drag and Drop, Copy and Paste Files" at bounding box center [617, 275] width 180 height 109
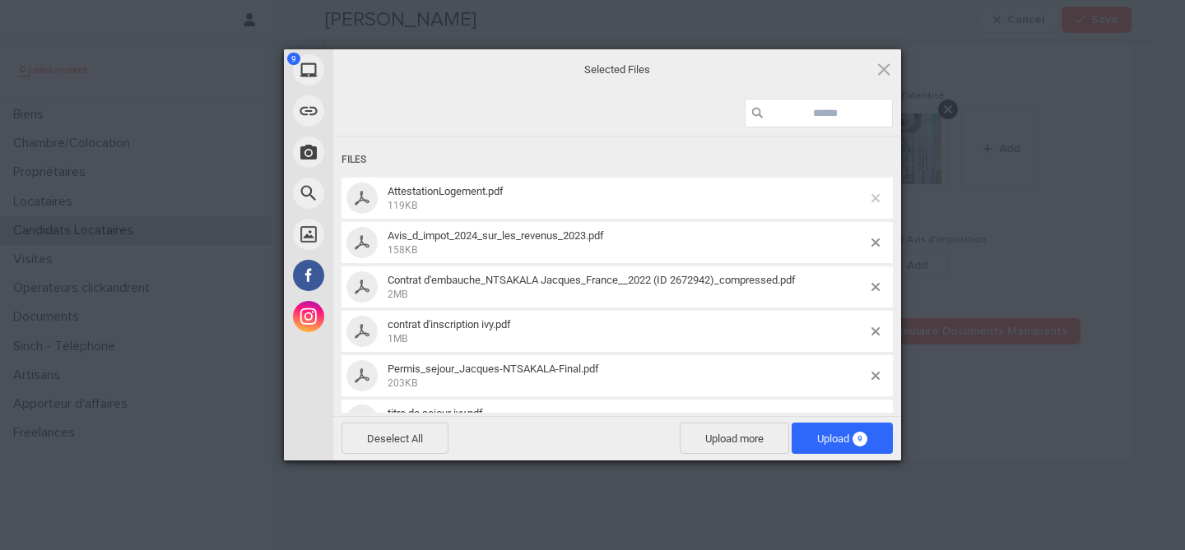
click at [878, 195] on span at bounding box center [875, 198] width 8 height 8
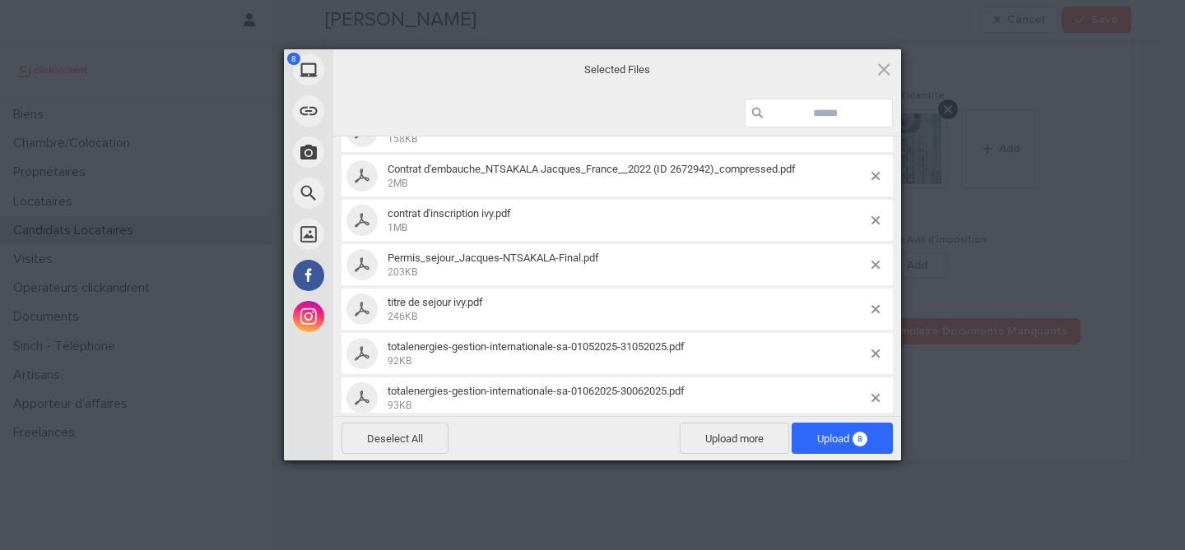
scroll to position [71, 0]
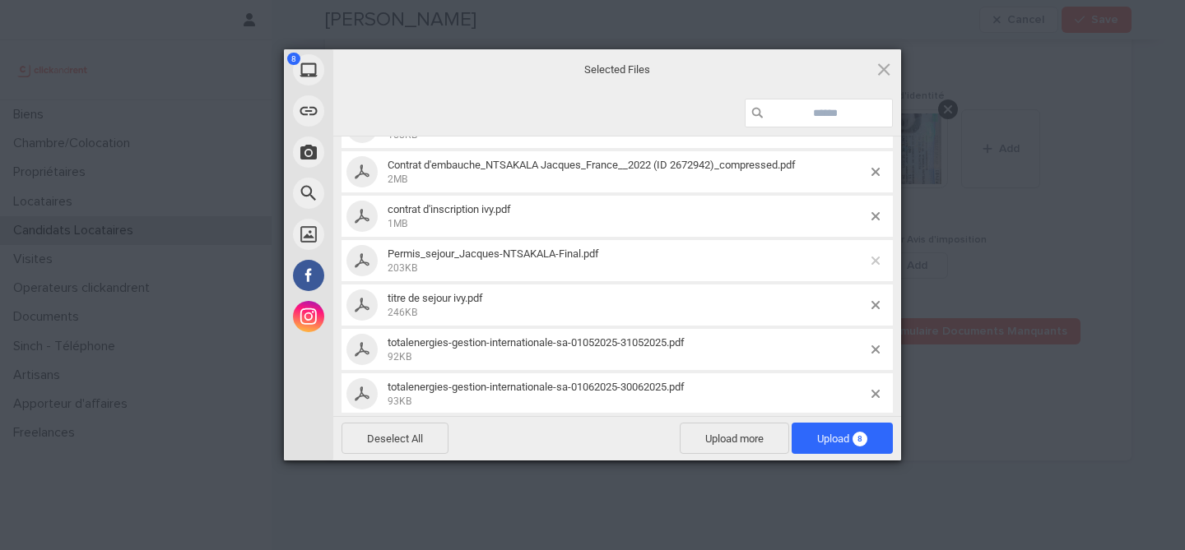
click at [876, 261] on span at bounding box center [875, 261] width 8 height 8
click at [877, 263] on span at bounding box center [875, 261] width 8 height 8
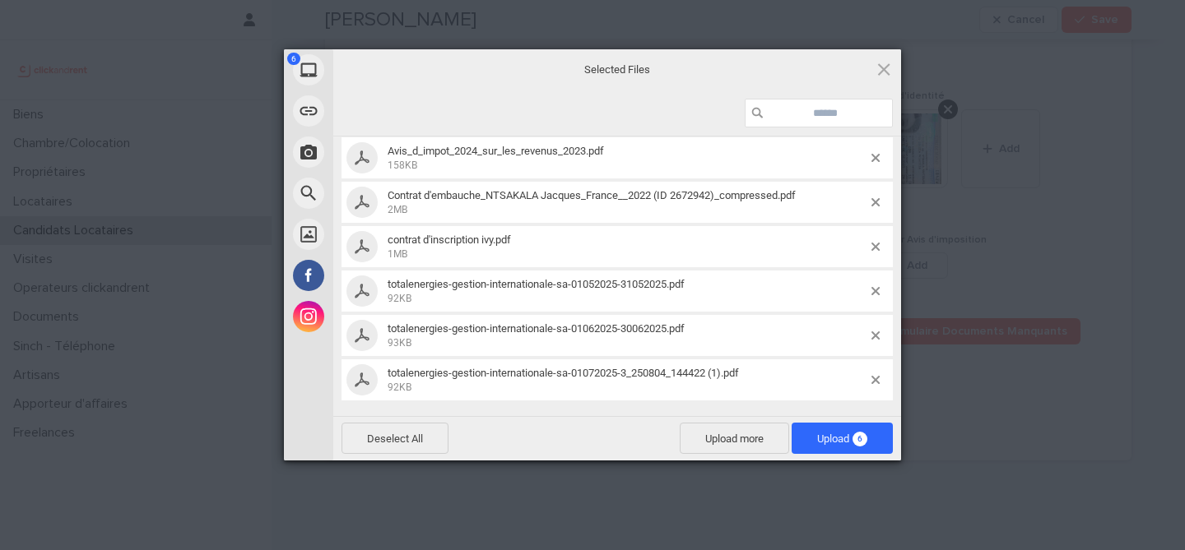
scroll to position [40, 0]
click at [868, 439] on span "Upload 6" at bounding box center [842, 438] width 101 height 31
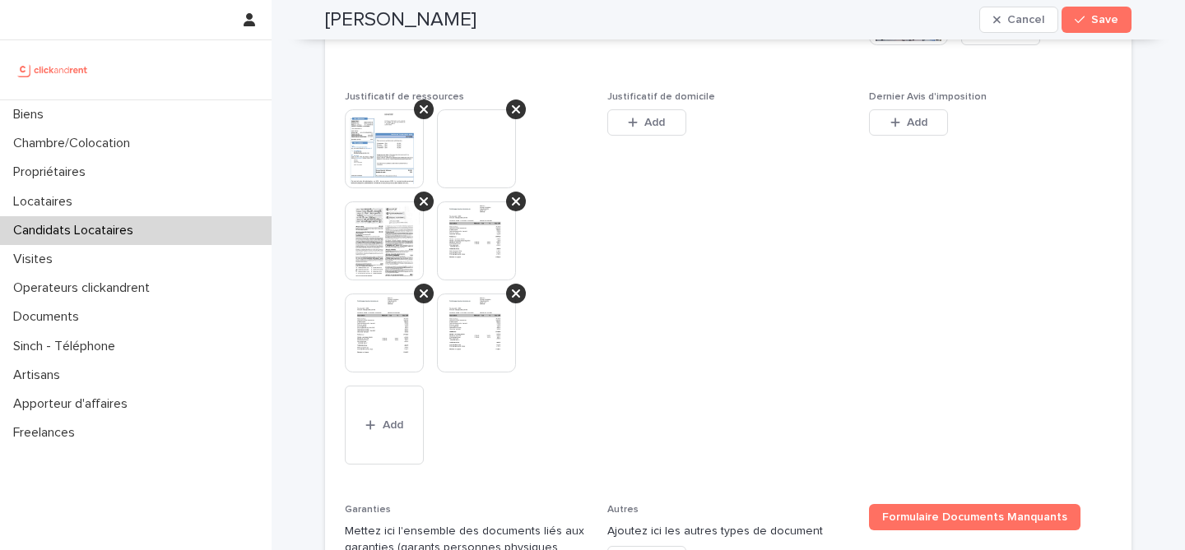
scroll to position [1410, 0]
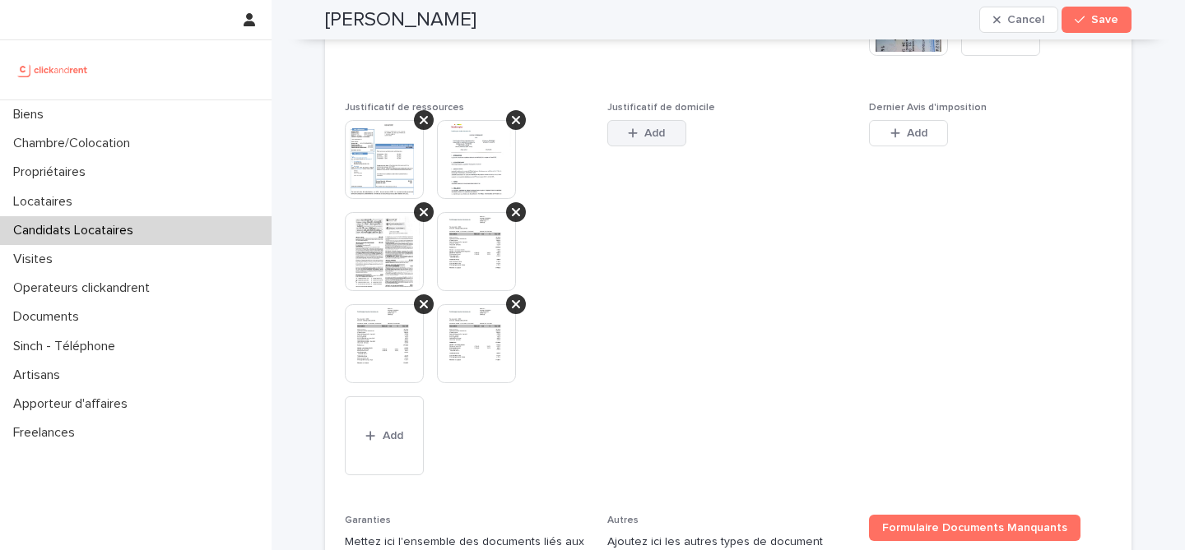
click at [616, 137] on button "Add" at bounding box center [646, 133] width 79 height 26
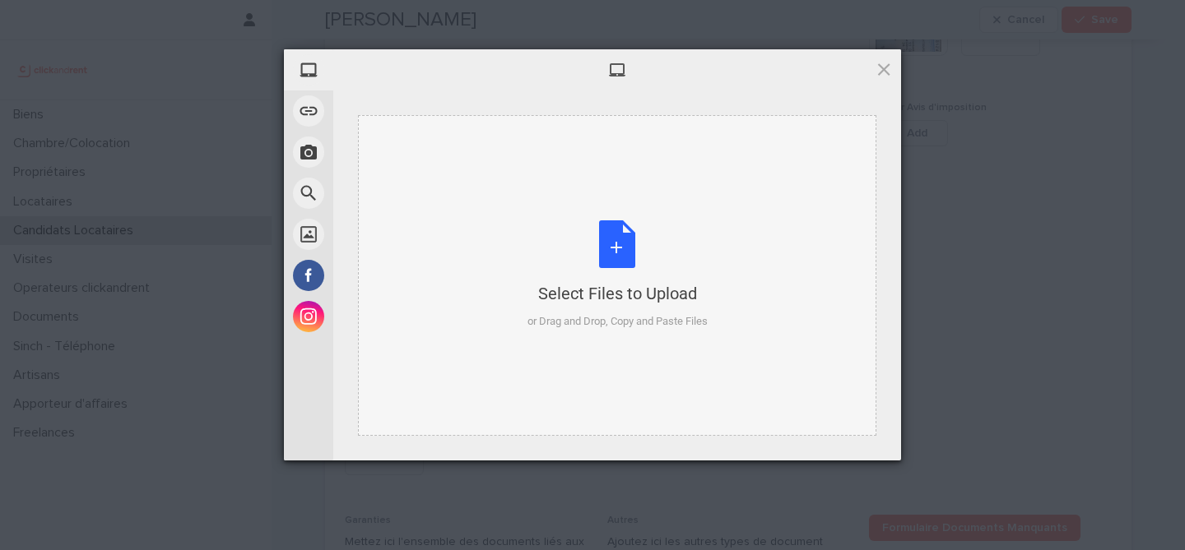
click at [622, 234] on div "Select Files to Upload or Drag and Drop, Copy and Paste Files" at bounding box center [617, 275] width 180 height 109
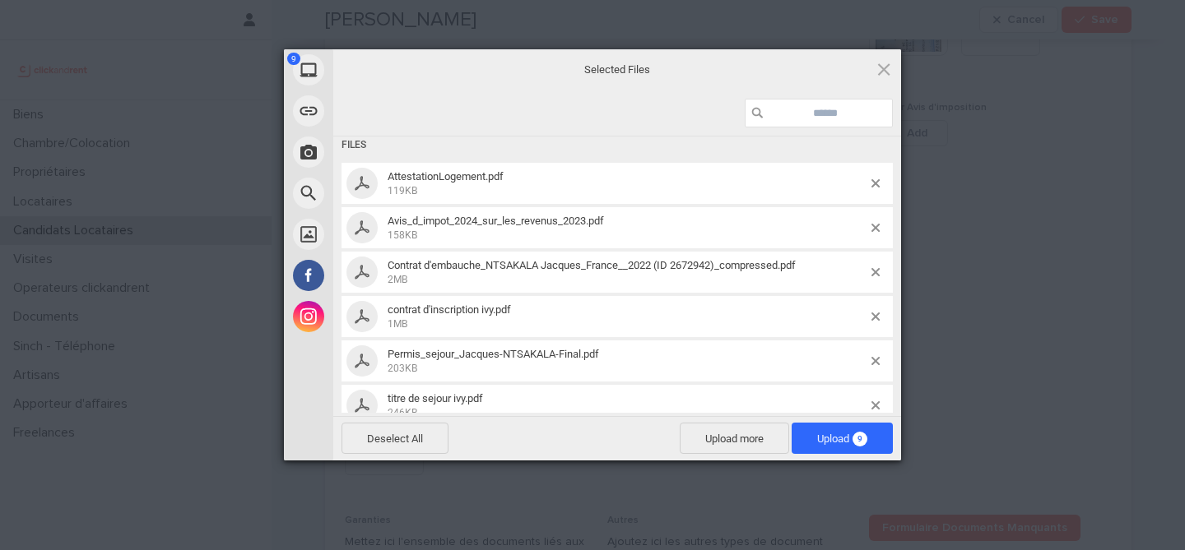
scroll to position [12, 0]
click at [875, 230] on span at bounding box center [875, 230] width 8 height 8
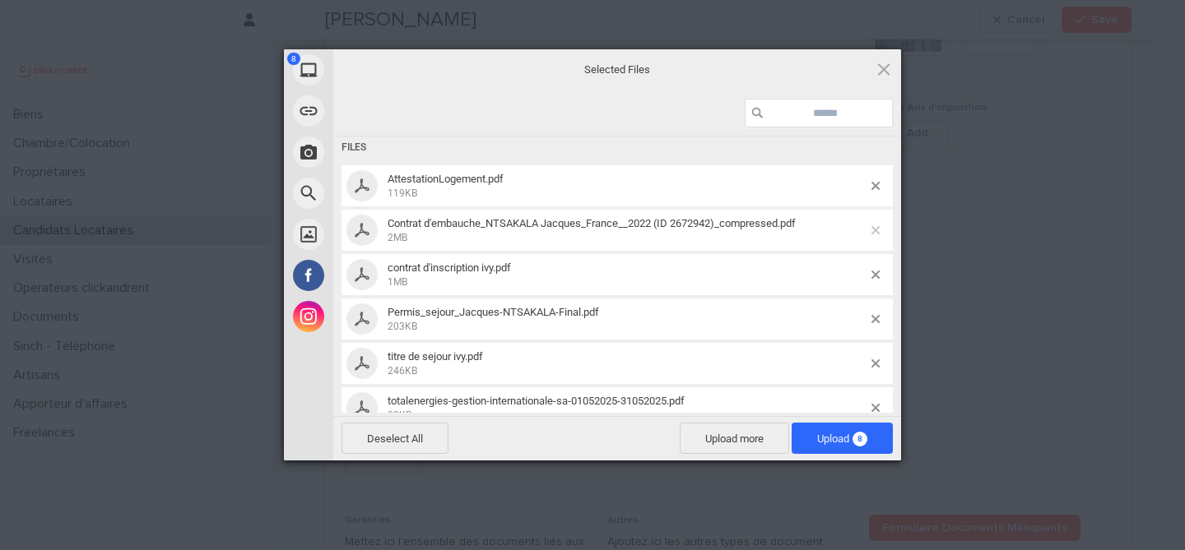
click at [877, 234] on span at bounding box center [875, 230] width 8 height 8
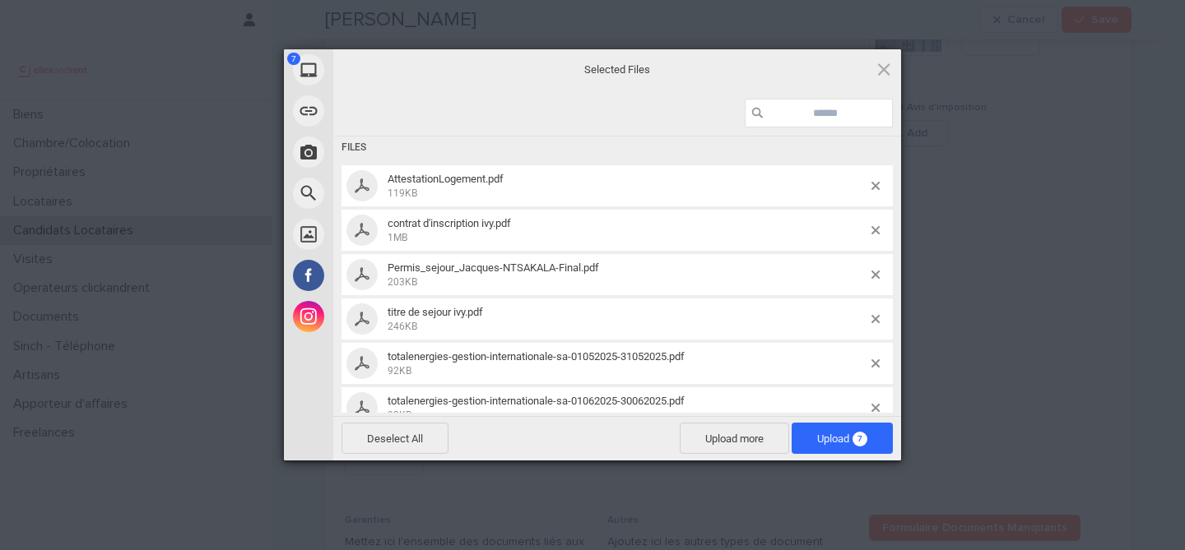
click at [877, 234] on span at bounding box center [875, 230] width 8 height 8
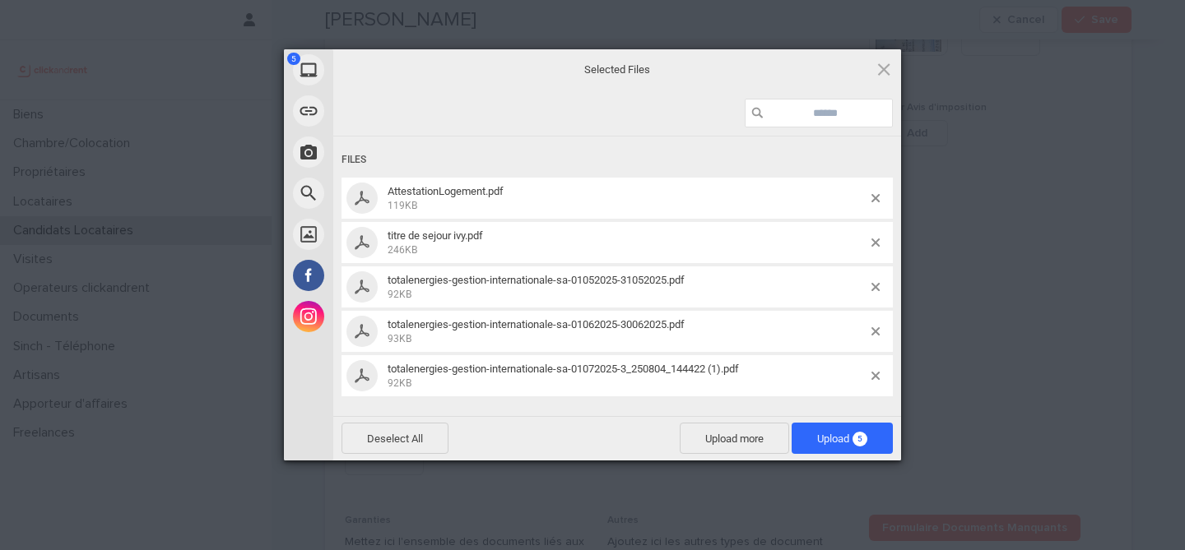
click at [877, 234] on div "titre de sejour ivy.pdf 246KB" at bounding box center [616, 242] width 551 height 41
click at [872, 246] on span at bounding box center [875, 243] width 8 height 8
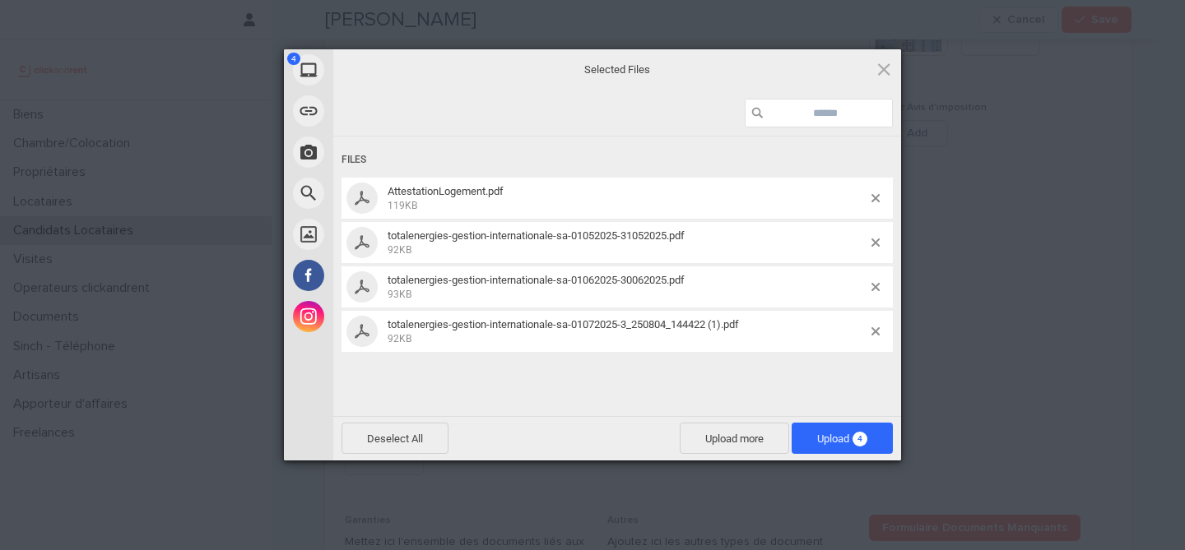
click at [872, 249] on div "totalenergies-gestion-internationale-sa-01052025-31052025.pdf 92KB" at bounding box center [616, 242] width 551 height 41
click at [875, 244] on span at bounding box center [875, 243] width 8 height 8
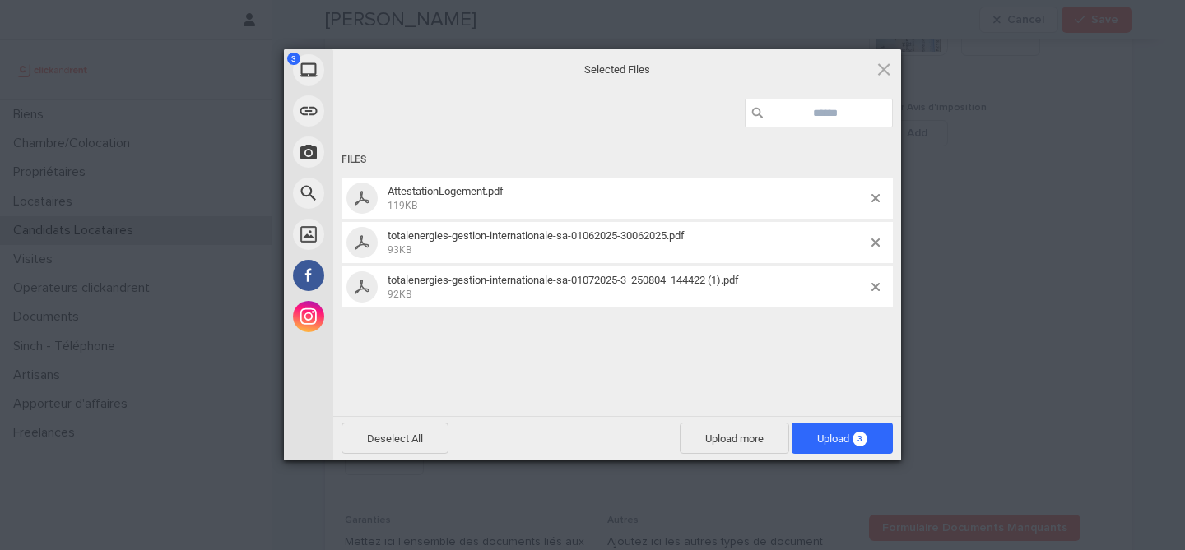
click at [875, 244] on span at bounding box center [875, 243] width 8 height 8
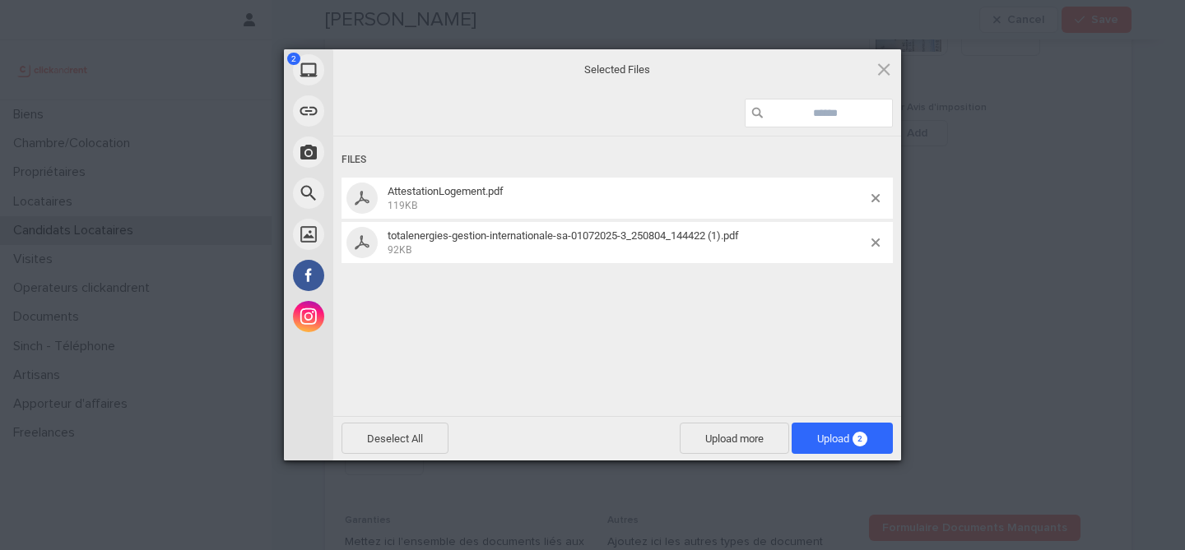
click at [875, 244] on span at bounding box center [875, 243] width 8 height 8
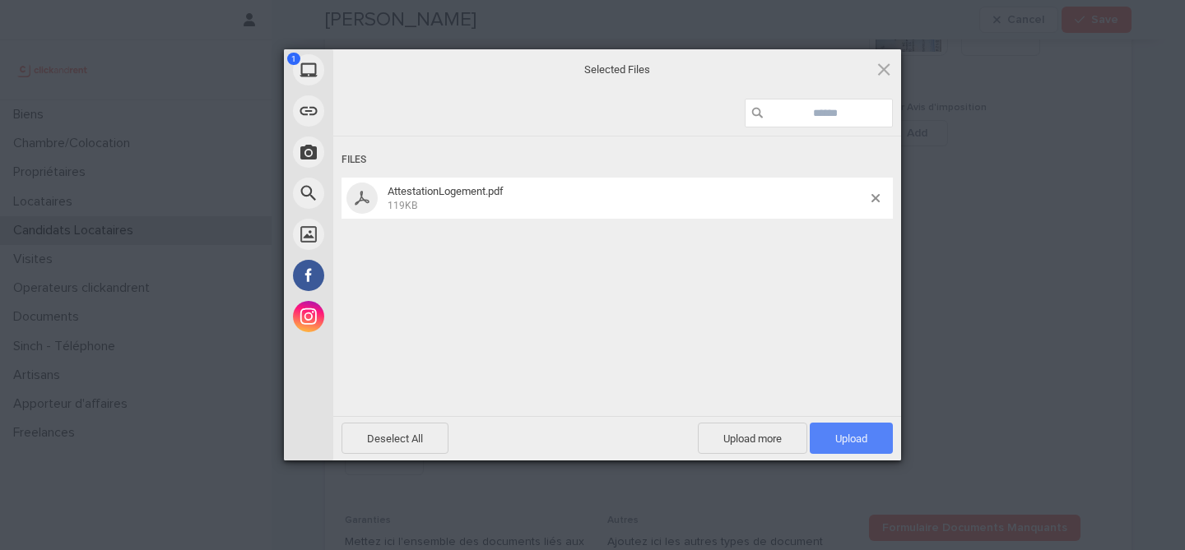
click at [839, 442] on span "Upload 1" at bounding box center [851, 439] width 32 height 12
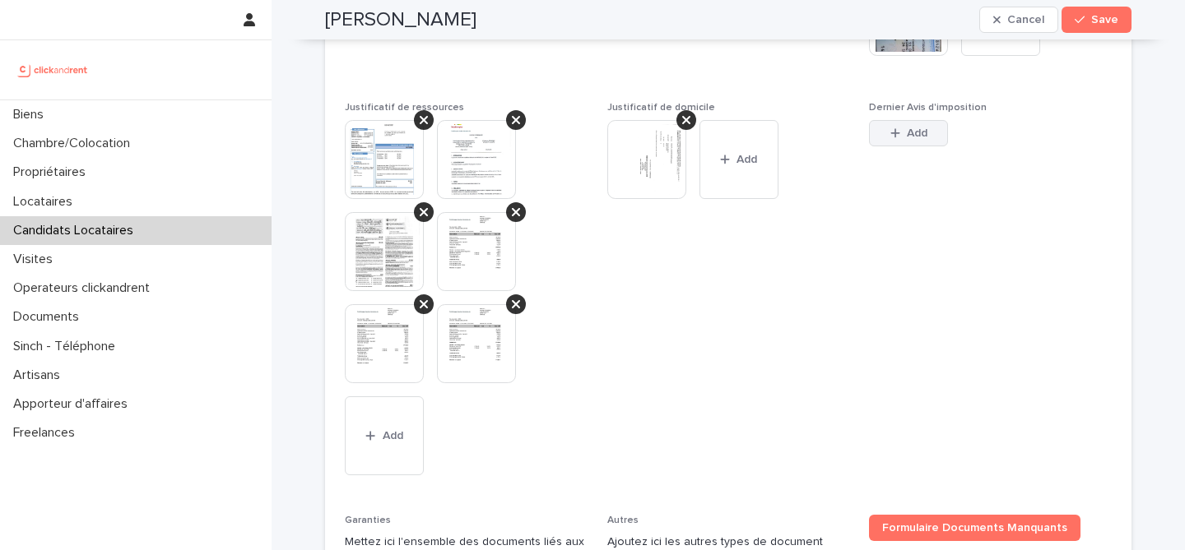
click at [917, 136] on span "Add" at bounding box center [917, 134] width 21 height 12
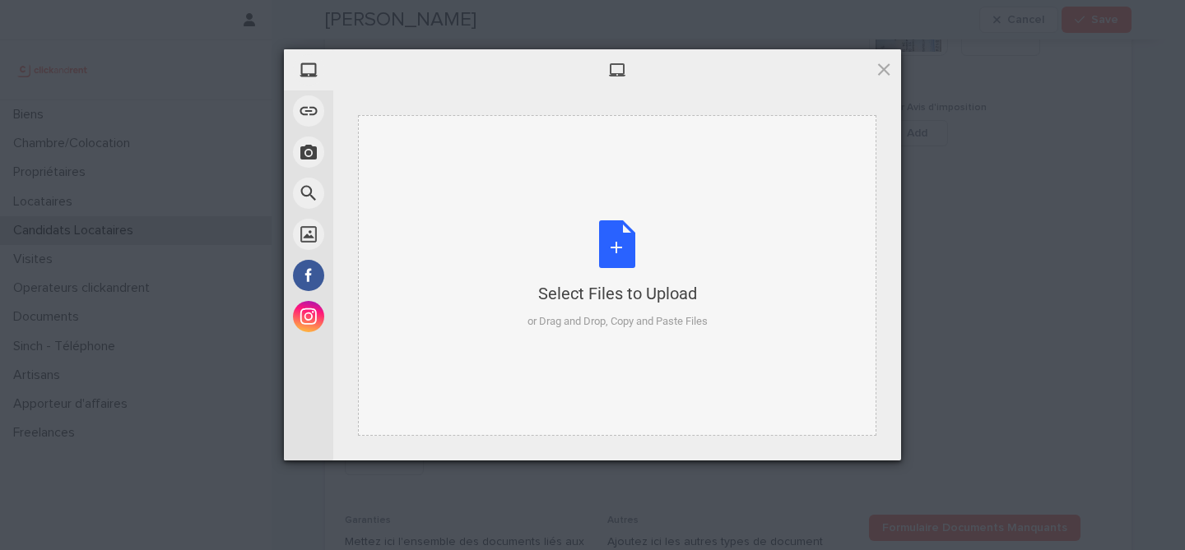
click at [606, 252] on div "Select Files to Upload or Drag and Drop, Copy and Paste Files" at bounding box center [617, 275] width 180 height 109
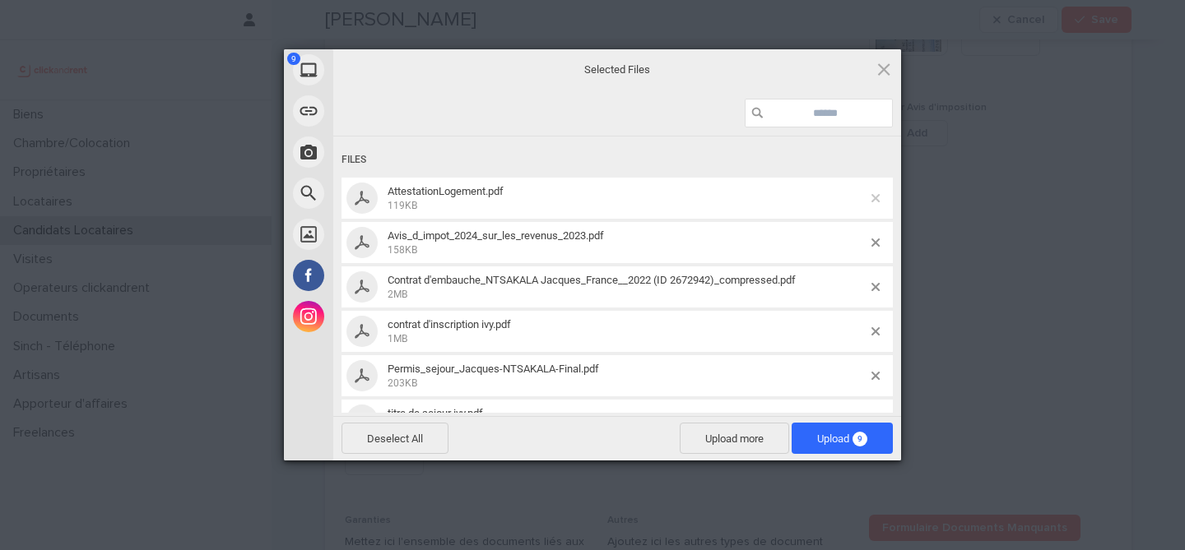
click at [876, 197] on span at bounding box center [875, 198] width 8 height 8
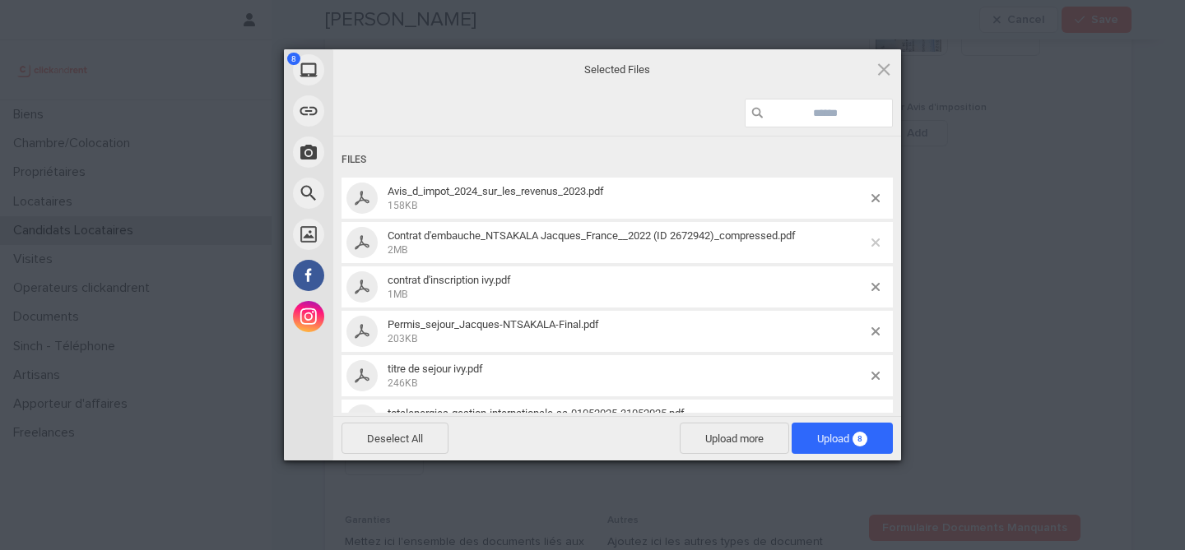
click at [877, 244] on span at bounding box center [875, 243] width 8 height 8
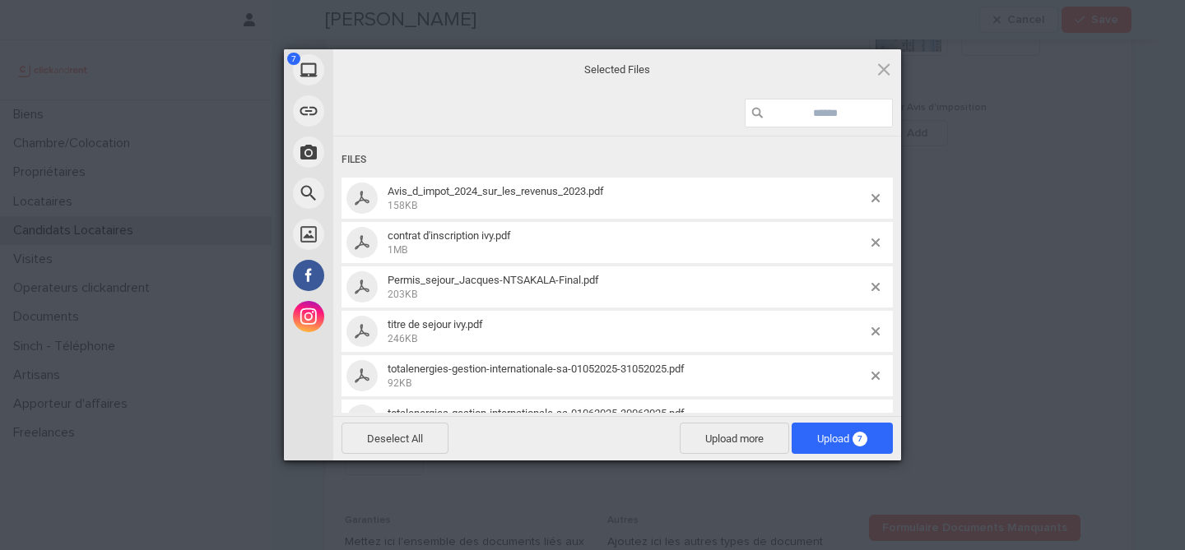
click at [877, 244] on span at bounding box center [875, 243] width 8 height 8
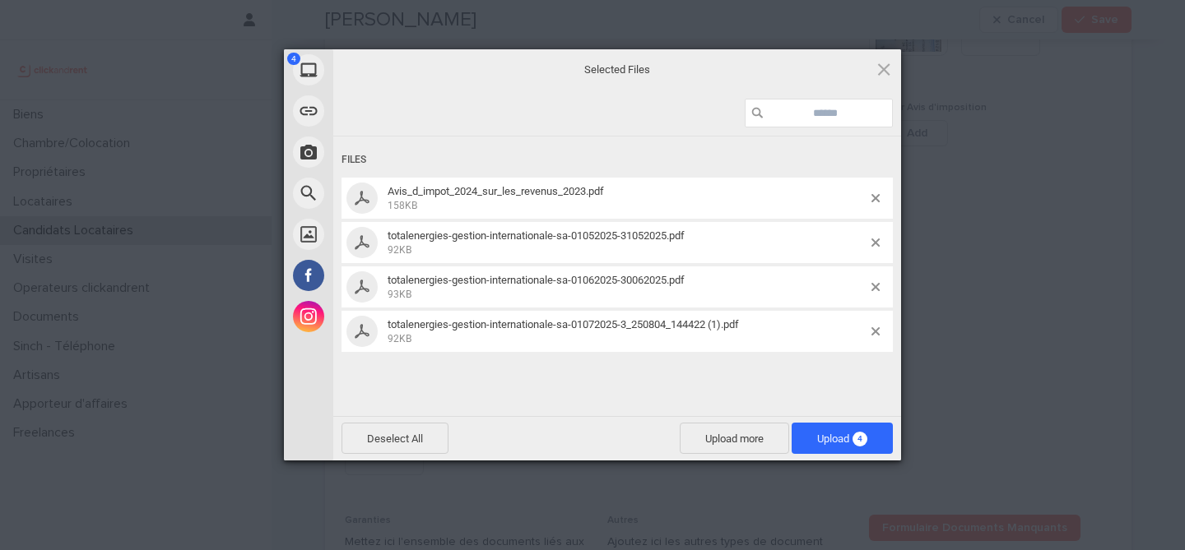
click at [877, 244] on span at bounding box center [875, 243] width 8 height 8
click at [877, 283] on span at bounding box center [875, 287] width 8 height 8
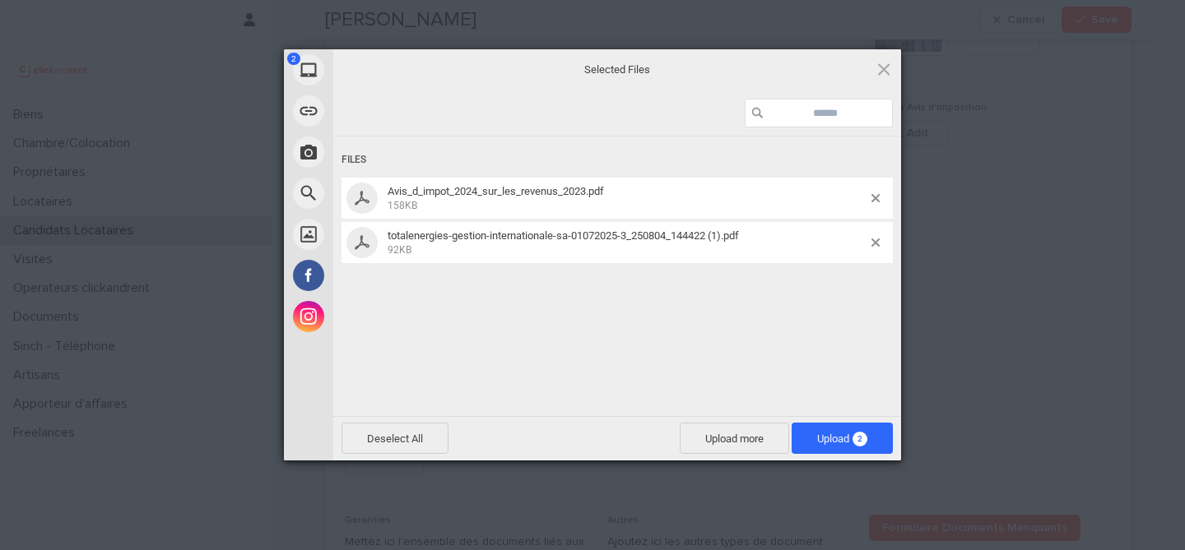
click at [877, 244] on span at bounding box center [875, 243] width 8 height 8
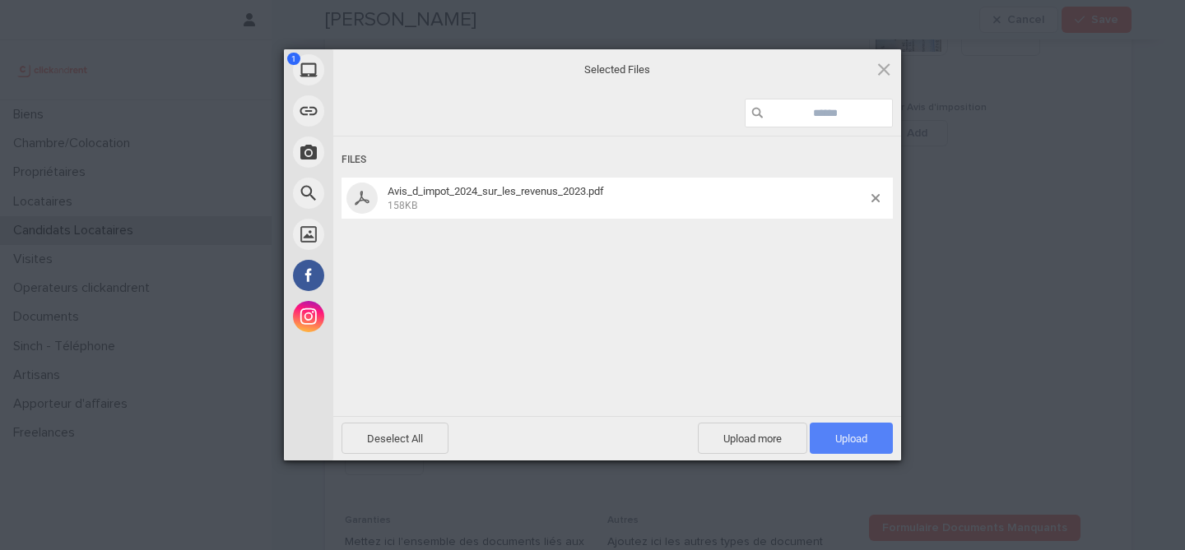
click at [853, 435] on span "Upload 1" at bounding box center [851, 439] width 32 height 12
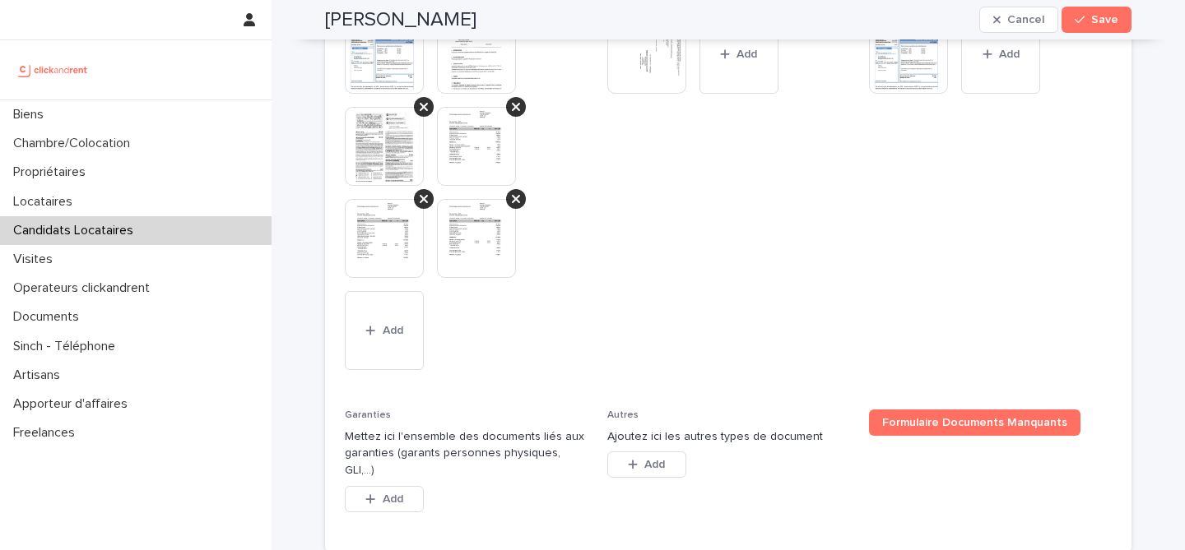
scroll to position [1642, 0]
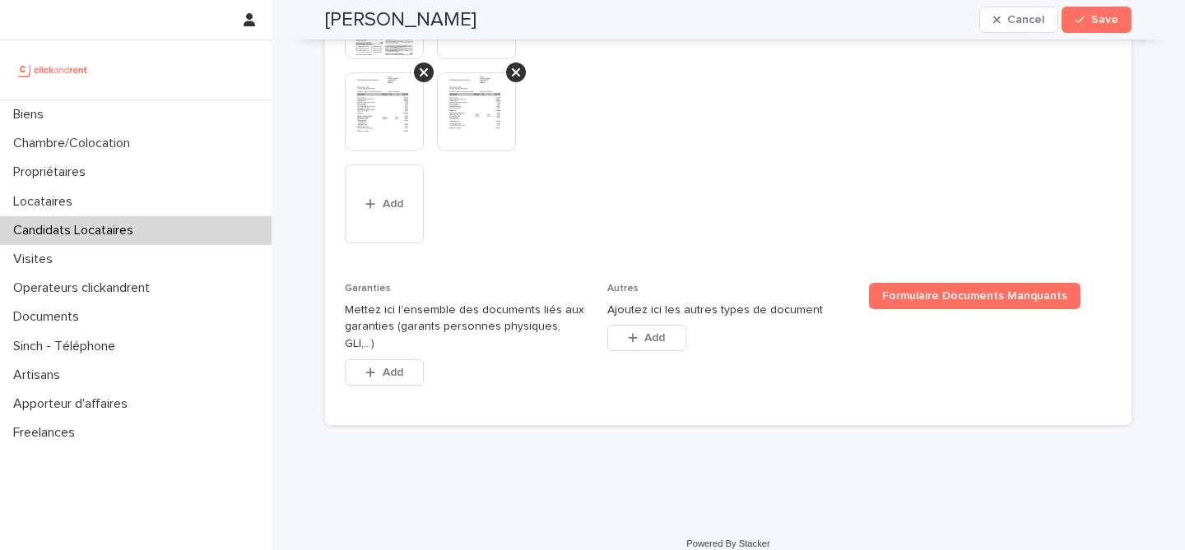
click at [374, 381] on div "Garanties Mettez ici l'ensemble des documents liés aux garanties (garants perso…" at bounding box center [466, 344] width 243 height 123
click at [376, 370] on div "Add" at bounding box center [384, 376] width 79 height 33
click at [379, 363] on button "Add" at bounding box center [384, 373] width 79 height 26
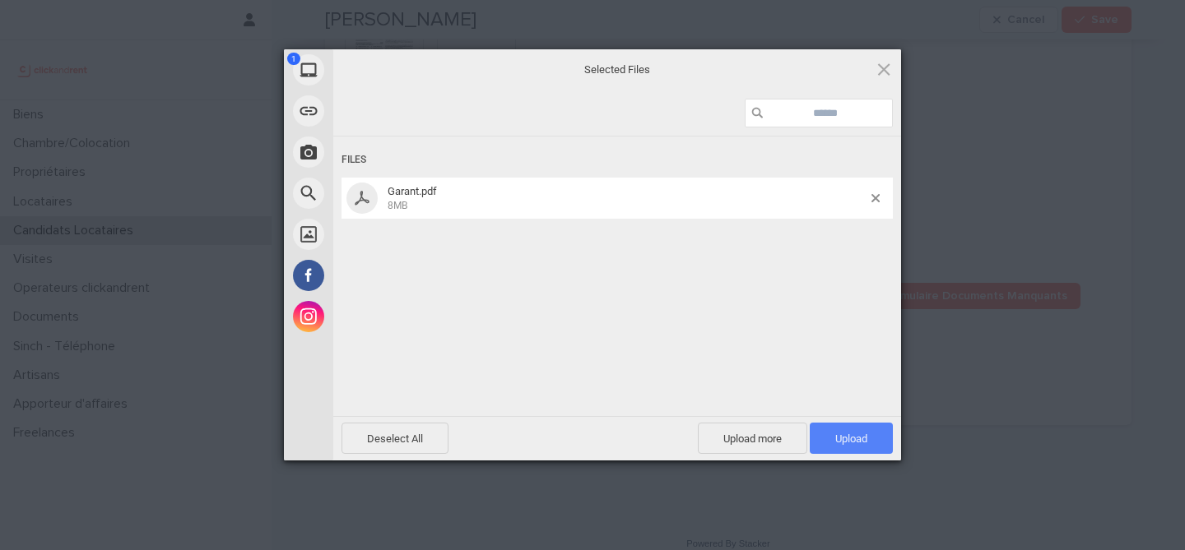
click at [863, 436] on span "Upload 1" at bounding box center [851, 439] width 32 height 12
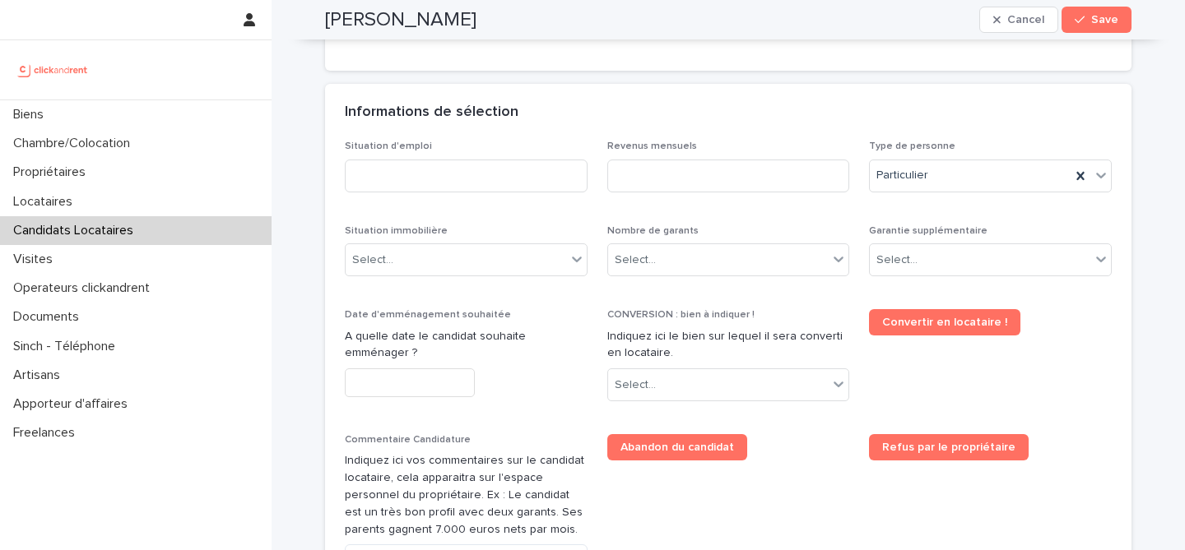
scroll to position [608, 0]
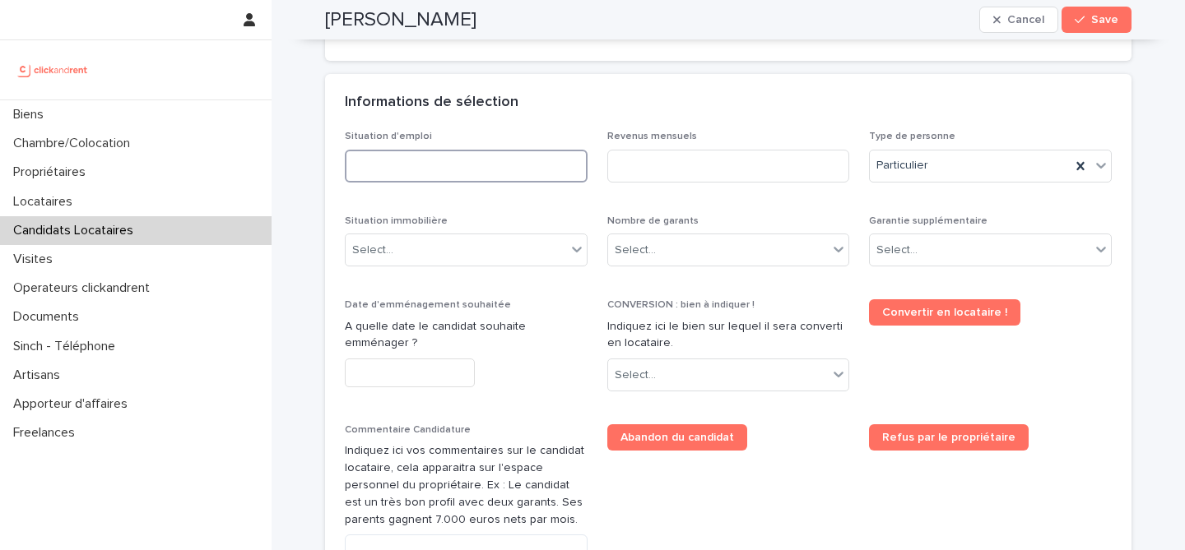
click at [522, 169] on input at bounding box center [466, 166] width 243 height 33
type input "*******"
click at [607, 113] on div "Informations de sélection" at bounding box center [728, 103] width 806 height 58
click at [939, 261] on div "Select..." at bounding box center [980, 250] width 221 height 27
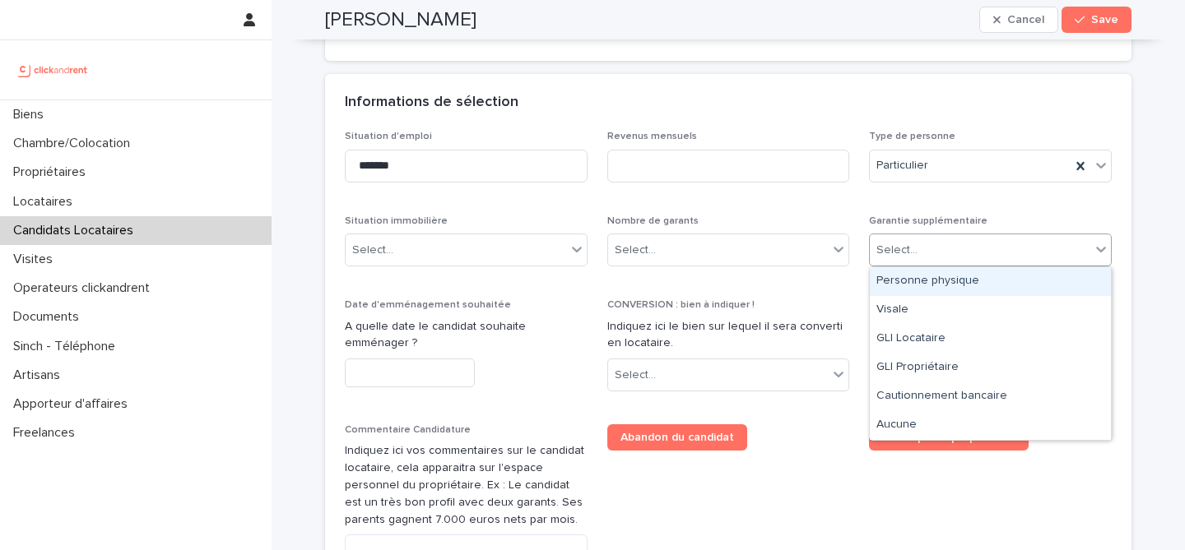
click at [966, 288] on div "Personne physique" at bounding box center [990, 281] width 241 height 29
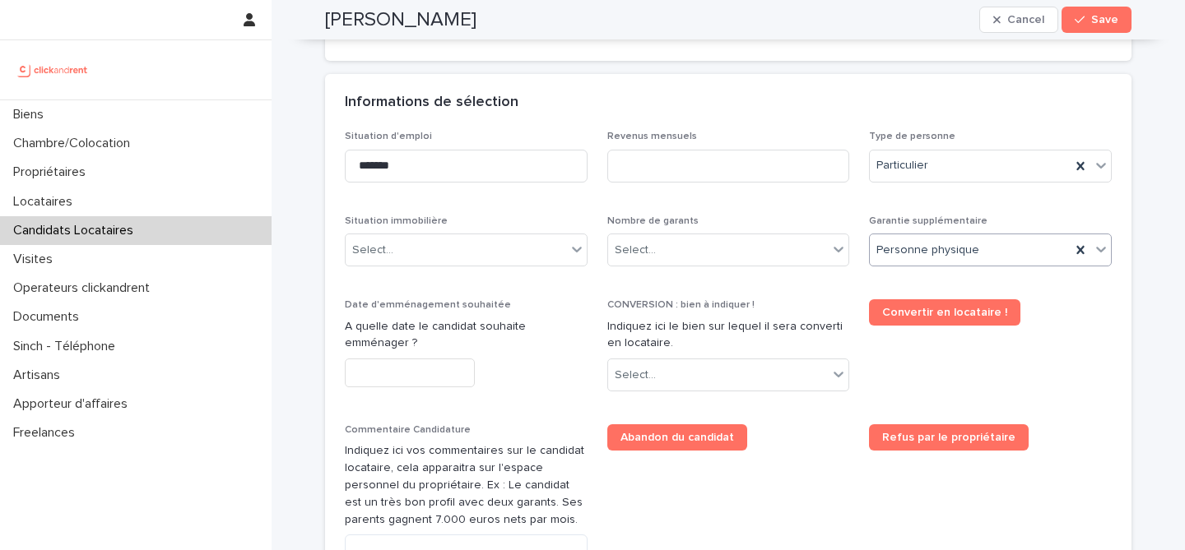
click at [785, 231] on div "Nombre de garants Select..." at bounding box center [728, 248] width 243 height 64
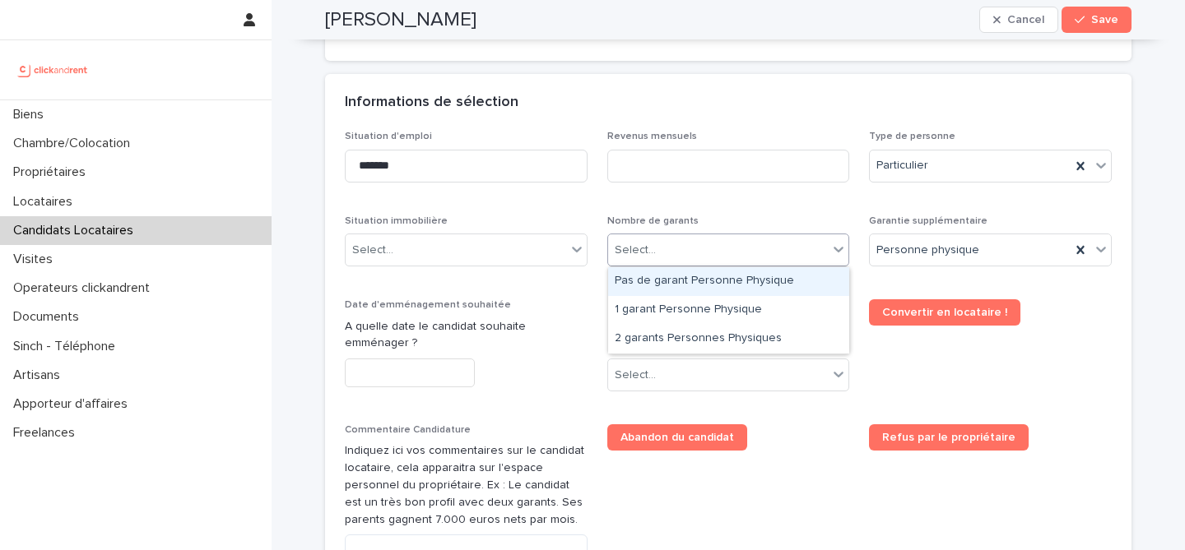
click at [782, 244] on div "Select..." at bounding box center [718, 250] width 221 height 27
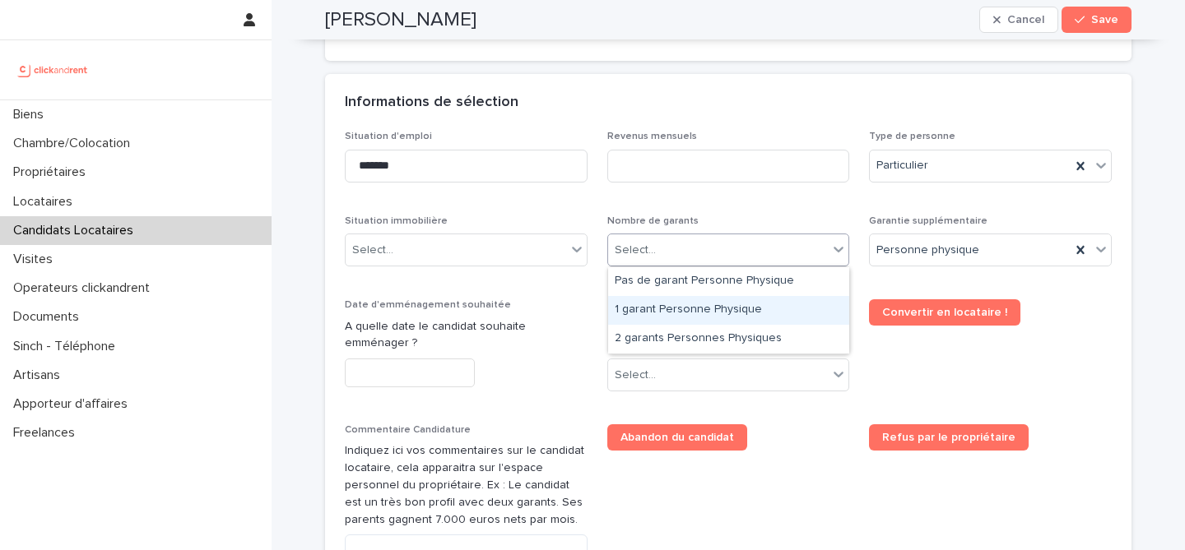
click at [756, 318] on div "1 garant Personne Physique" at bounding box center [728, 310] width 241 height 29
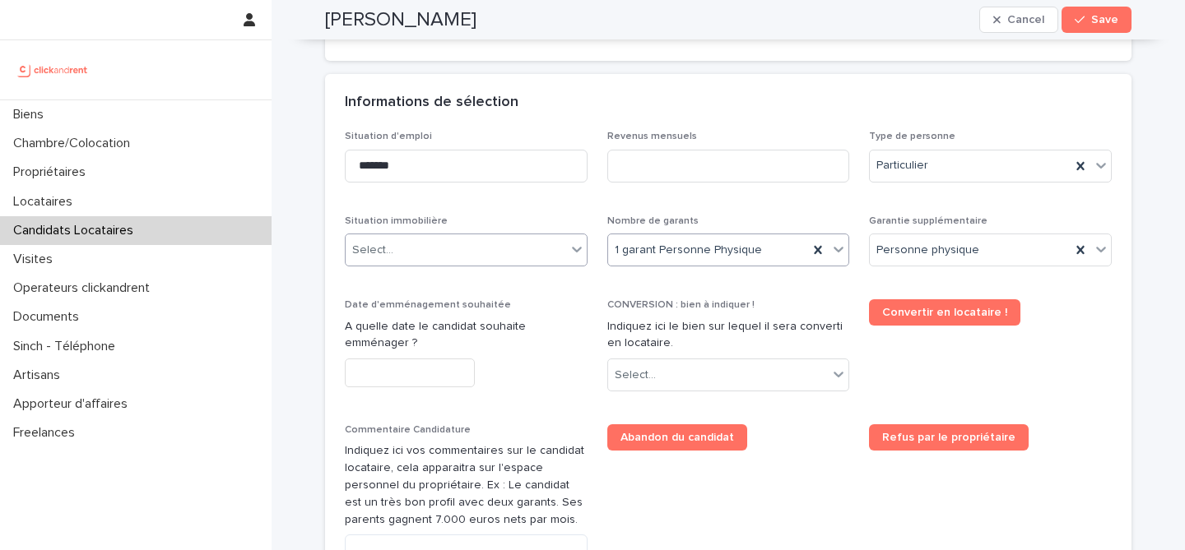
click at [439, 249] on div "Select..." at bounding box center [456, 250] width 221 height 27
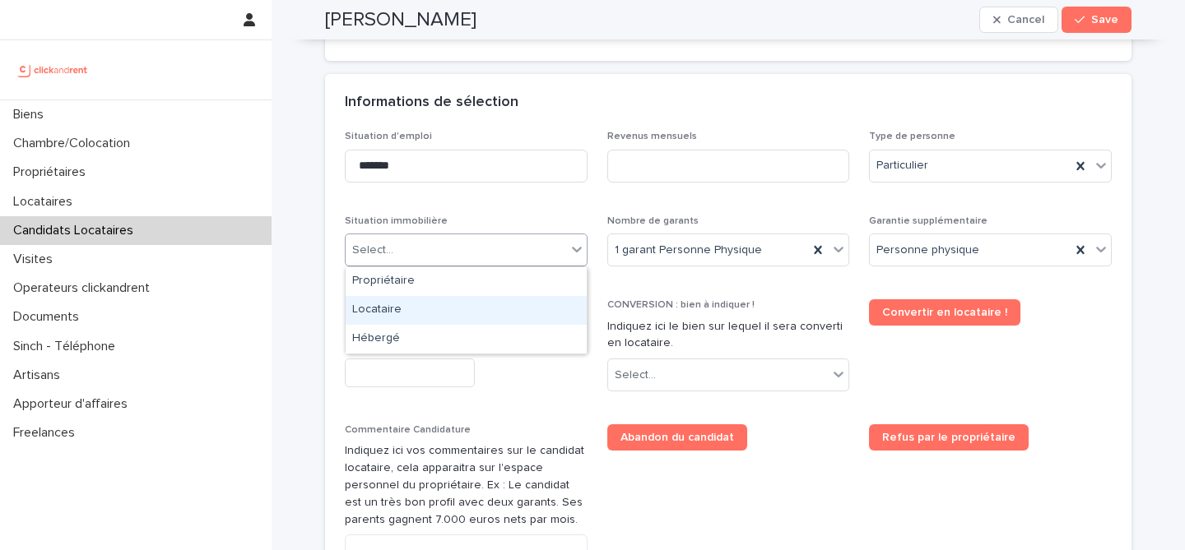
click at [457, 316] on div "Locataire" at bounding box center [466, 310] width 241 height 29
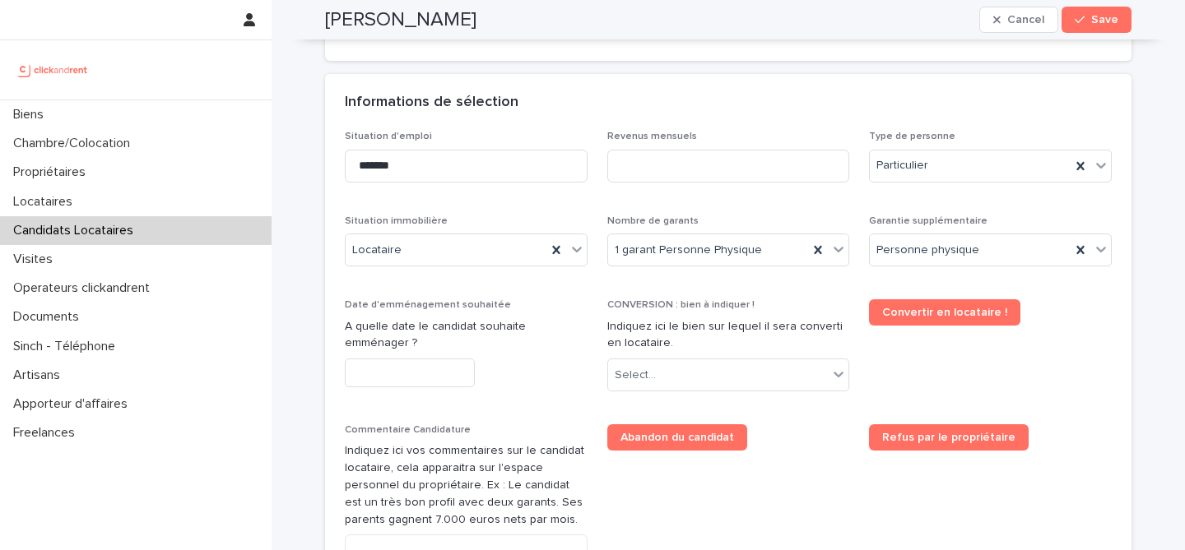
click at [562, 304] on p "Date d'emménagement souhaitée" at bounding box center [466, 305] width 243 height 12
click at [646, 168] on input at bounding box center [728, 166] width 243 height 33
click at [555, 312] on div "Date d'emménagement souhaitée A quelle date le candidat souhaite emménager ?" at bounding box center [466, 349] width 243 height 101
click at [703, 374] on div "Select..." at bounding box center [718, 375] width 221 height 27
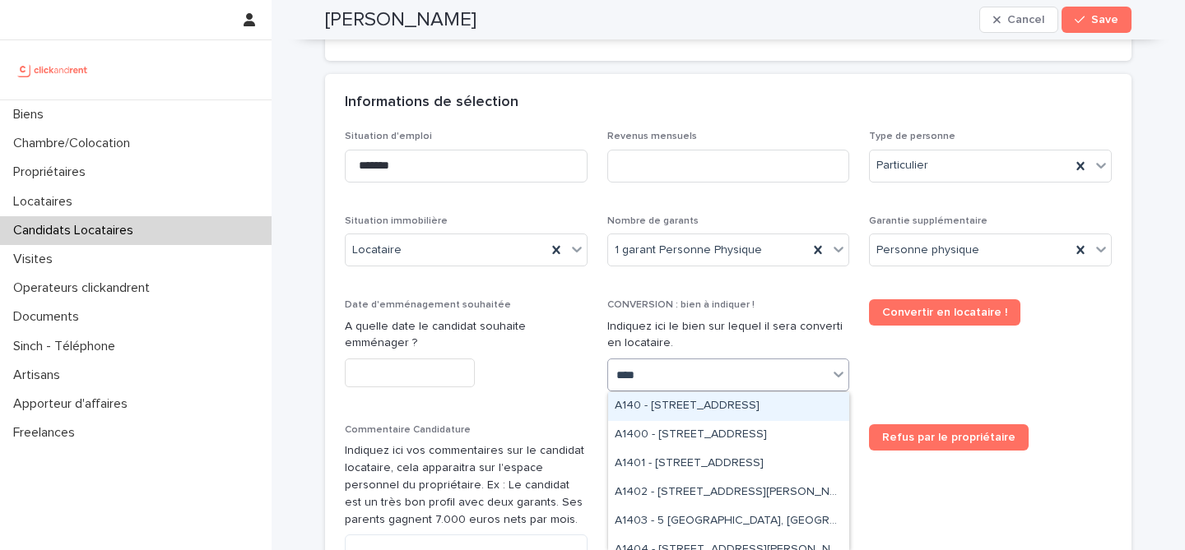
type input "*****"
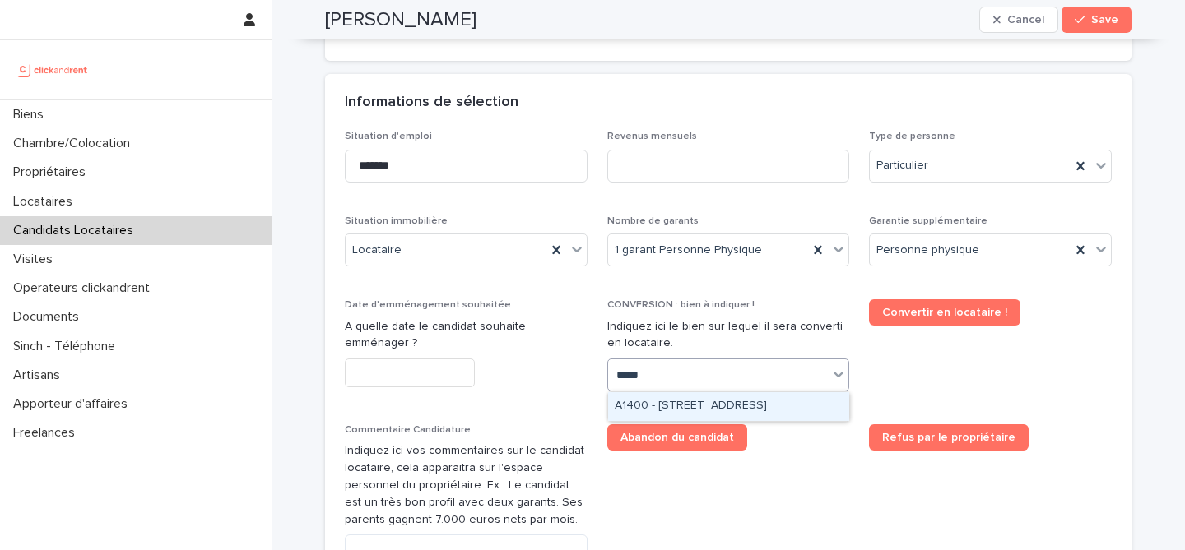
click at [680, 415] on div "A1400 - [STREET_ADDRESS]" at bounding box center [728, 406] width 241 height 29
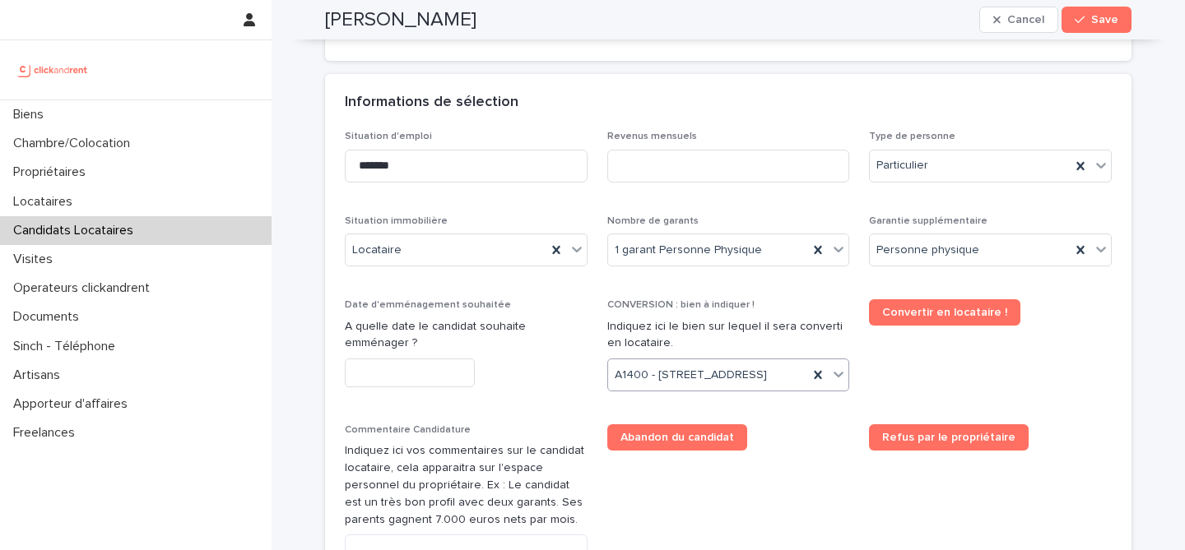
scroll to position [631, 0]
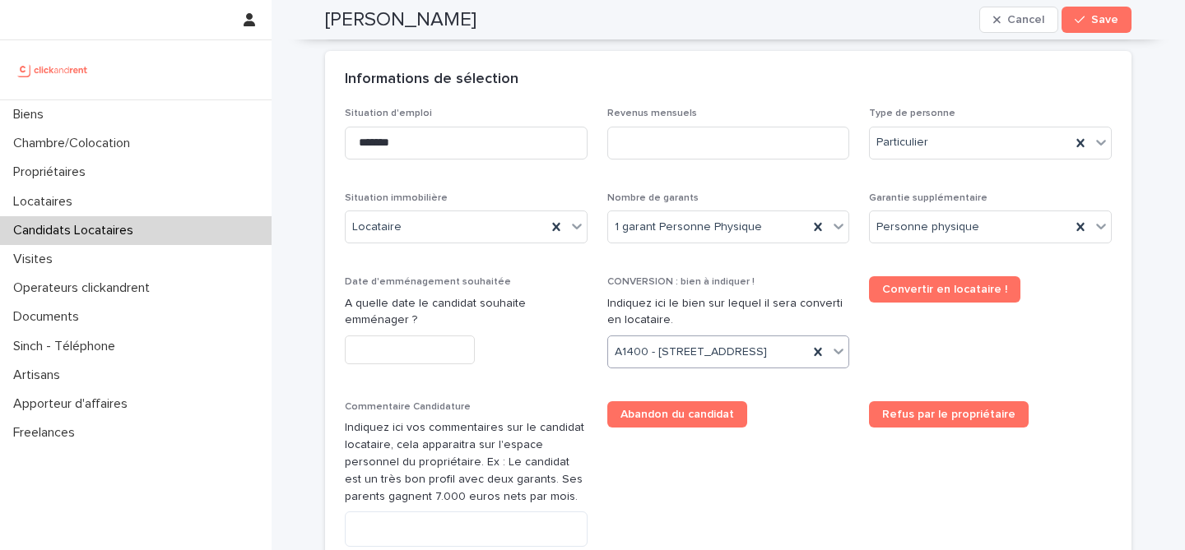
click at [459, 344] on input "text" at bounding box center [410, 350] width 130 height 29
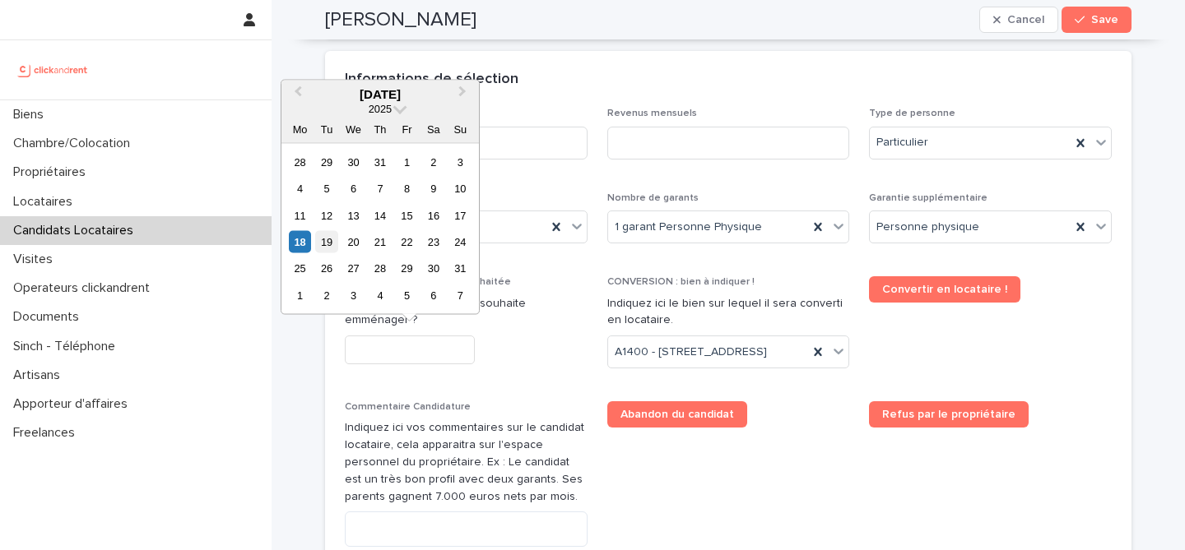
click at [327, 244] on div "19" at bounding box center [326, 242] width 22 height 22
type input "*********"
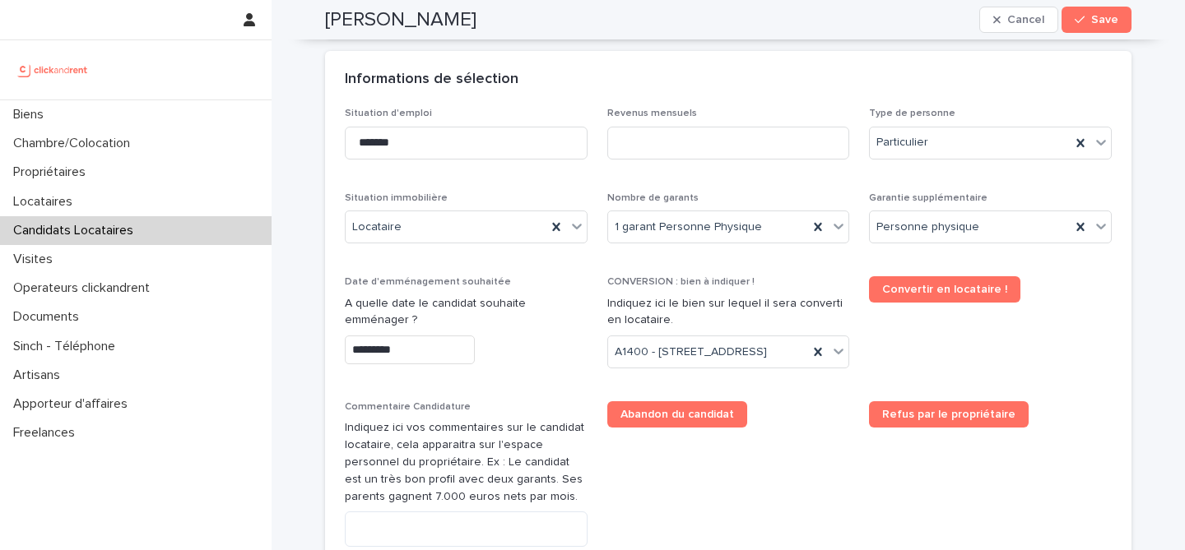
click at [536, 346] on div "*********" at bounding box center [466, 350] width 243 height 29
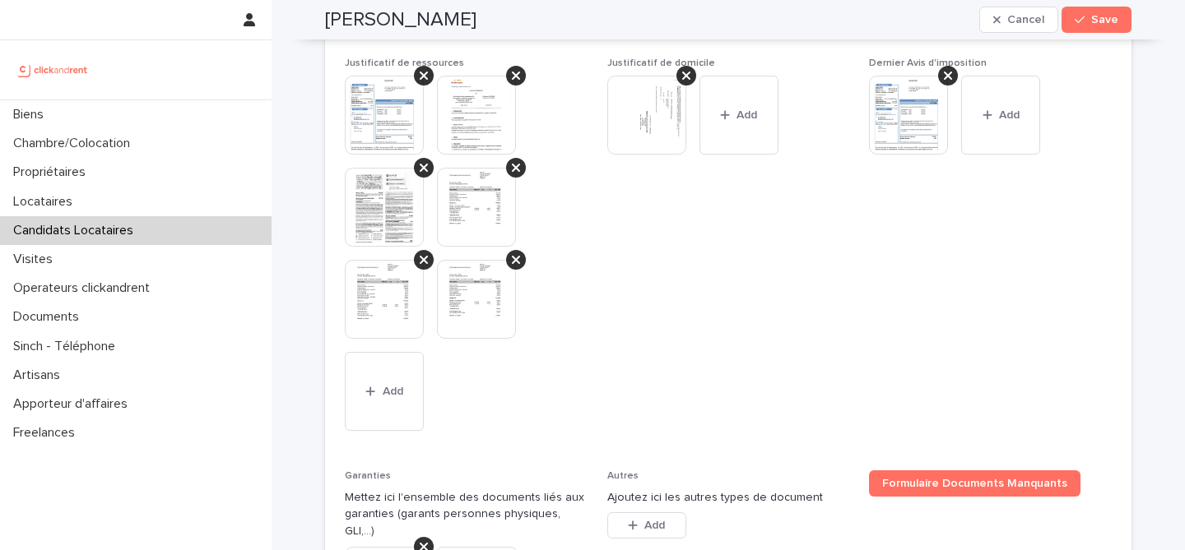
scroll to position [1469, 0]
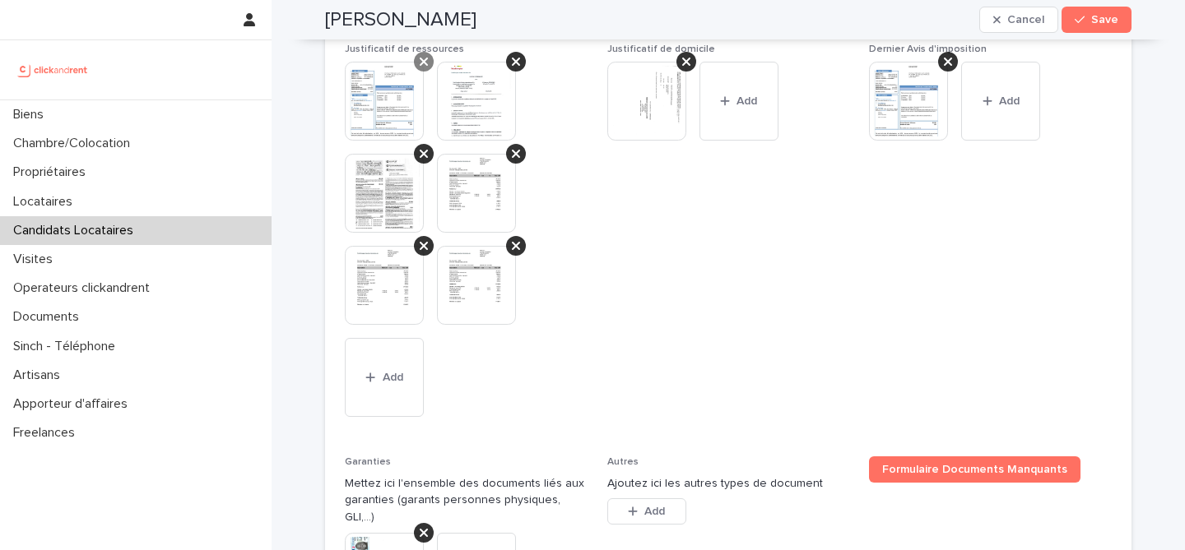
click at [422, 68] on icon at bounding box center [424, 61] width 8 height 13
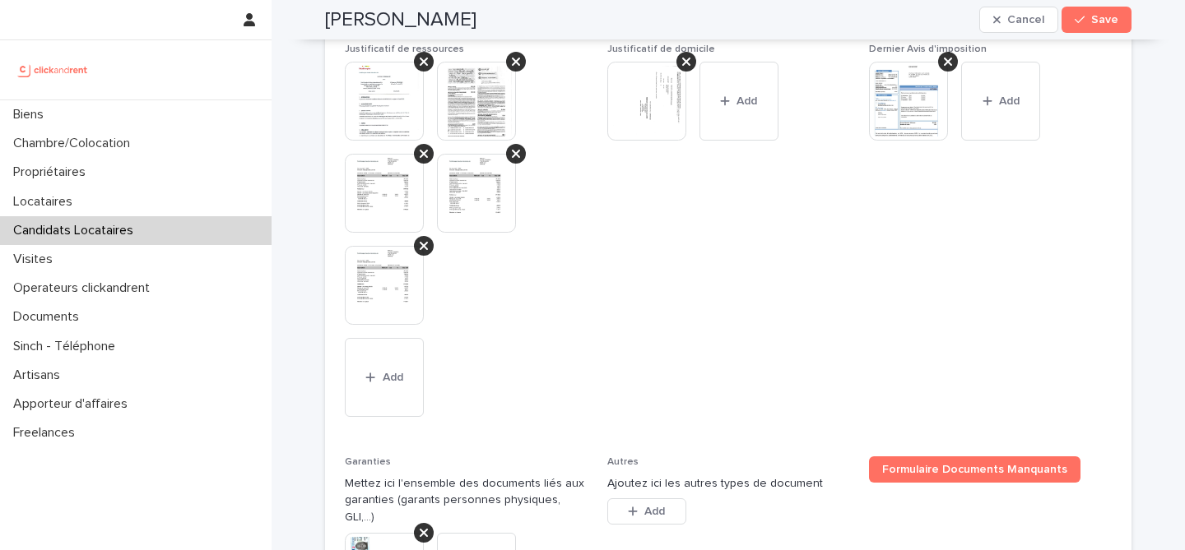
click at [391, 141] on img at bounding box center [384, 101] width 79 height 79
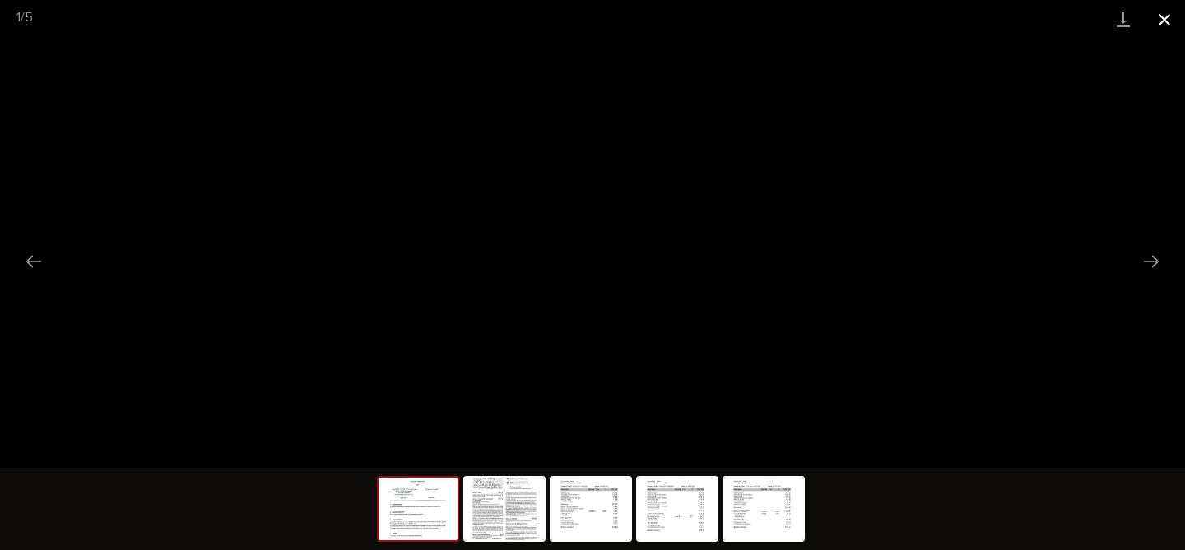
click at [1167, 17] on button "Close gallery" at bounding box center [1164, 19] width 41 height 39
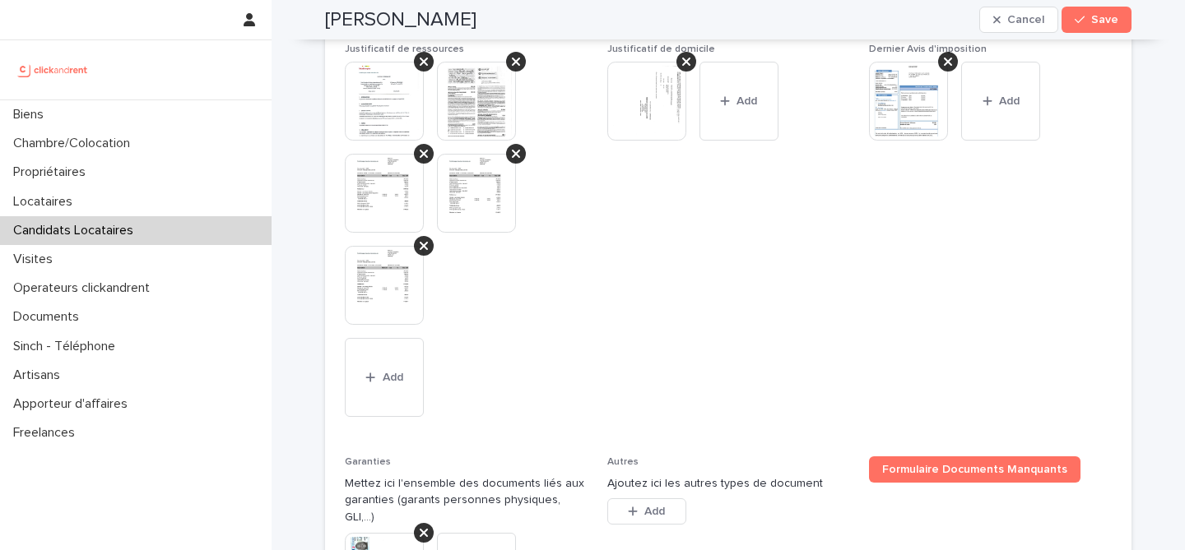
click at [477, 141] on img at bounding box center [476, 101] width 79 height 79
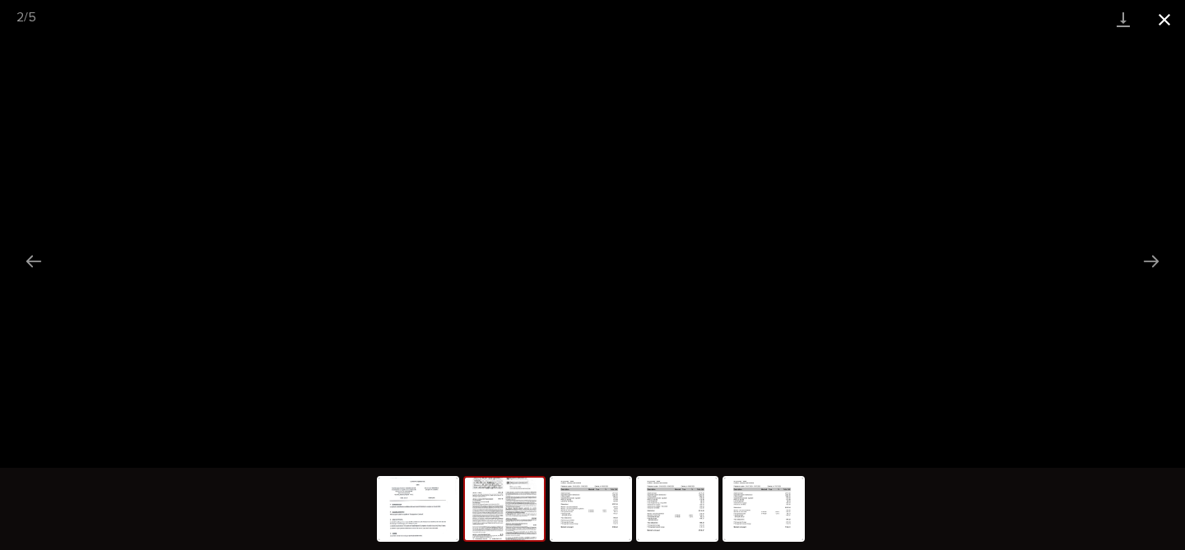
click at [1172, 19] on button "Close gallery" at bounding box center [1164, 19] width 41 height 39
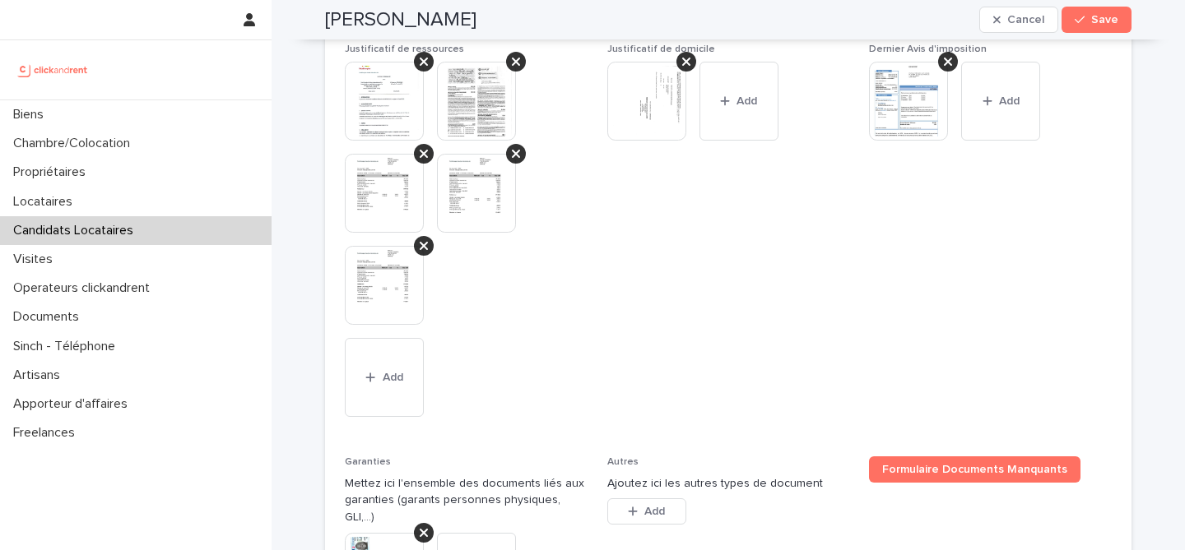
click at [389, 233] on img at bounding box center [384, 193] width 79 height 79
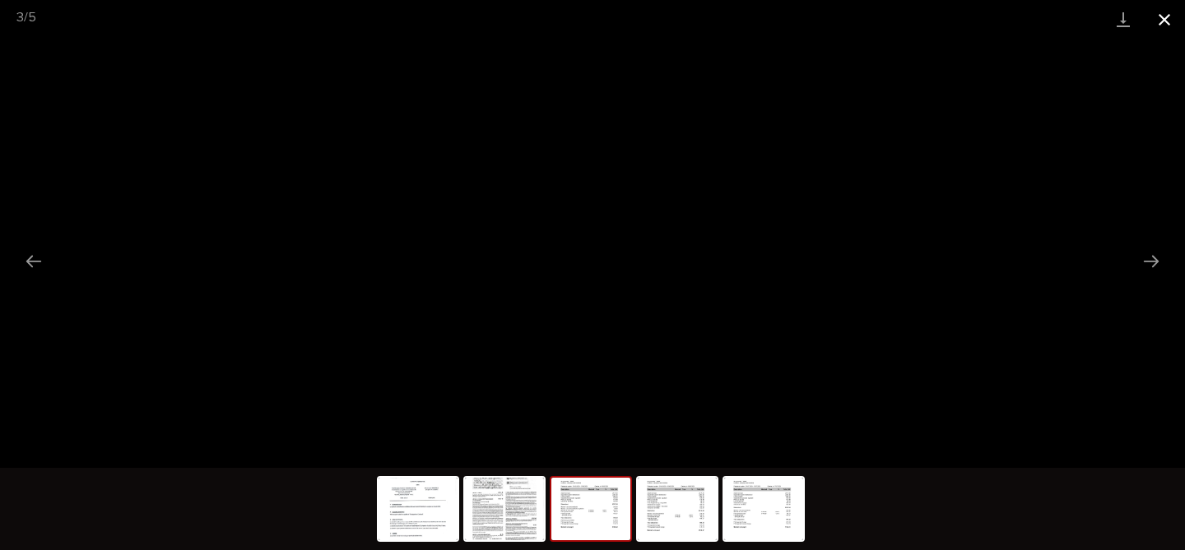
click at [1171, 20] on button "Close gallery" at bounding box center [1164, 19] width 41 height 39
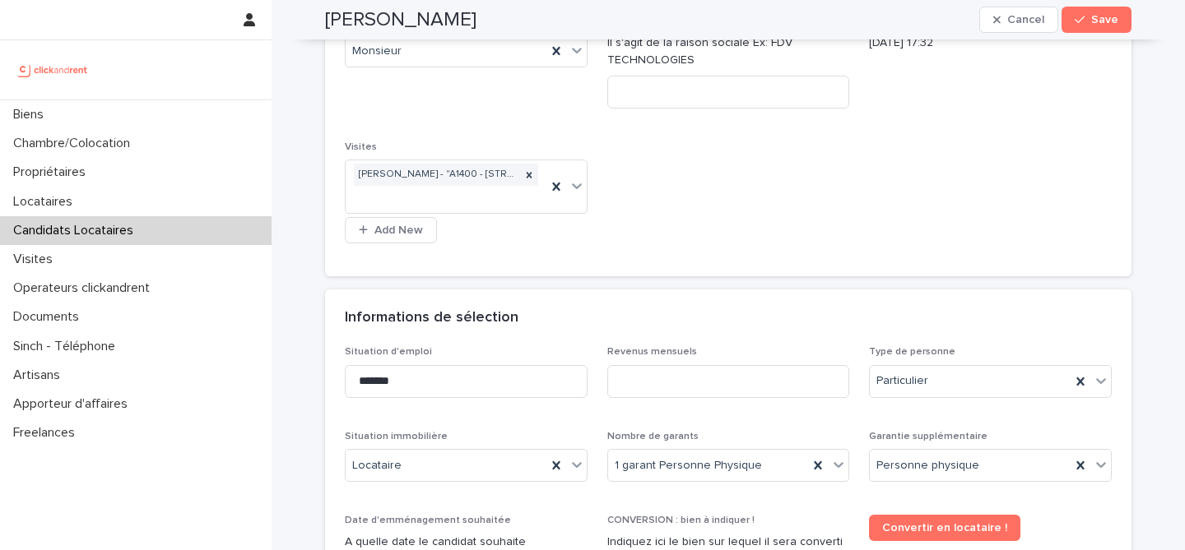
scroll to position [368, 0]
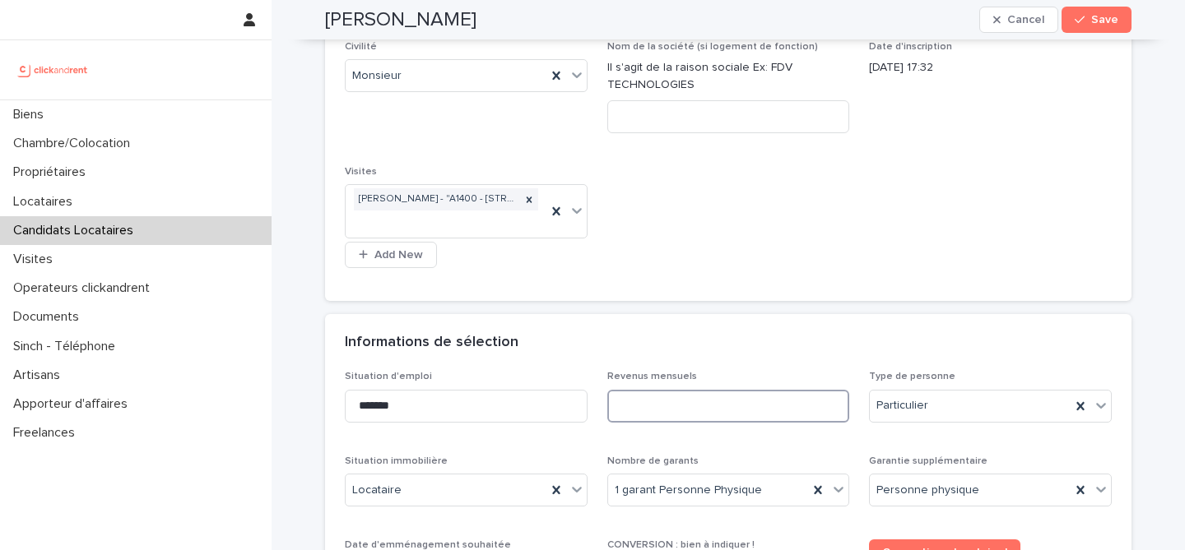
click at [662, 406] on input at bounding box center [728, 406] width 243 height 33
paste input "********"
click at [760, 334] on div "Informations de sélection" at bounding box center [725, 343] width 760 height 18
click at [630, 407] on input "********" at bounding box center [728, 406] width 243 height 33
type input "*******"
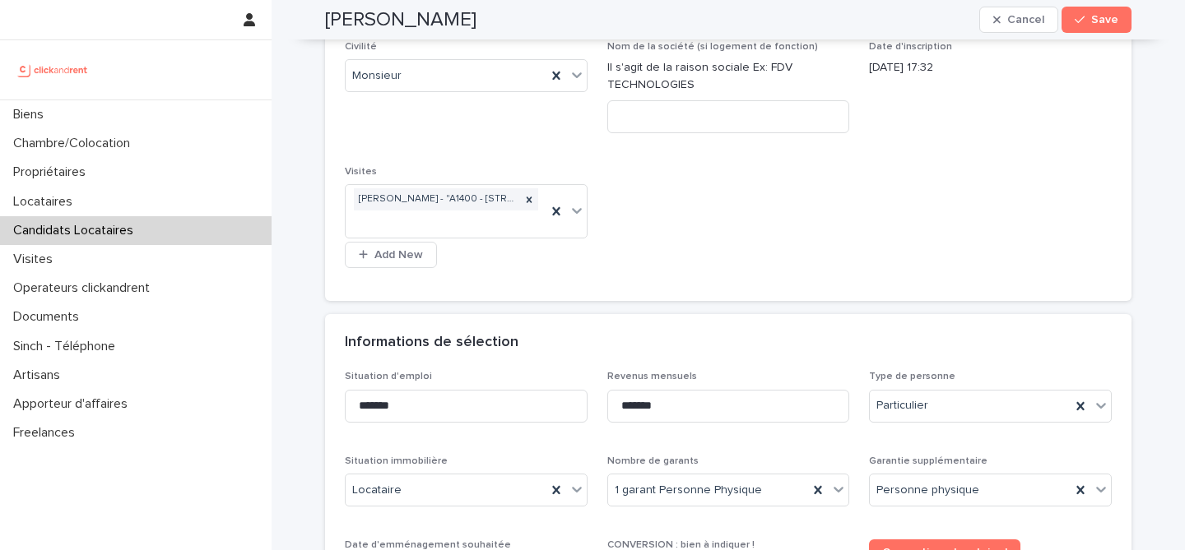
click at [773, 362] on div "Informations de sélection" at bounding box center [728, 343] width 806 height 58
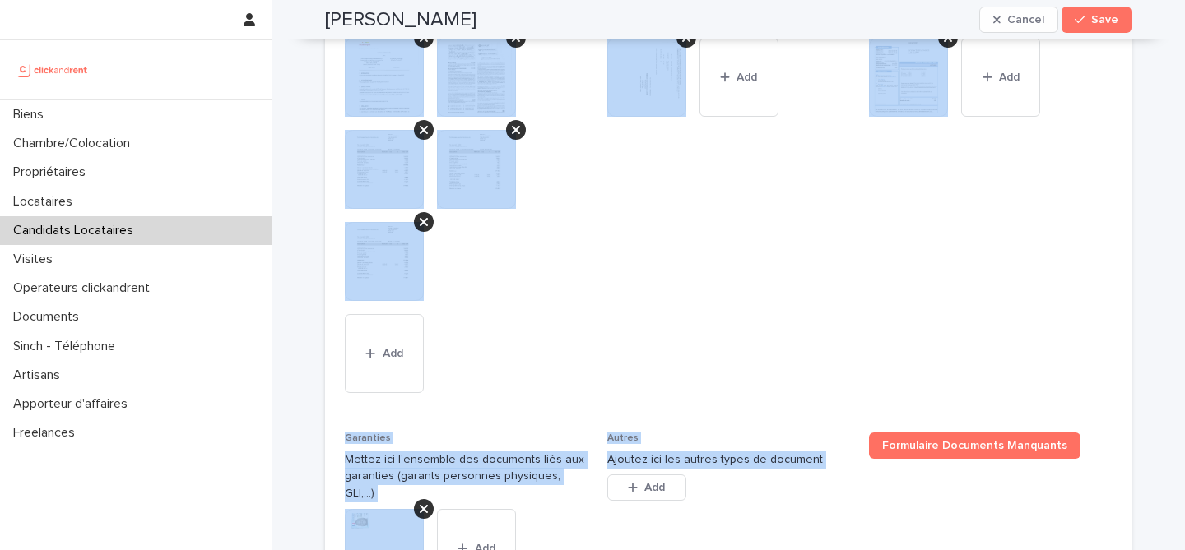
scroll to position [1748, 0]
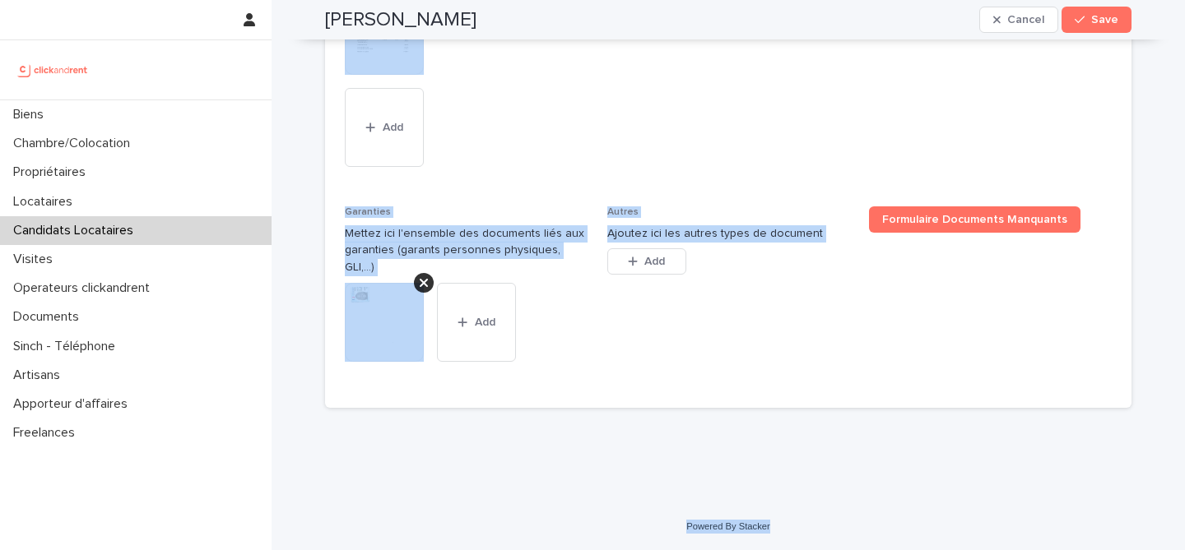
drag, startPoint x: 323, startPoint y: 49, endPoint x: 938, endPoint y: 546, distance: 790.4
copy div "Lorem Ipsumdo Sitame Consec Adip Elits, doeiu tem in utlab etdolo magn aliqua. …"
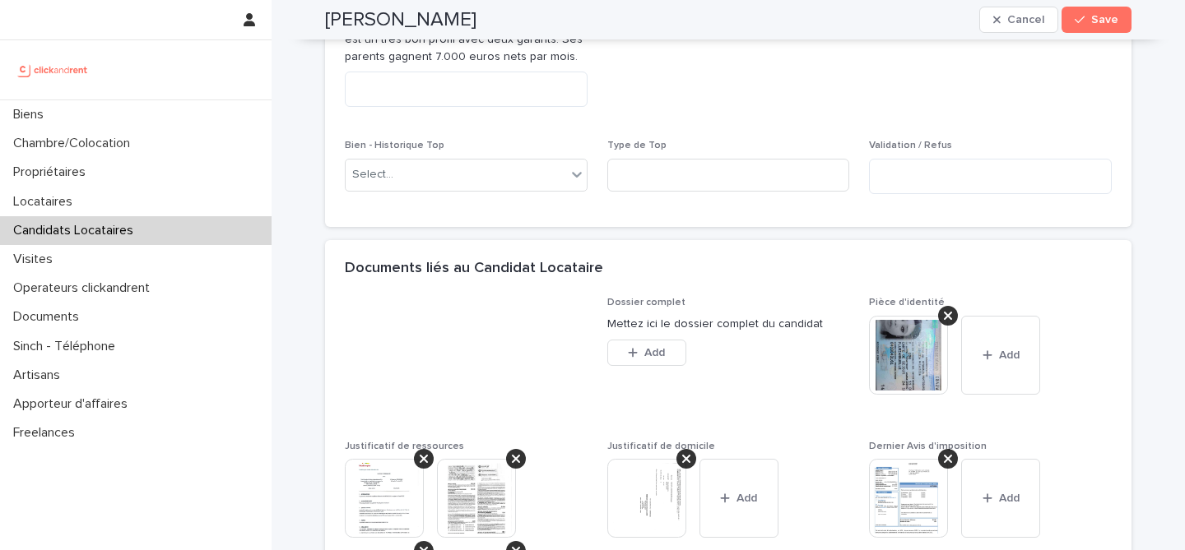
scroll to position [1057, 0]
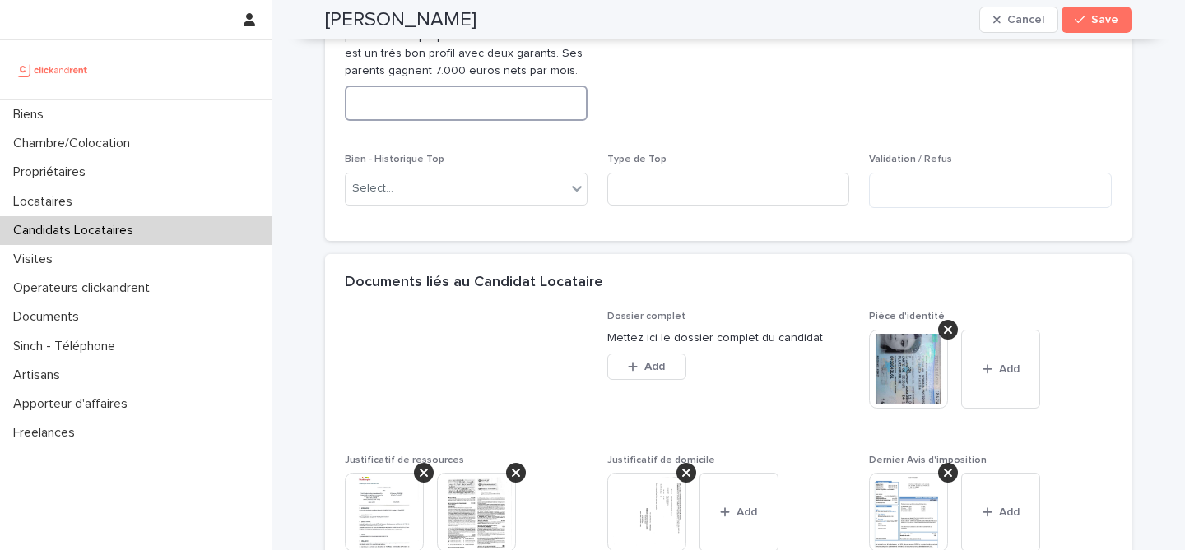
click at [499, 121] on textarea at bounding box center [466, 103] width 243 height 35
paste textarea "**********"
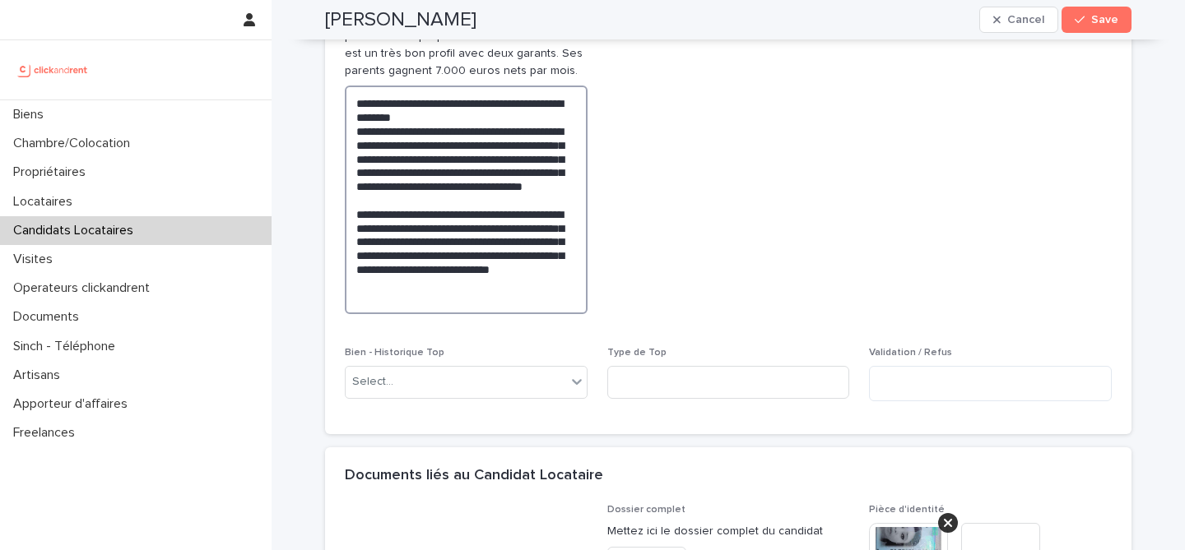
type textarea "**********"
click at [762, 181] on span "Abandon du candidat" at bounding box center [728, 151] width 243 height 352
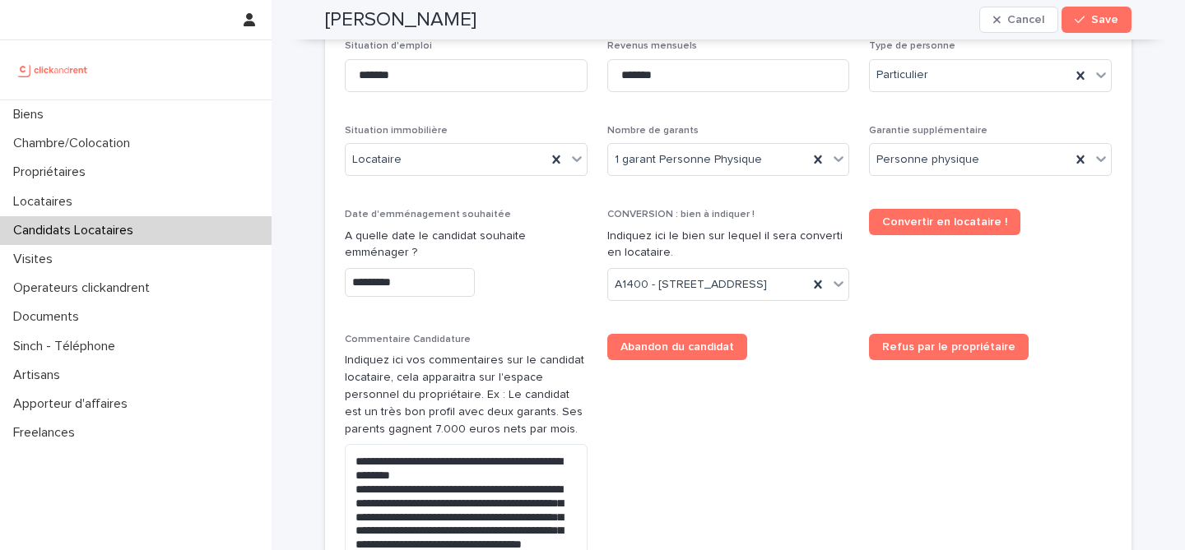
scroll to position [685, 0]
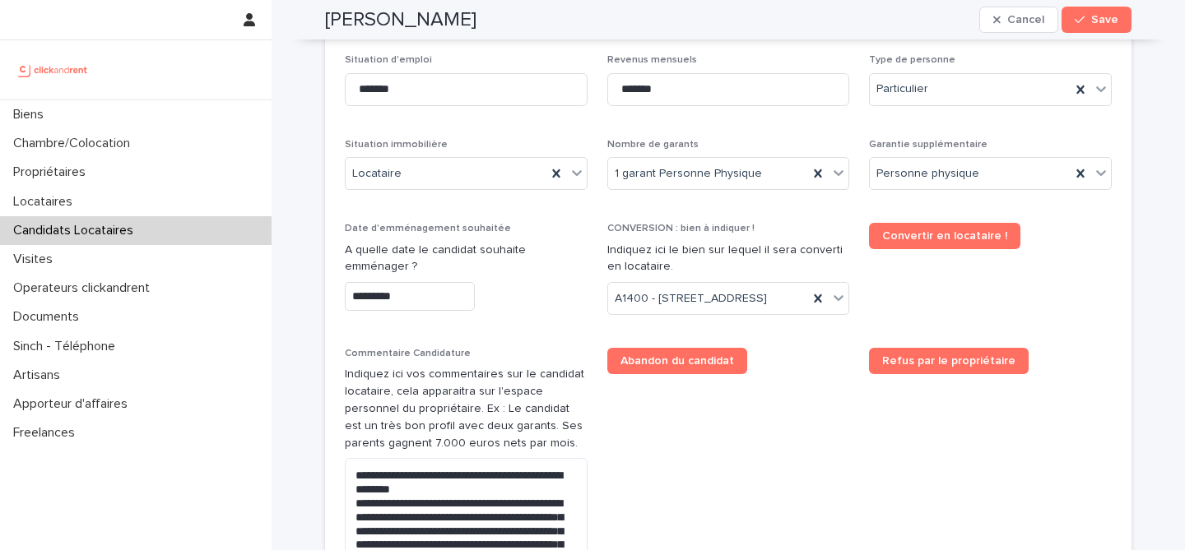
click at [476, 21] on h2 "[PERSON_NAME]" at bounding box center [400, 20] width 151 height 24
copy div "[PERSON_NAME] Cancel Save"
click at [1083, 15] on icon "button" at bounding box center [1080, 20] width 10 height 12
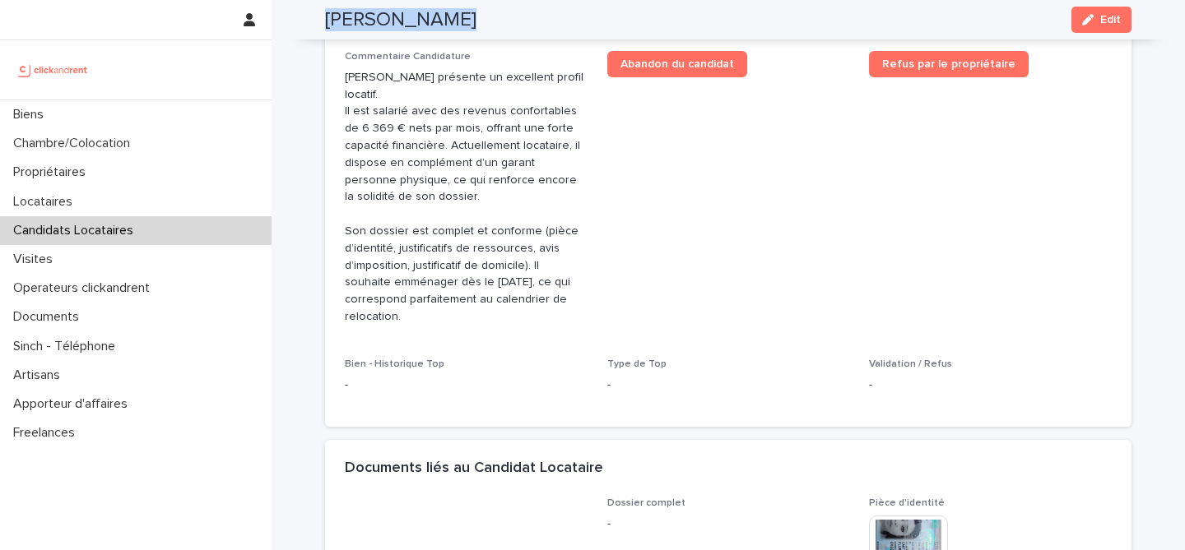
scroll to position [392, 0]
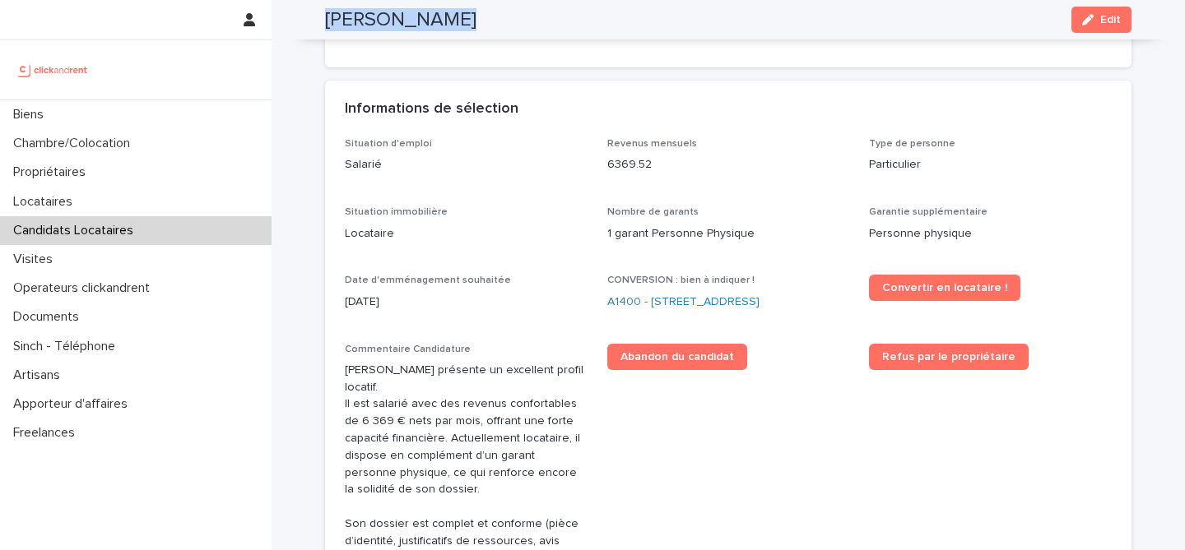
click at [712, 311] on link "A1400 - [STREET_ADDRESS]" at bounding box center [683, 302] width 152 height 17
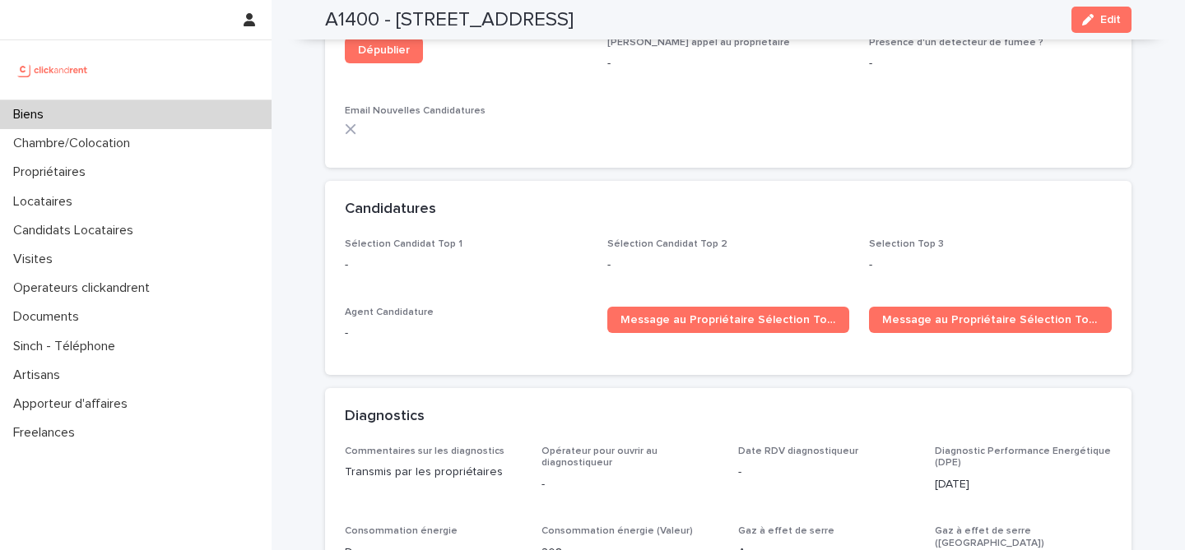
scroll to position [5103, 0]
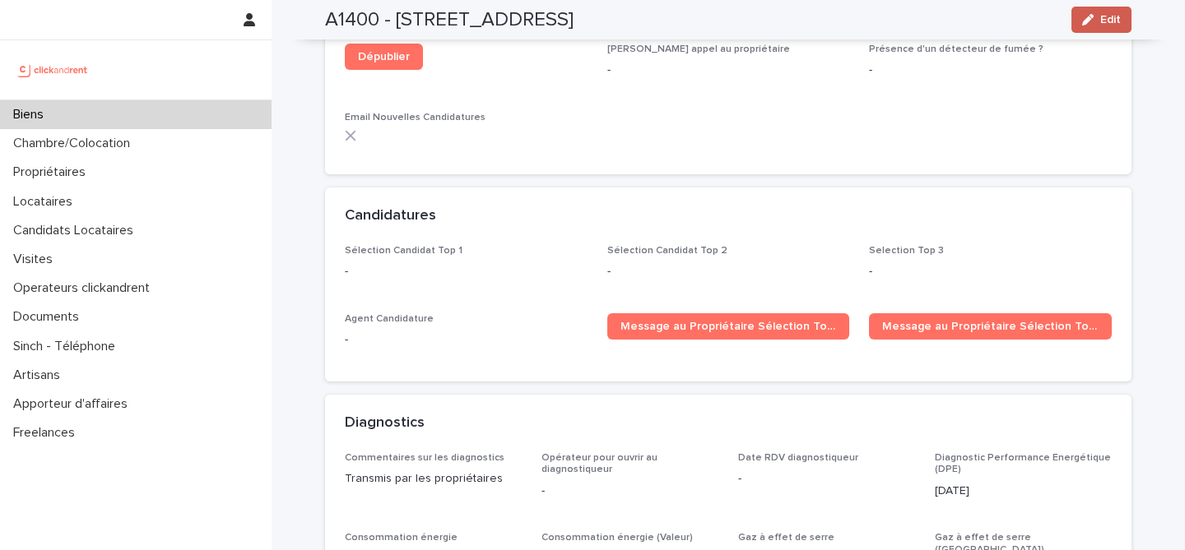
click at [1121, 22] on button "Edit" at bounding box center [1101, 20] width 60 height 26
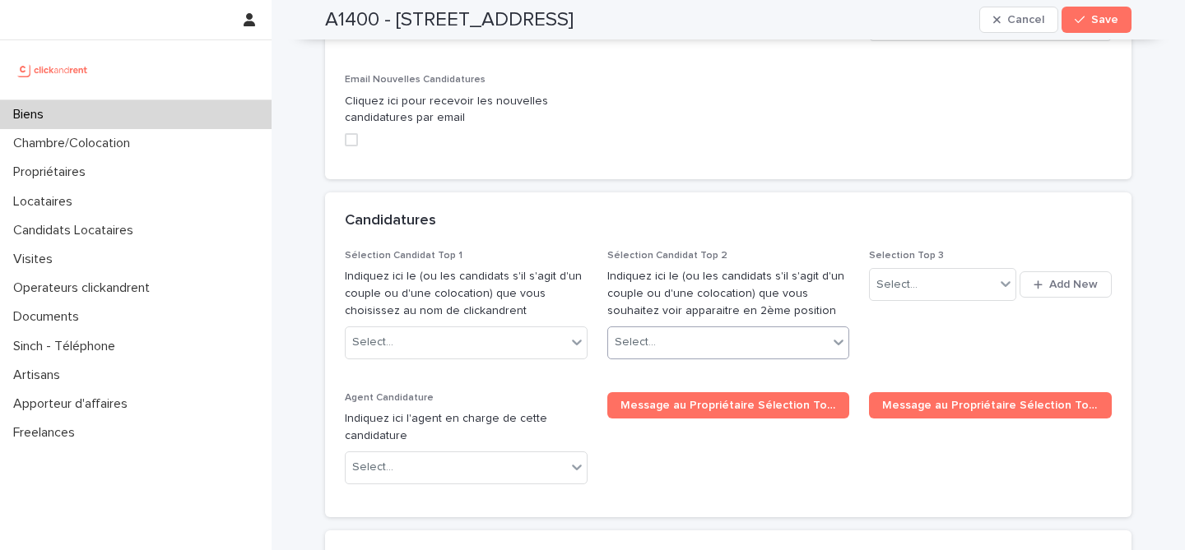
scroll to position [7991, 0]
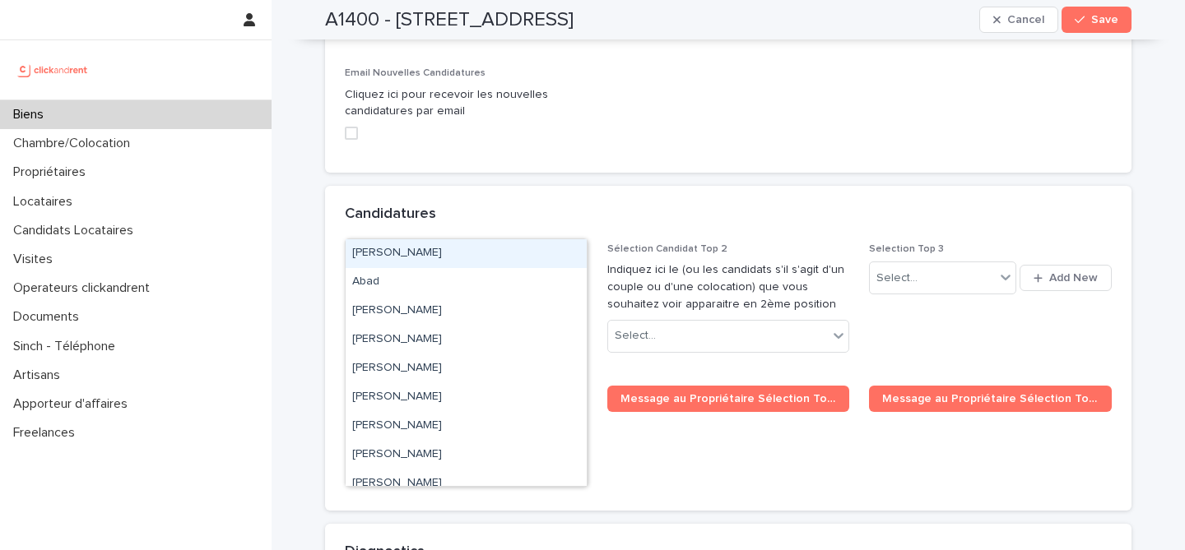
click at [507, 323] on div "Select..." at bounding box center [456, 336] width 221 height 27
paste input "**********"
type input "**********"
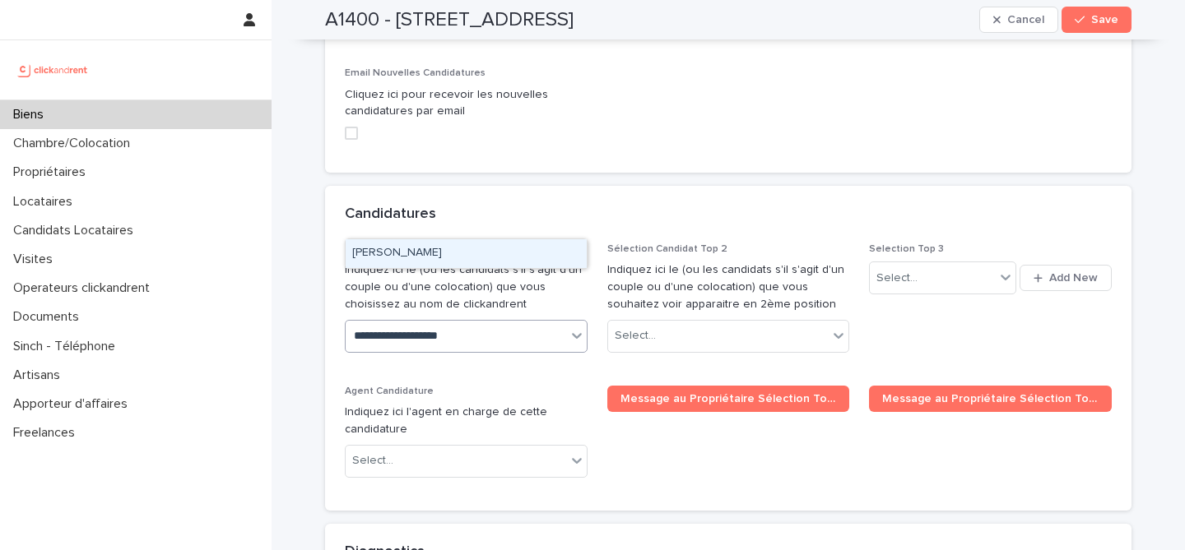
click at [481, 252] on div "[PERSON_NAME]" at bounding box center [466, 253] width 241 height 29
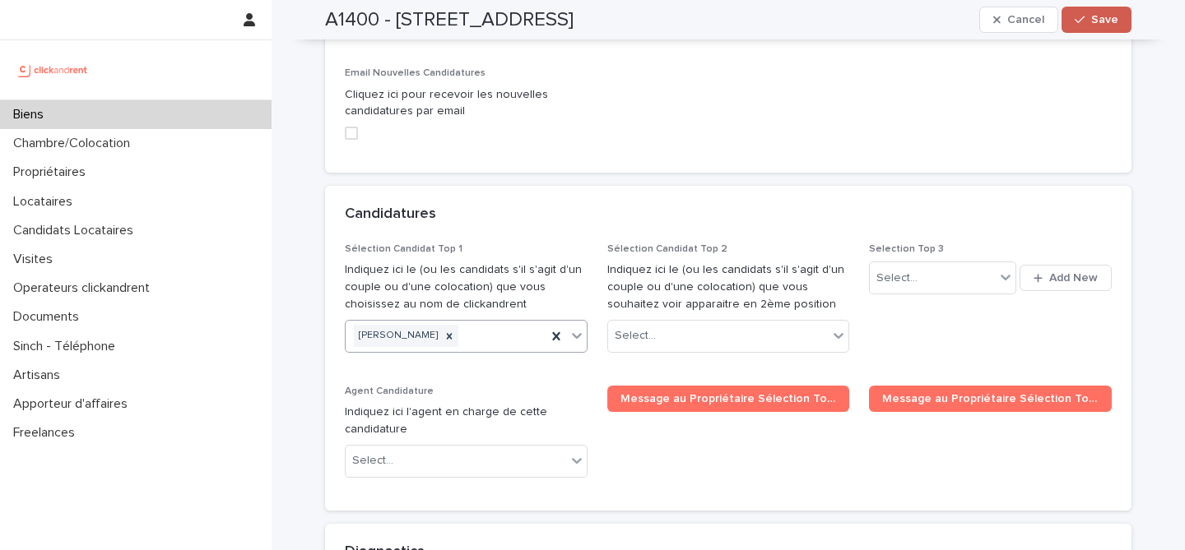
click at [1121, 20] on button "Save" at bounding box center [1096, 20] width 70 height 26
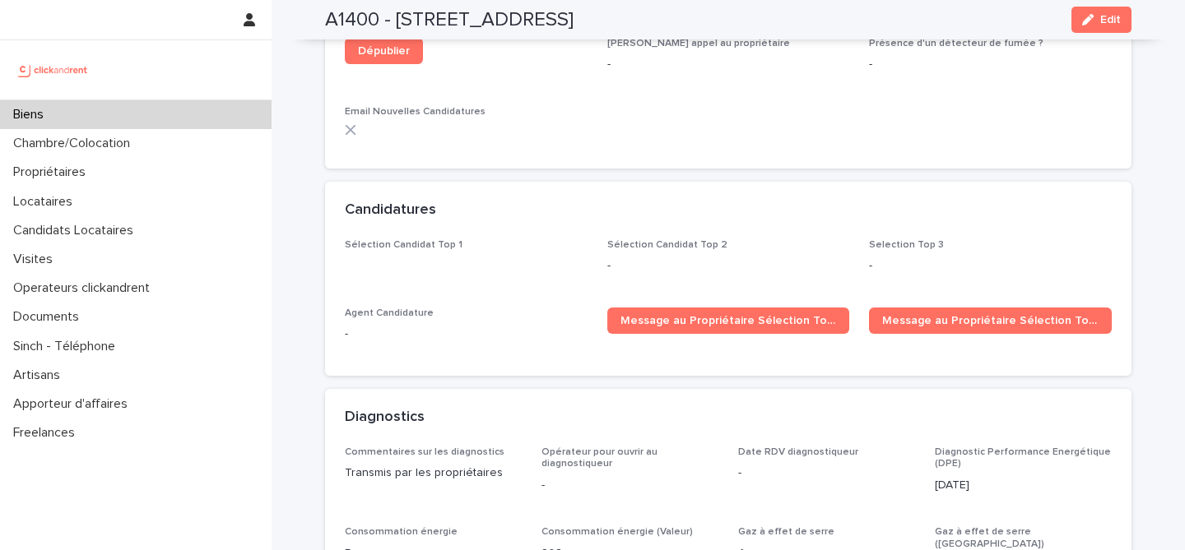
scroll to position [5171, 0]
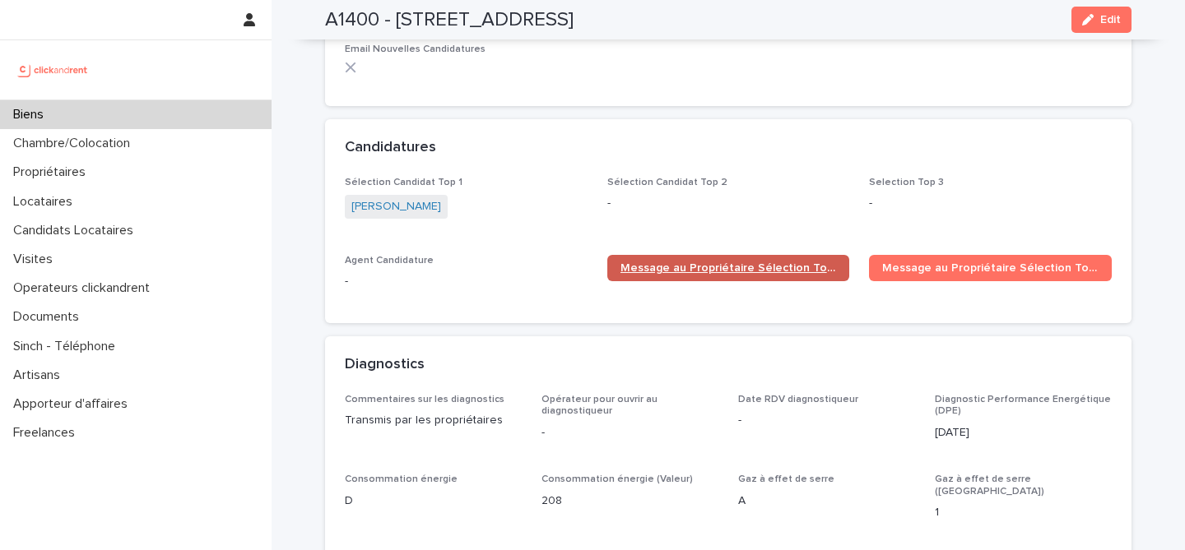
click at [700, 255] on link "Message au Propriétaire Sélection Top 1" at bounding box center [728, 268] width 243 height 26
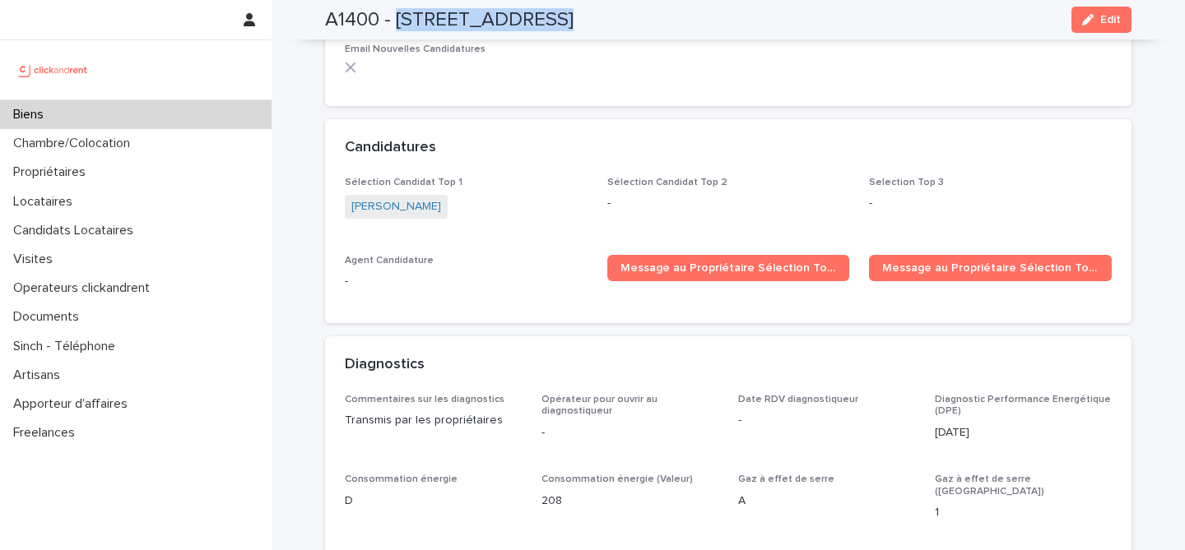
drag, startPoint x: 394, startPoint y: 22, endPoint x: 1004, endPoint y: 44, distance: 610.1
copy div "6 Lorem ip do Sitame con Adipisci Elitseddoe, Temporin 38257 Utla E9477 - 5 Dol…"
click at [105, 109] on div "Biens" at bounding box center [136, 114] width 272 height 29
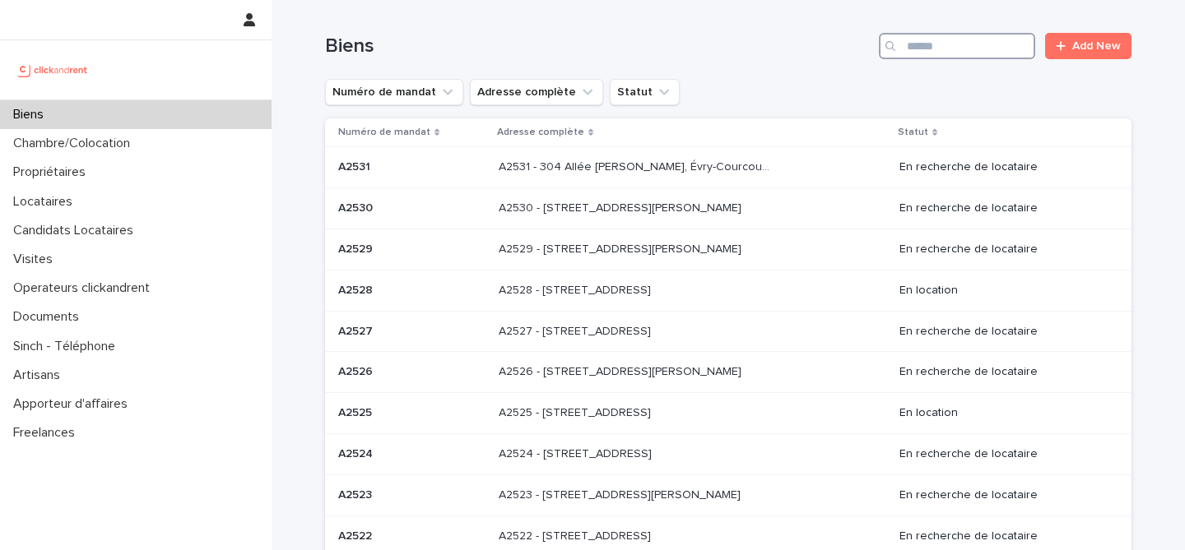
click at [963, 54] on input "Search" at bounding box center [957, 46] width 156 height 26
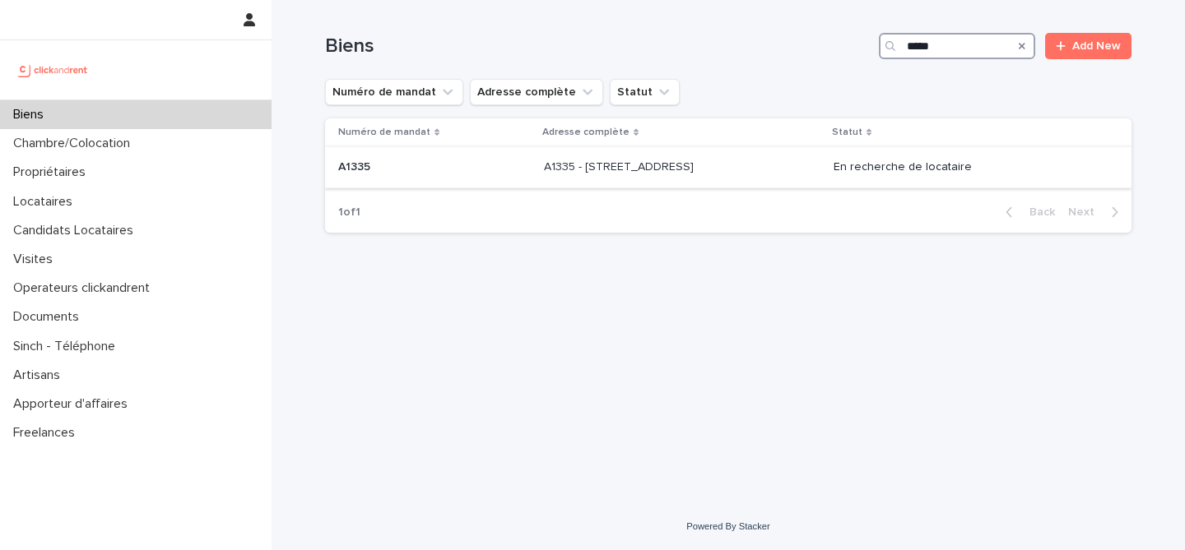
type input "*****"
click at [493, 172] on p at bounding box center [434, 167] width 193 height 14
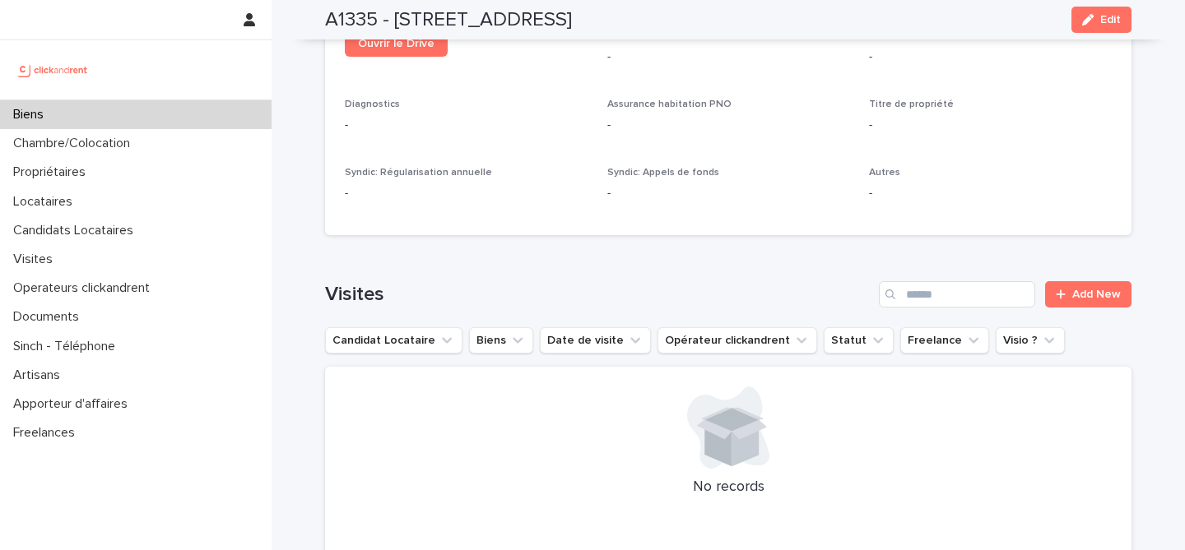
scroll to position [6789, 0]
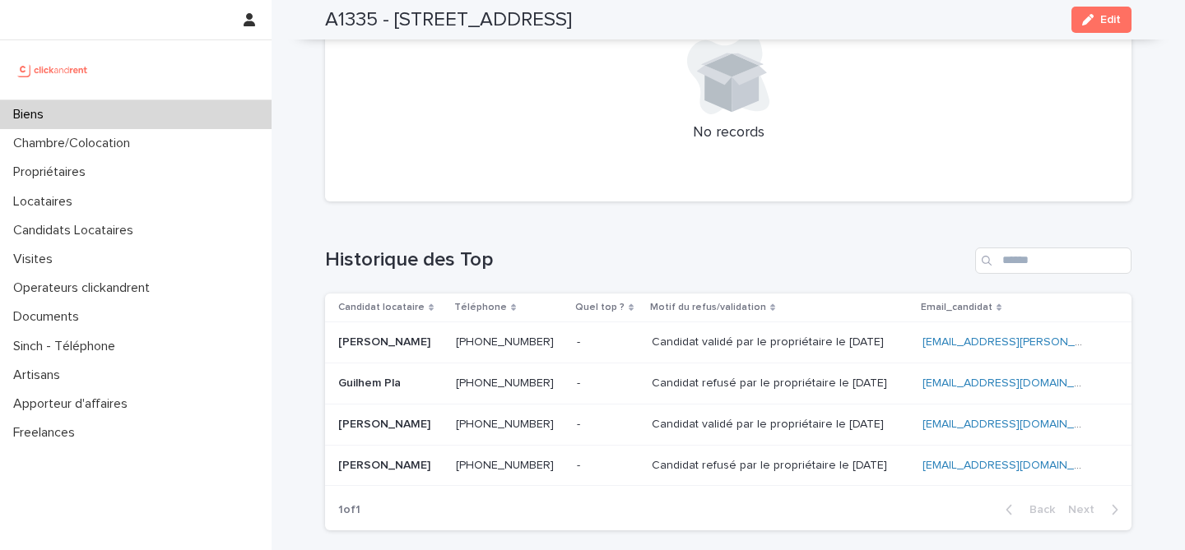
click at [550, 215] on div "Loading... Saving… Historique des Top Candidat locataire Téléphone Quel top ? M…" at bounding box center [728, 380] width 806 height 330
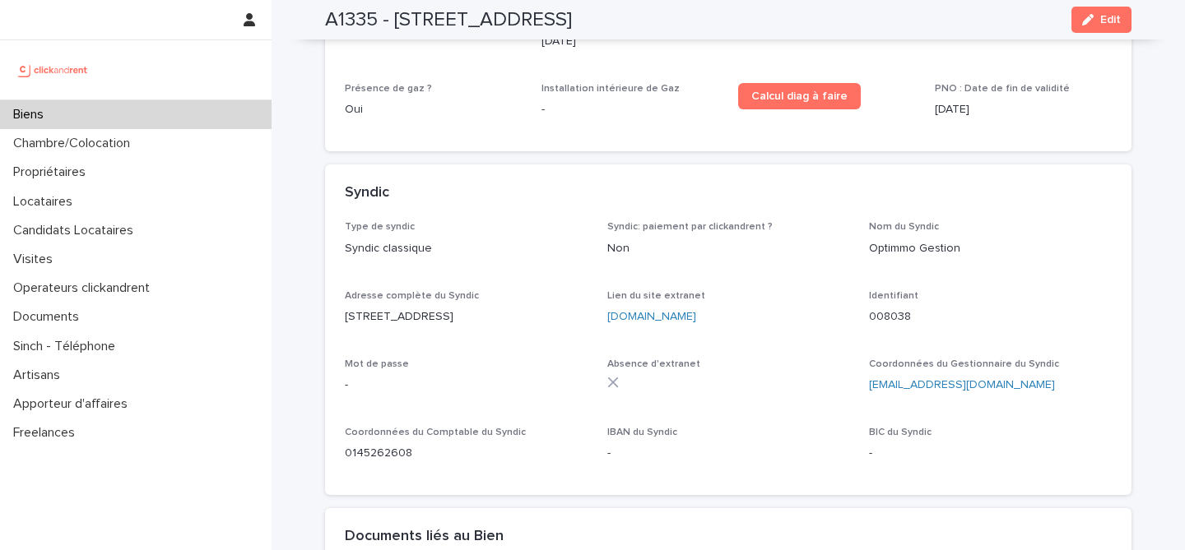
scroll to position [5755, 0]
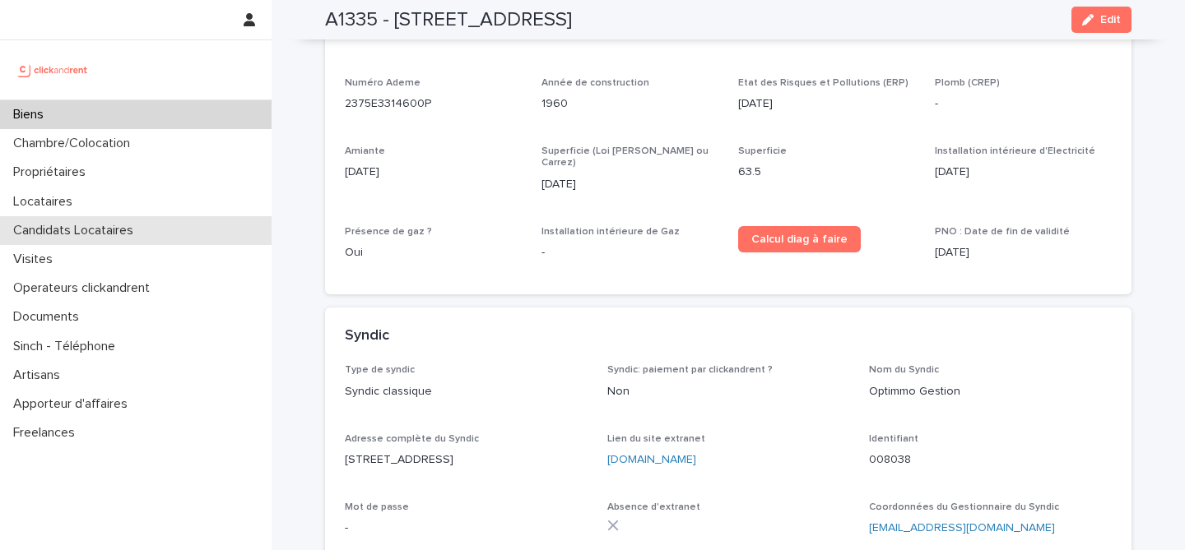
click at [144, 228] on p "Candidats Locataires" at bounding box center [77, 231] width 140 height 16
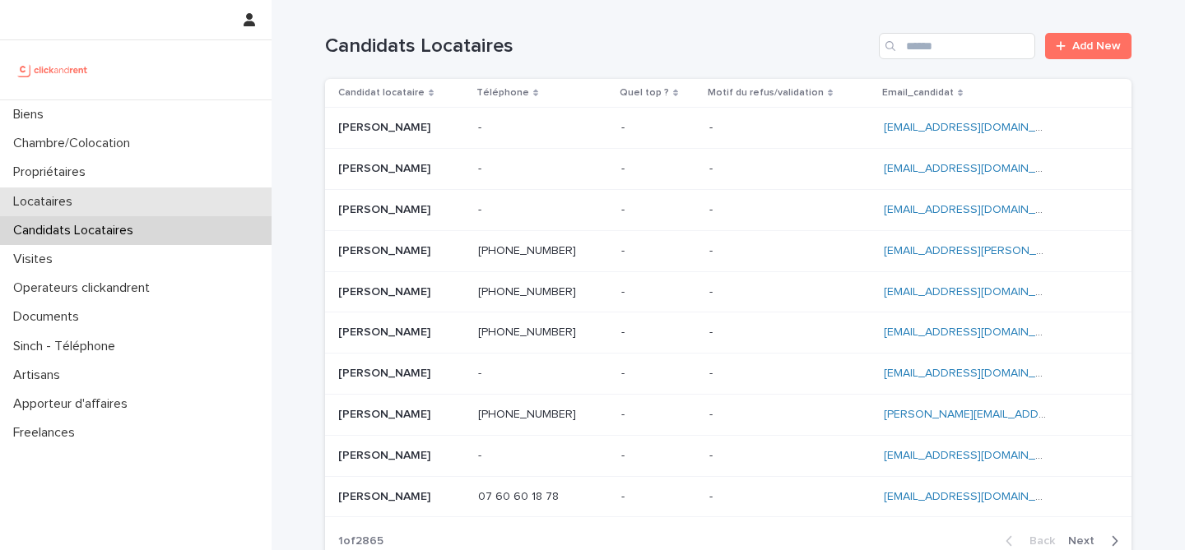
click at [162, 197] on div "Locataires" at bounding box center [136, 202] width 272 height 29
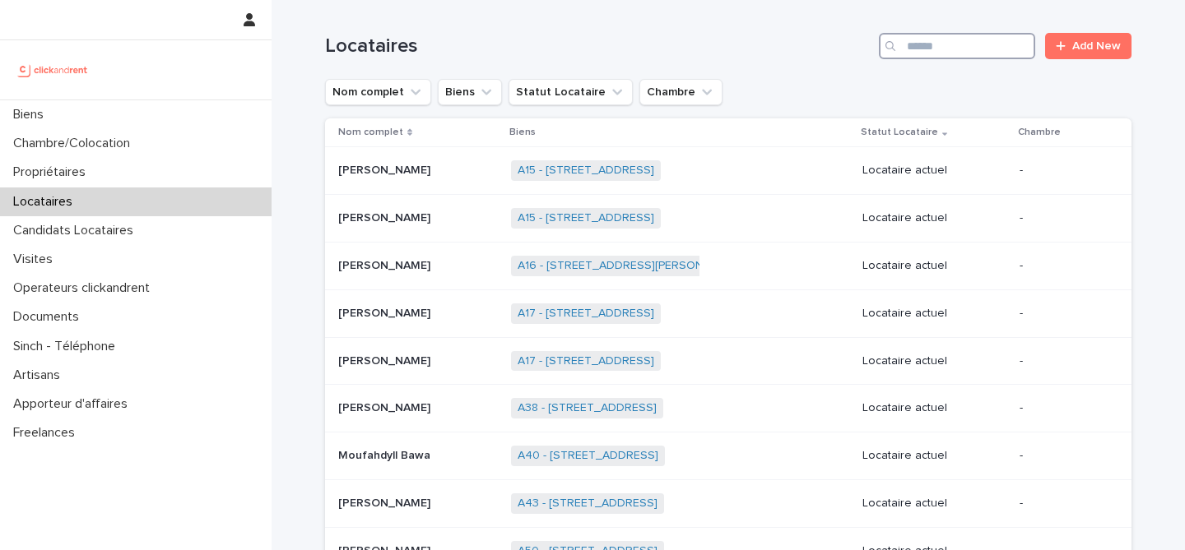
click at [951, 58] on input "Search" at bounding box center [957, 46] width 156 height 26
paste input "**********"
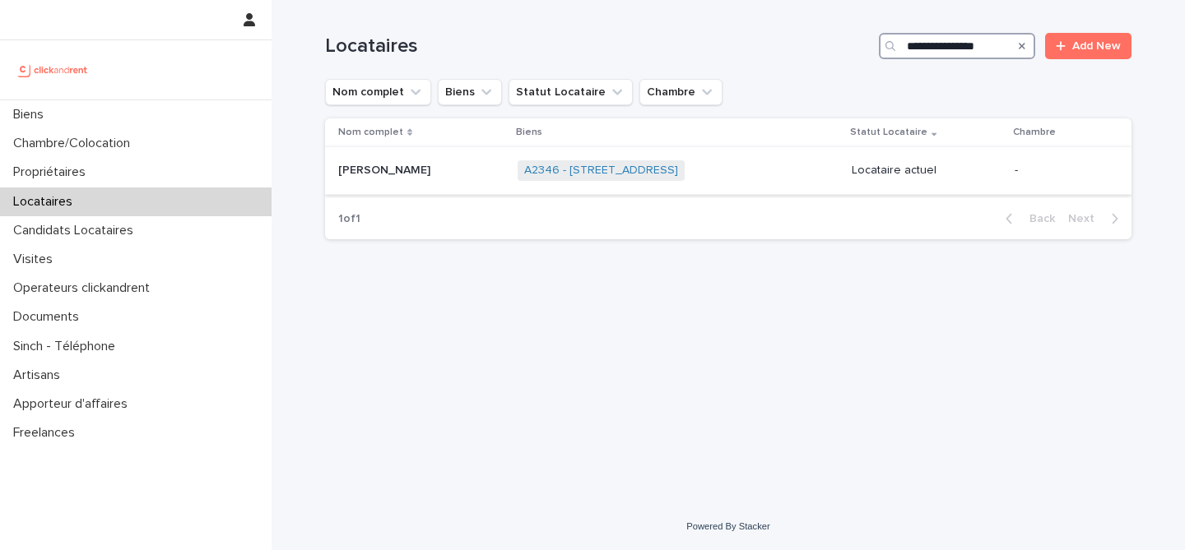
type input "**********"
click at [473, 188] on td "[PERSON_NAME] [PERSON_NAME]" at bounding box center [418, 171] width 186 height 48
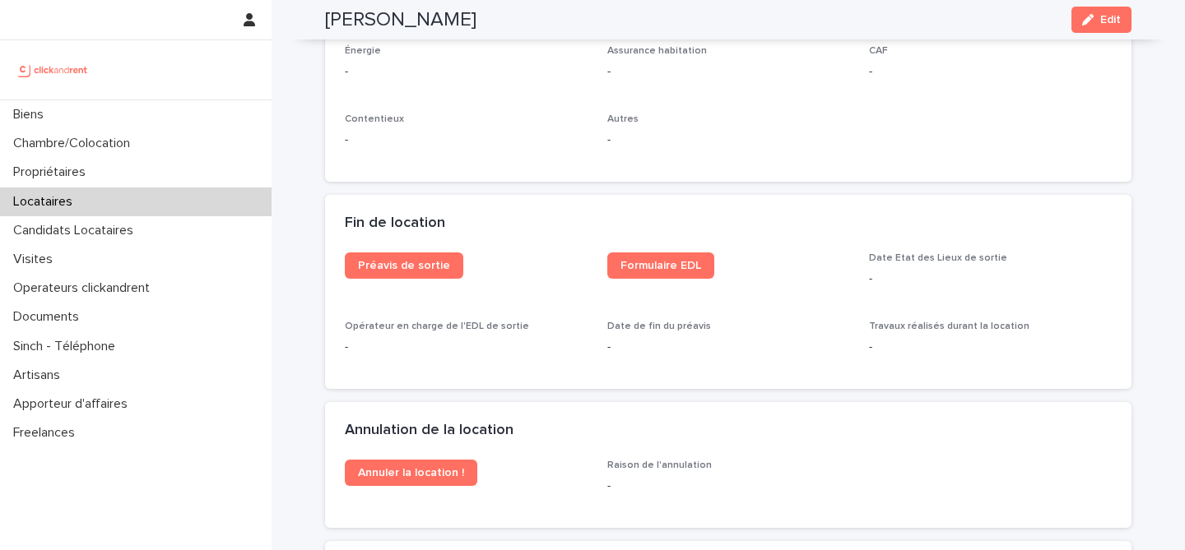
scroll to position [1934, 0]
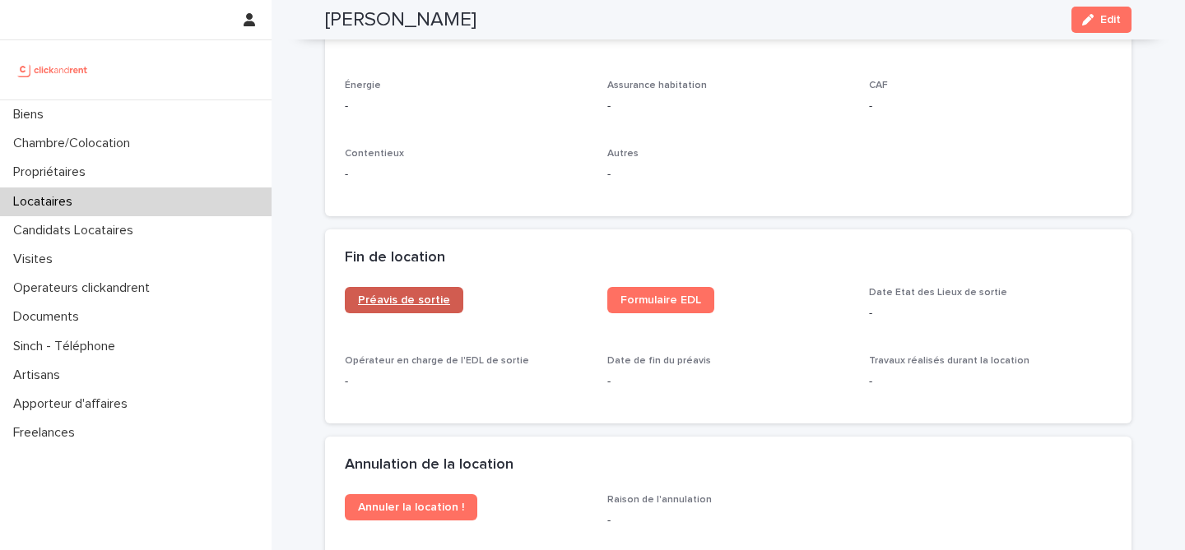
click at [437, 301] on span "Préavis de sortie" at bounding box center [404, 301] width 92 height 12
click at [680, 305] on link "Formulaire EDL" at bounding box center [660, 300] width 107 height 26
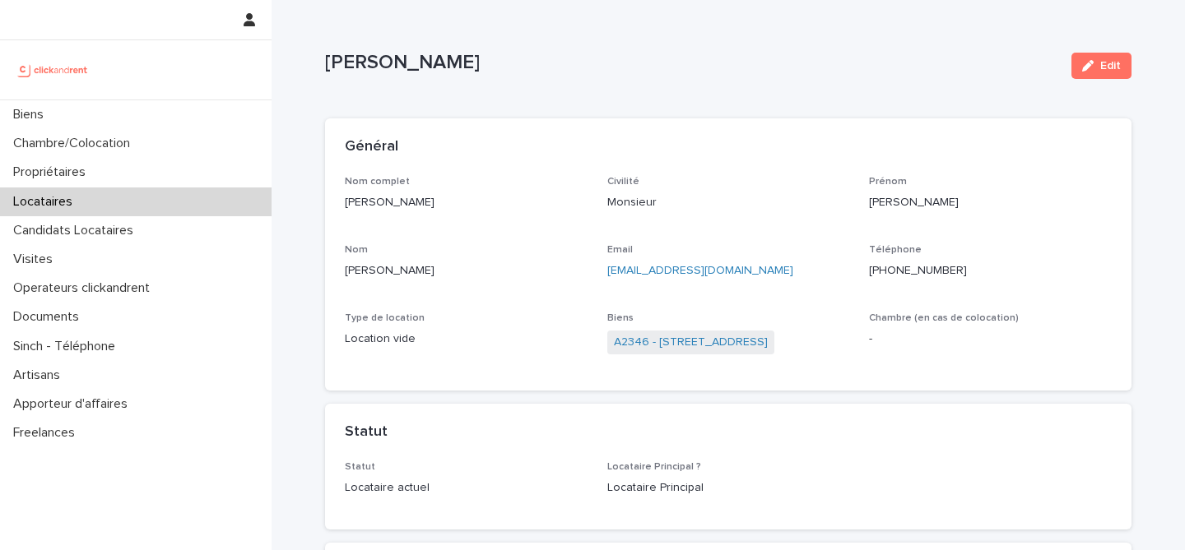
scroll to position [0, 0]
click at [712, 346] on link "A2346 - [STREET_ADDRESS]" at bounding box center [691, 342] width 154 height 17
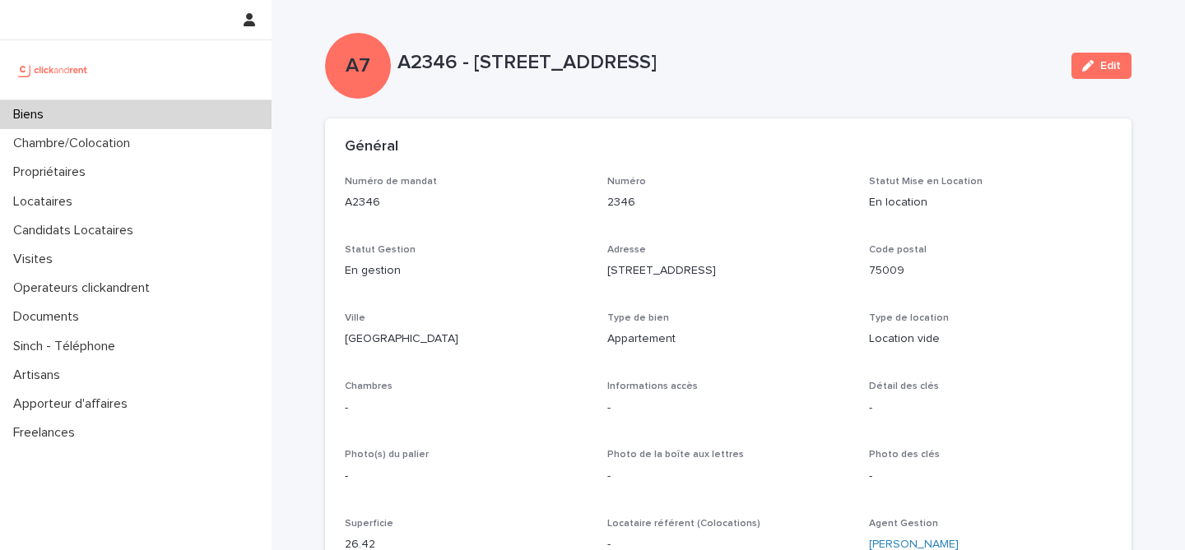
click at [426, 67] on p "A2346 - [STREET_ADDRESS]" at bounding box center [727, 63] width 661 height 24
copy p "A2346"
click at [783, 162] on div "Général" at bounding box center [728, 147] width 806 height 58
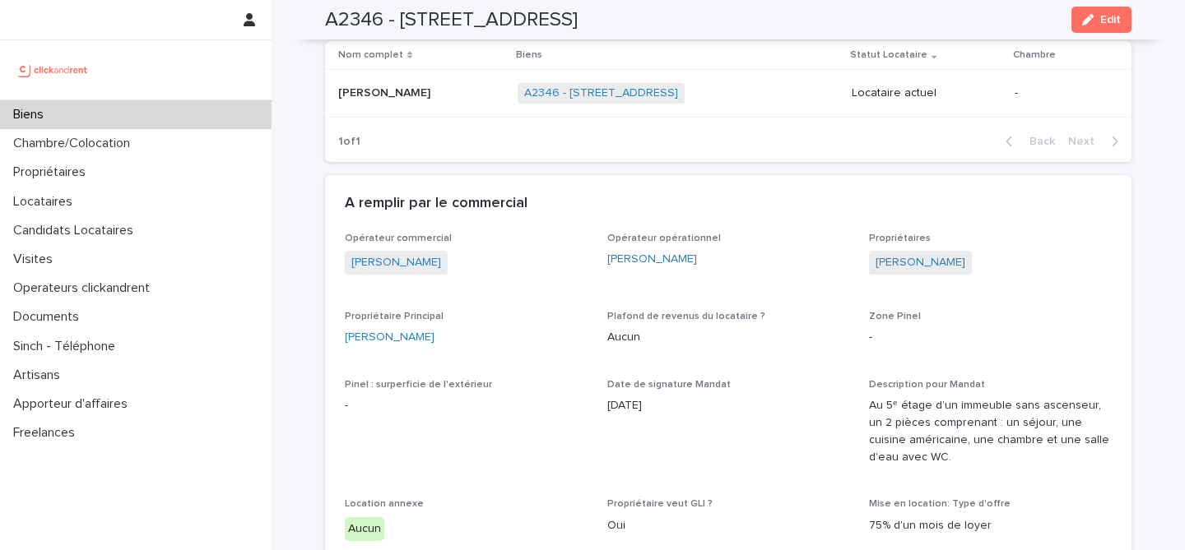
scroll to position [674, 0]
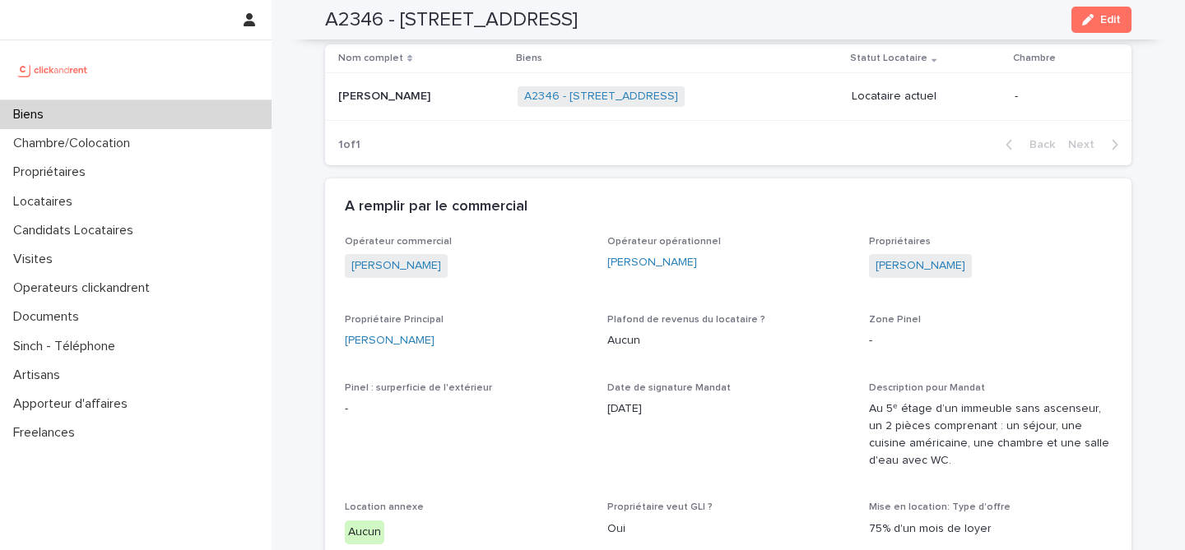
drag, startPoint x: 866, startPoint y: 268, endPoint x: 999, endPoint y: 284, distance: 134.2
copy link "[PERSON_NAME]"
click at [553, 336] on div "[PERSON_NAME]" at bounding box center [466, 340] width 243 height 17
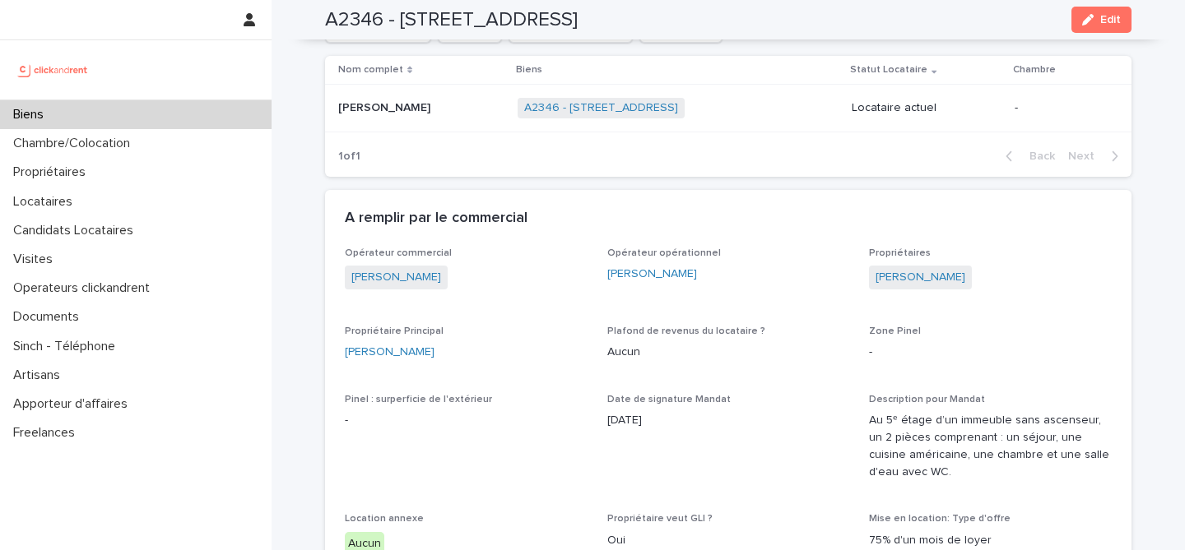
drag, startPoint x: 443, startPoint y: 115, endPoint x: 337, endPoint y: 207, distance: 140.0
click at [367, 24] on h2 "A2346 - [STREET_ADDRESS]" at bounding box center [451, 20] width 253 height 24
copy h2 "A2346"
